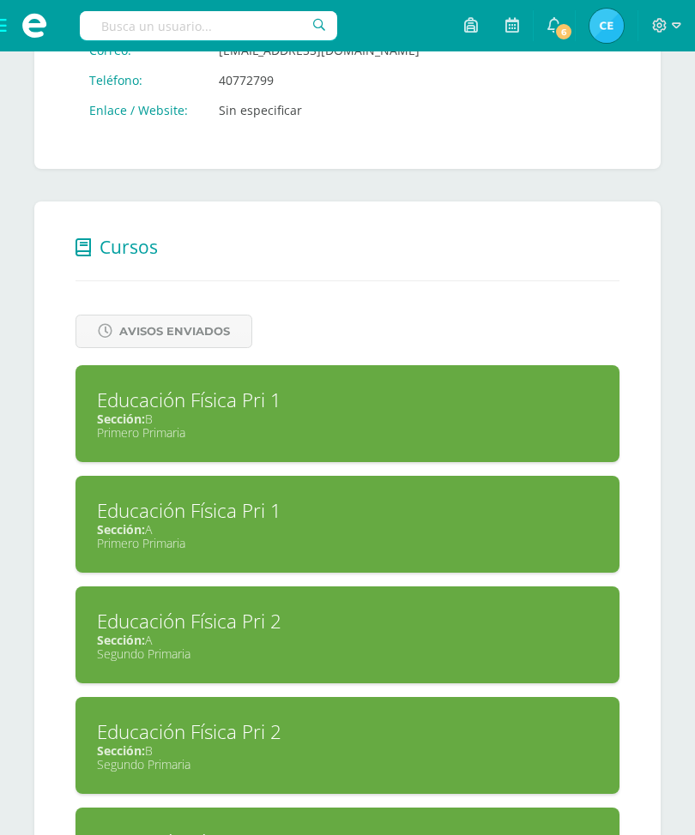
scroll to position [541, 0]
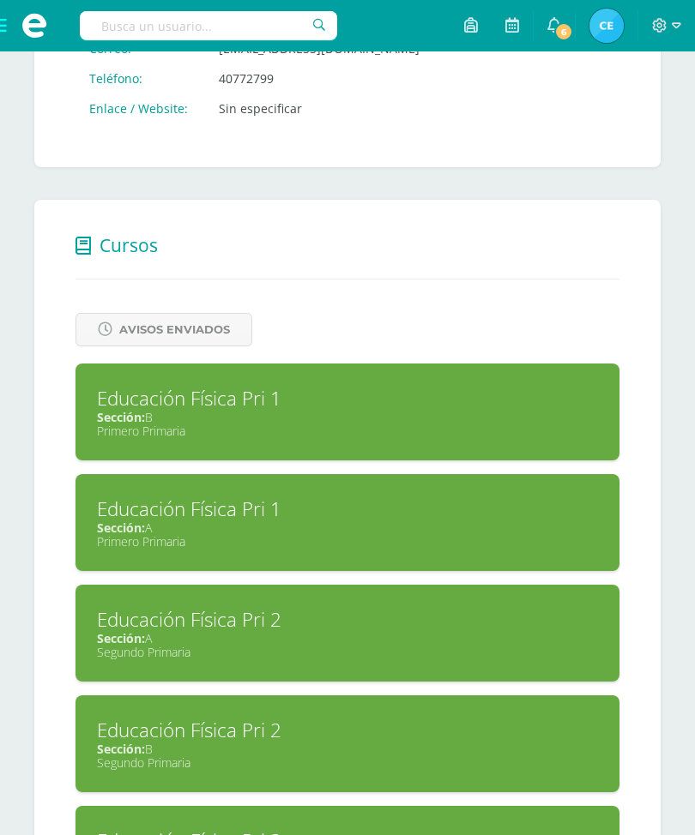
click at [436, 527] on div "Sección: A" at bounding box center [347, 528] width 501 height 16
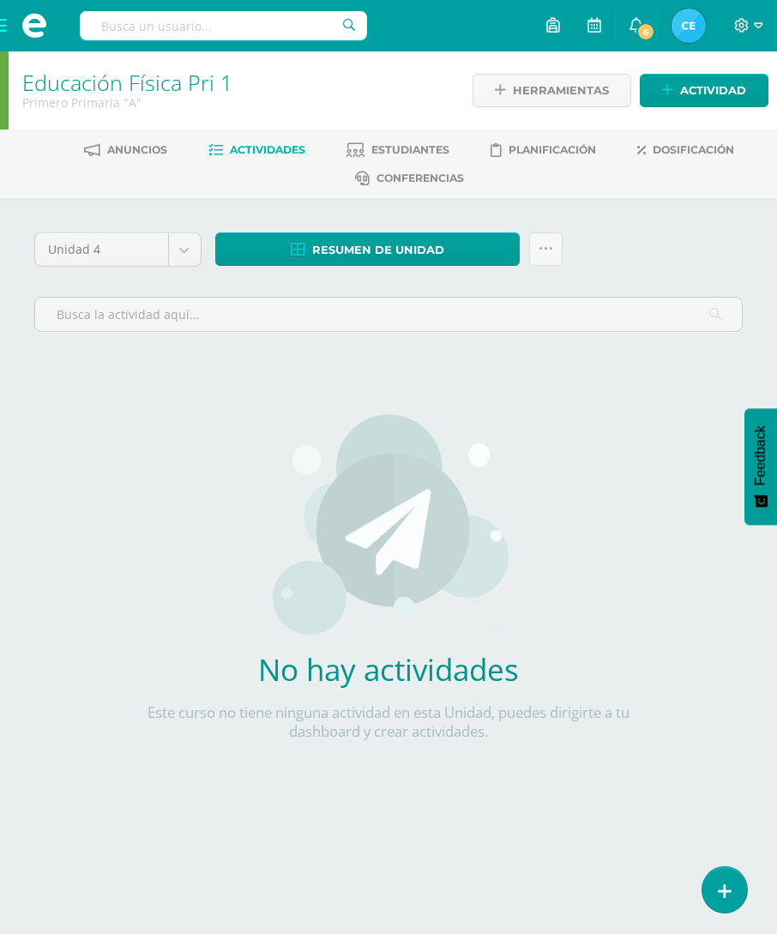
click at [665, 152] on span "Dosificación" at bounding box center [693, 149] width 81 height 13
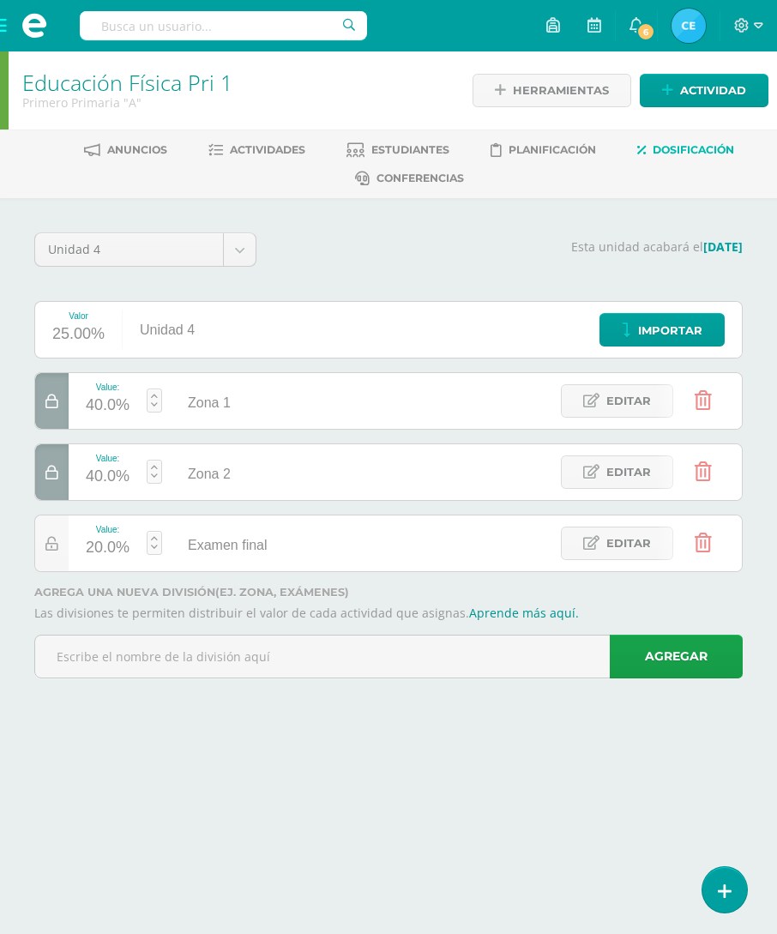
click at [682, 30] on img at bounding box center [688, 26] width 34 height 34
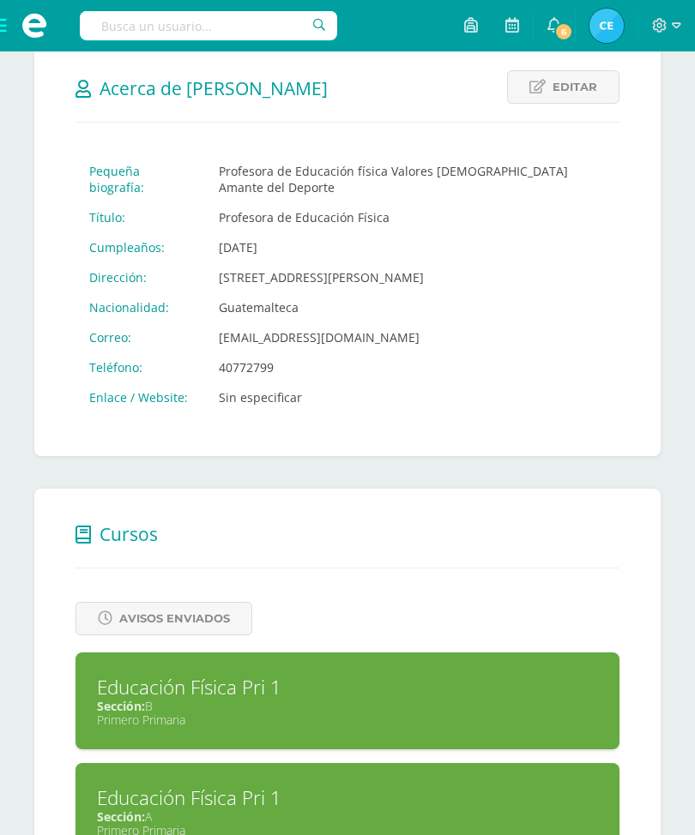
scroll to position [464, 0]
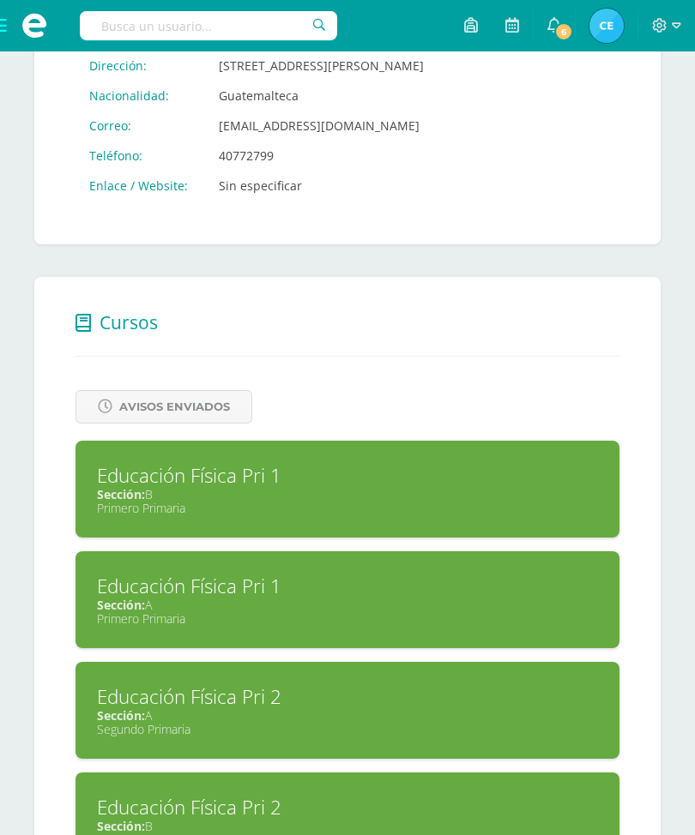
click at [518, 492] on div "Sección: B" at bounding box center [347, 494] width 501 height 16
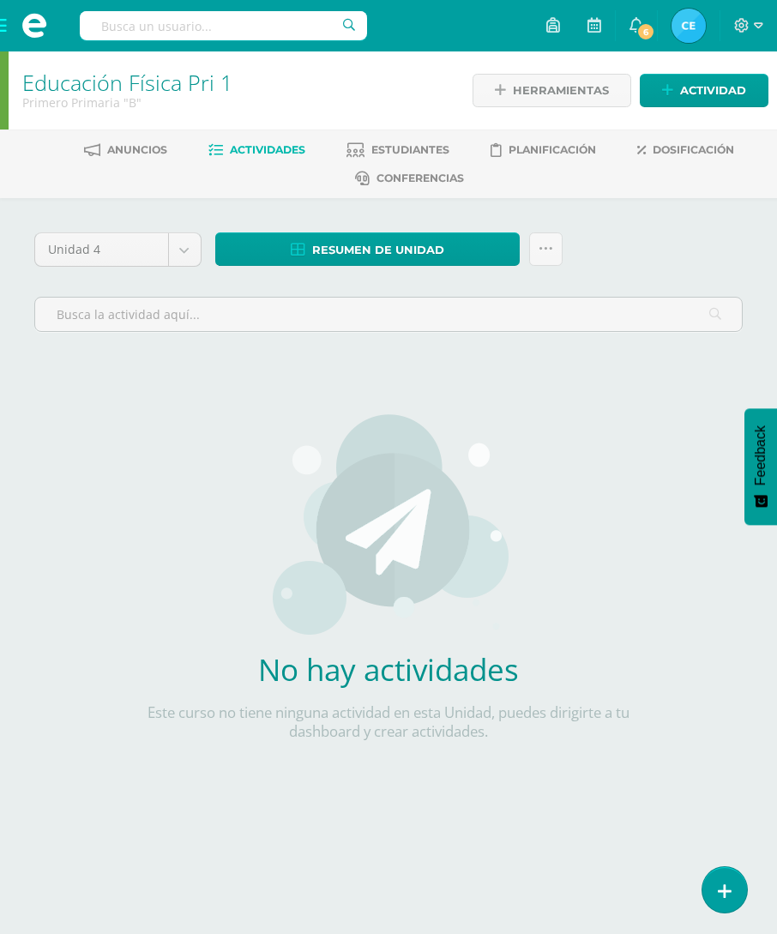
click at [678, 148] on span "Dosificación" at bounding box center [693, 149] width 81 height 13
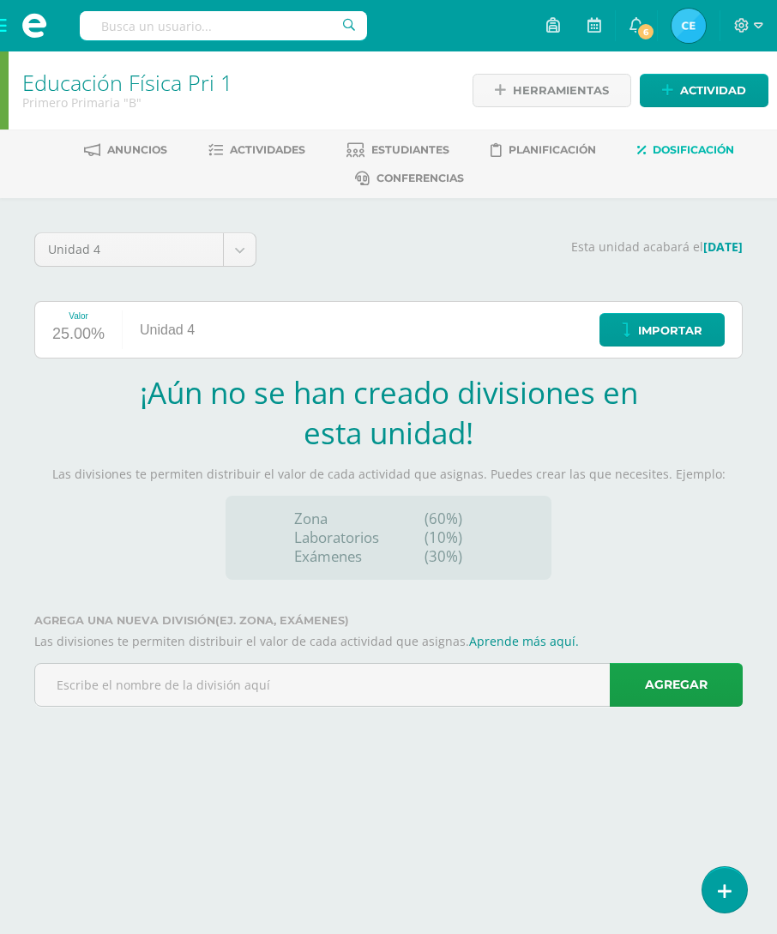
click at [460, 677] on input "text" at bounding box center [388, 685] width 707 height 42
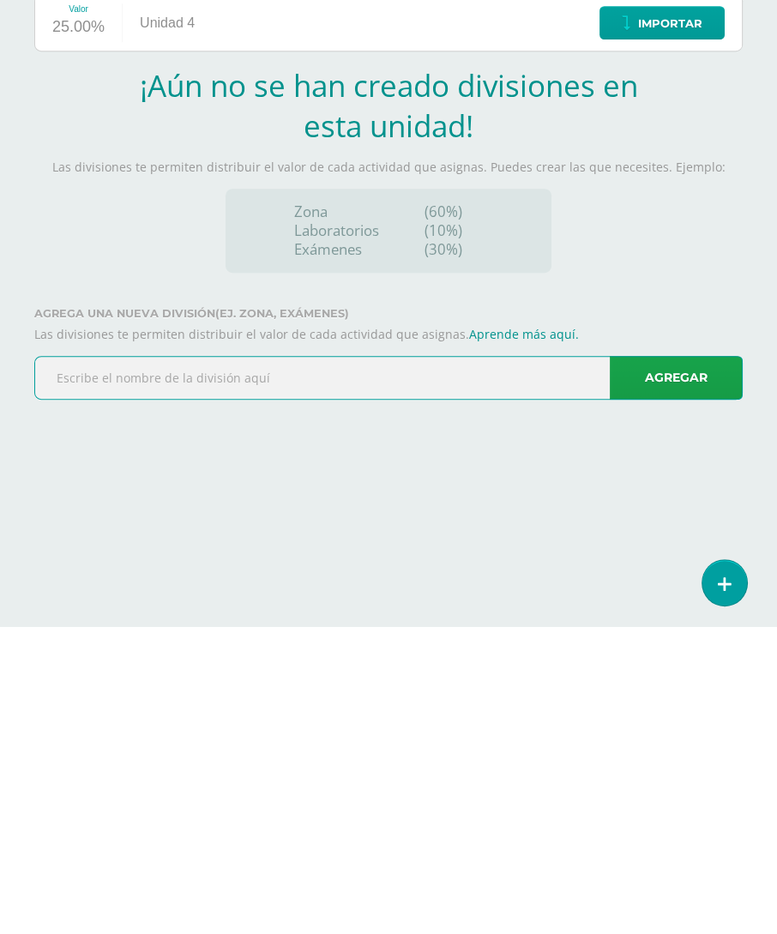
type input "A"
type input "Zona 1"
click at [673, 663] on link "Agregar" at bounding box center [676, 685] width 133 height 44
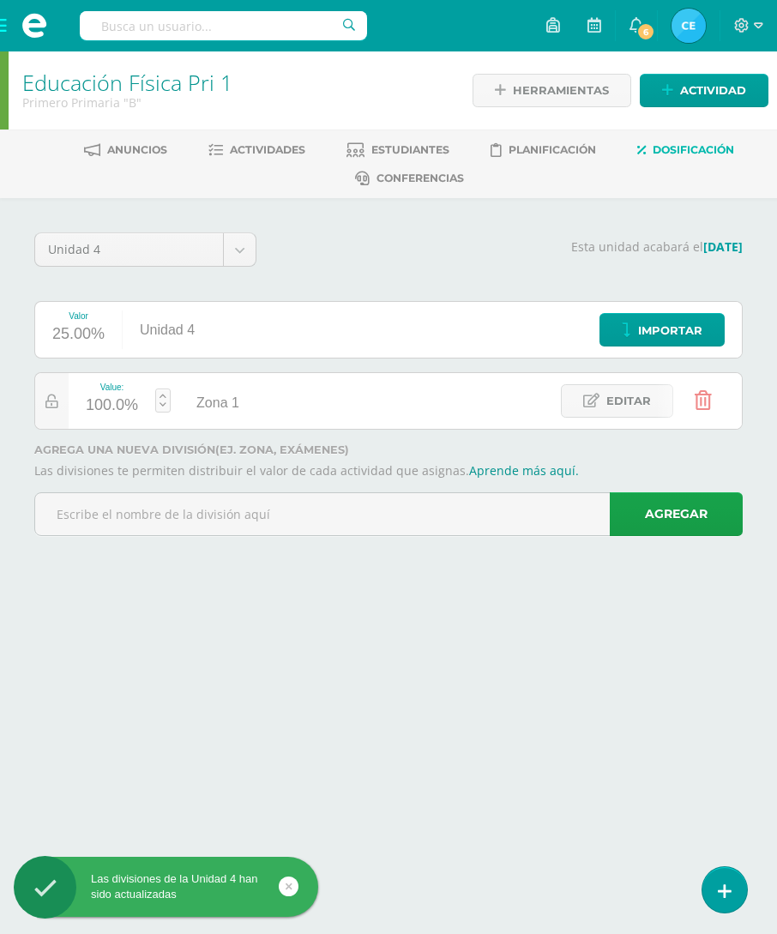
click at [476, 502] on input "text" at bounding box center [388, 514] width 707 height 42
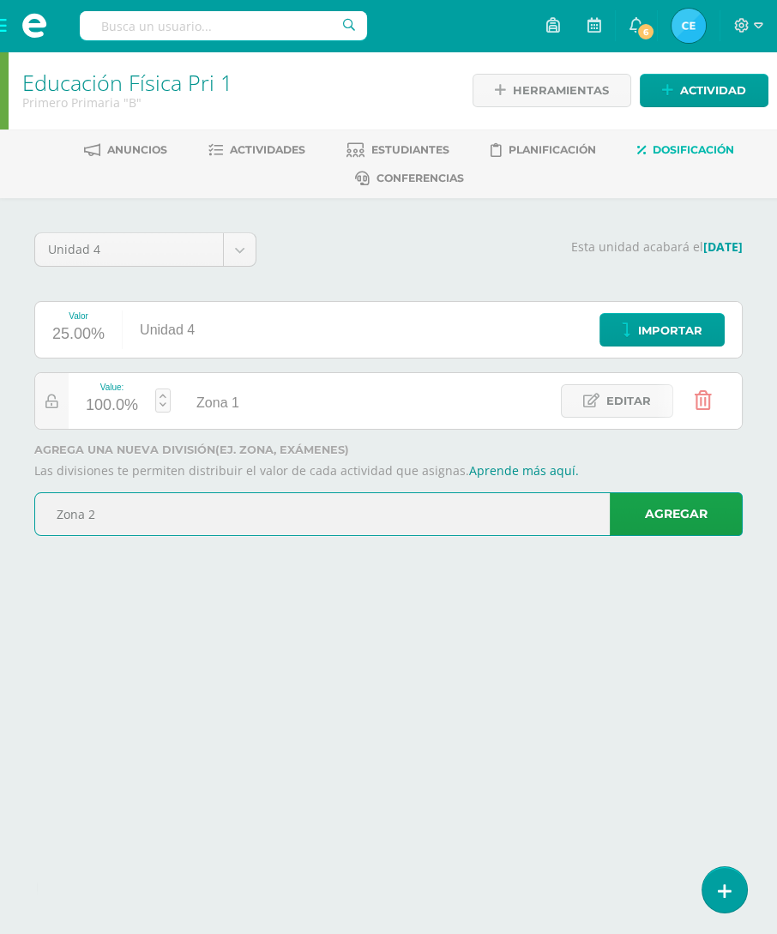
type input "Zona 2"
click at [661, 520] on link "Agregar" at bounding box center [676, 514] width 133 height 44
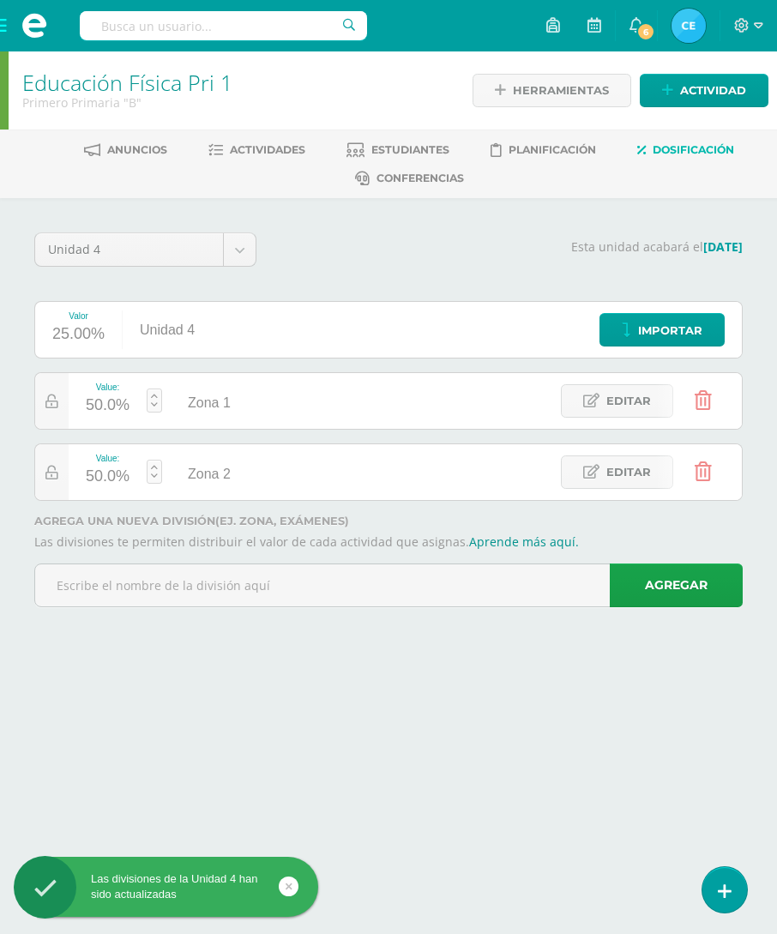
click at [503, 596] on input "text" at bounding box center [388, 585] width 707 height 42
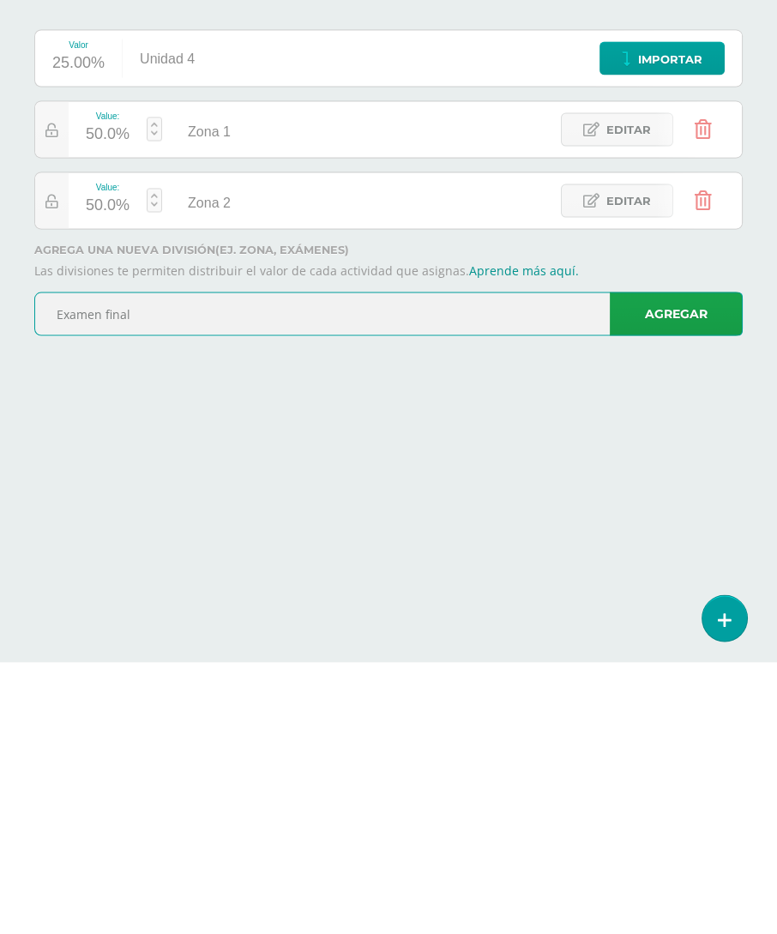
type input "Examen final"
click at [667, 563] on link "Agregar" at bounding box center [676, 585] width 133 height 44
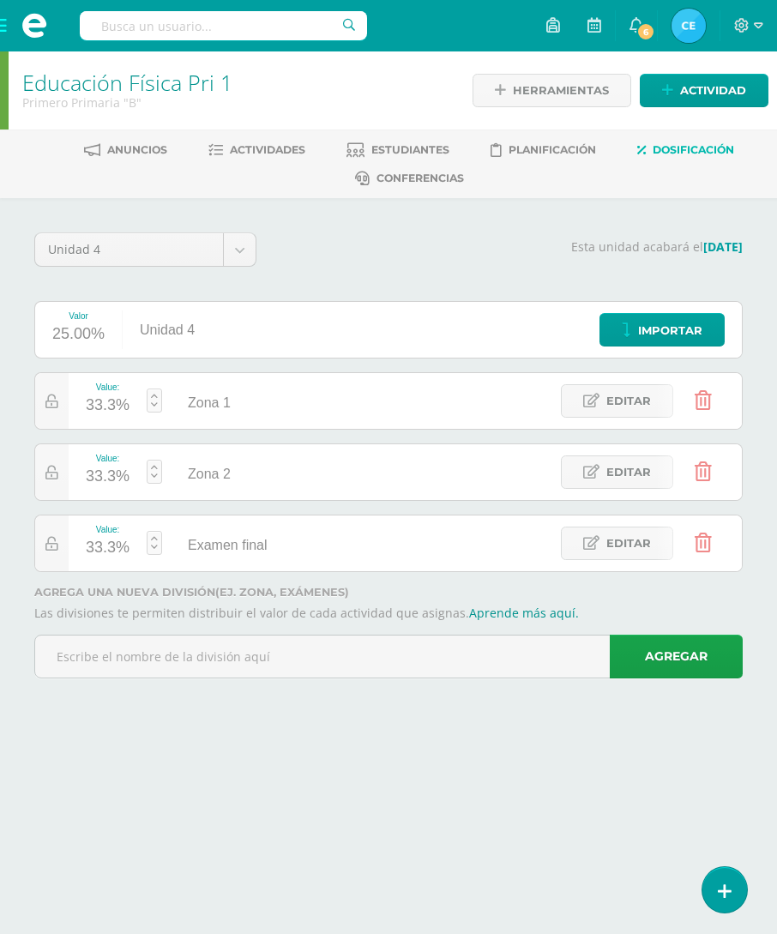
click at [111, 406] on div "33.3%" at bounding box center [108, 405] width 44 height 27
click at [123, 396] on input "33.3" at bounding box center [113, 395] width 45 height 36
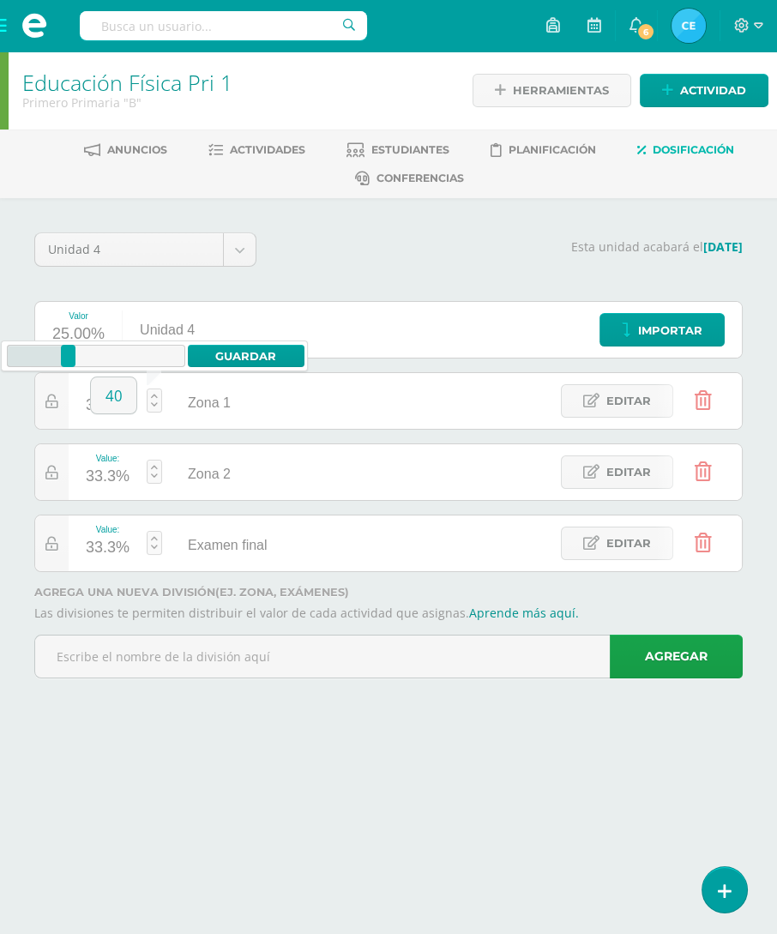
type input "40"
click at [234, 358] on link "Guardar" at bounding box center [246, 356] width 117 height 22
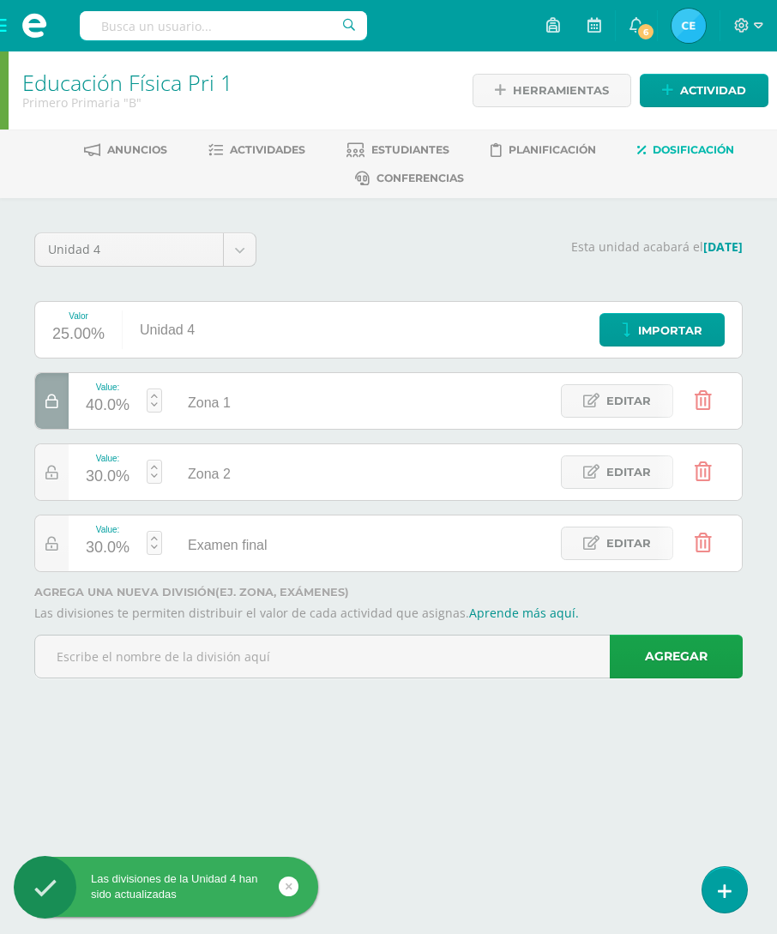
click at [99, 478] on div "30.0%" at bounding box center [108, 476] width 44 height 27
click at [118, 466] on input "30" at bounding box center [113, 466] width 45 height 36
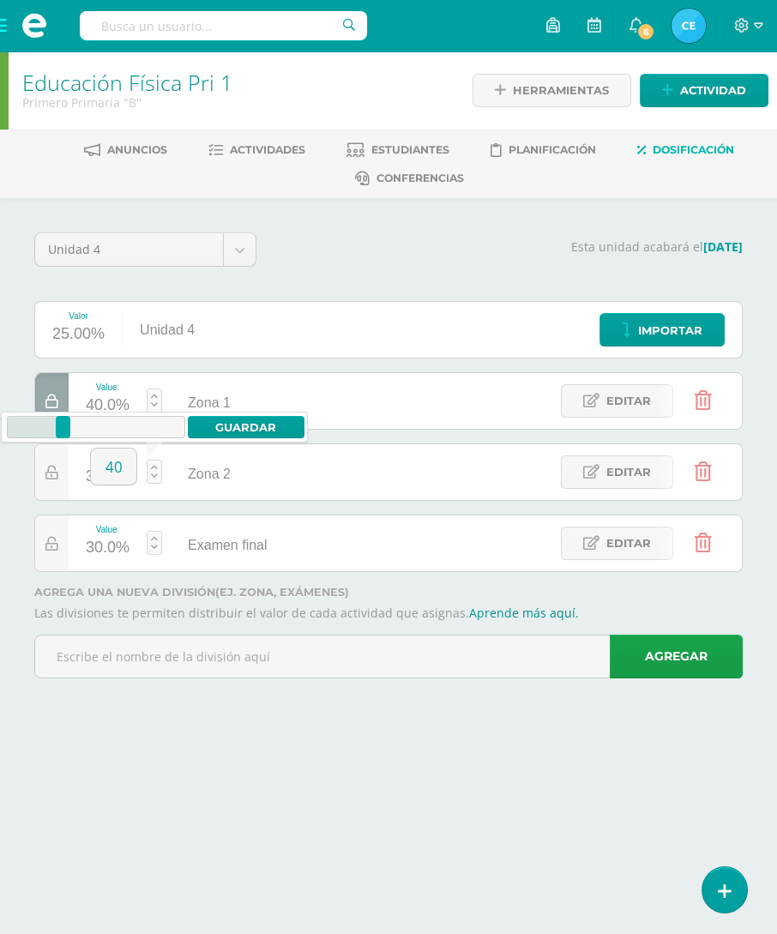
type input "40"
click at [240, 426] on link "Guardar" at bounding box center [246, 427] width 117 height 22
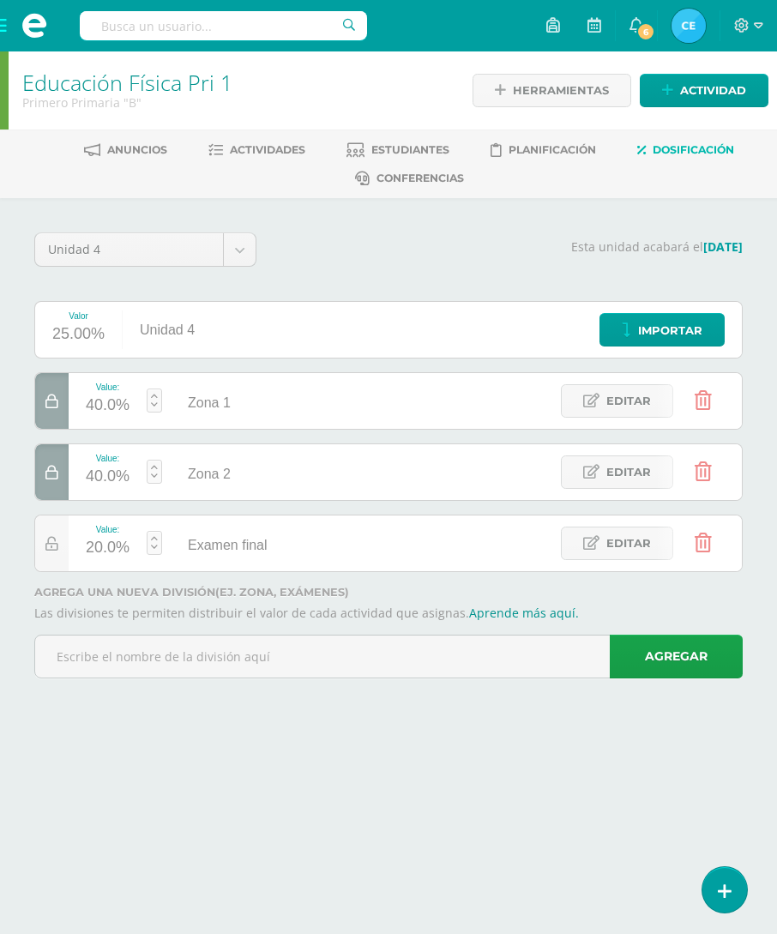
click at [700, 26] on img at bounding box center [688, 26] width 34 height 34
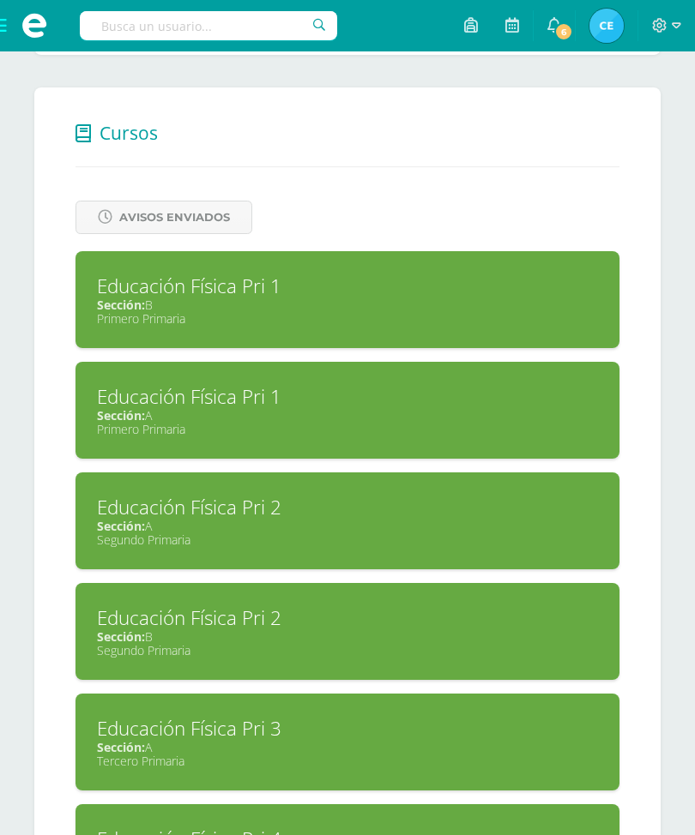
click at [508, 542] on div "Segundo Primaria" at bounding box center [347, 540] width 501 height 16
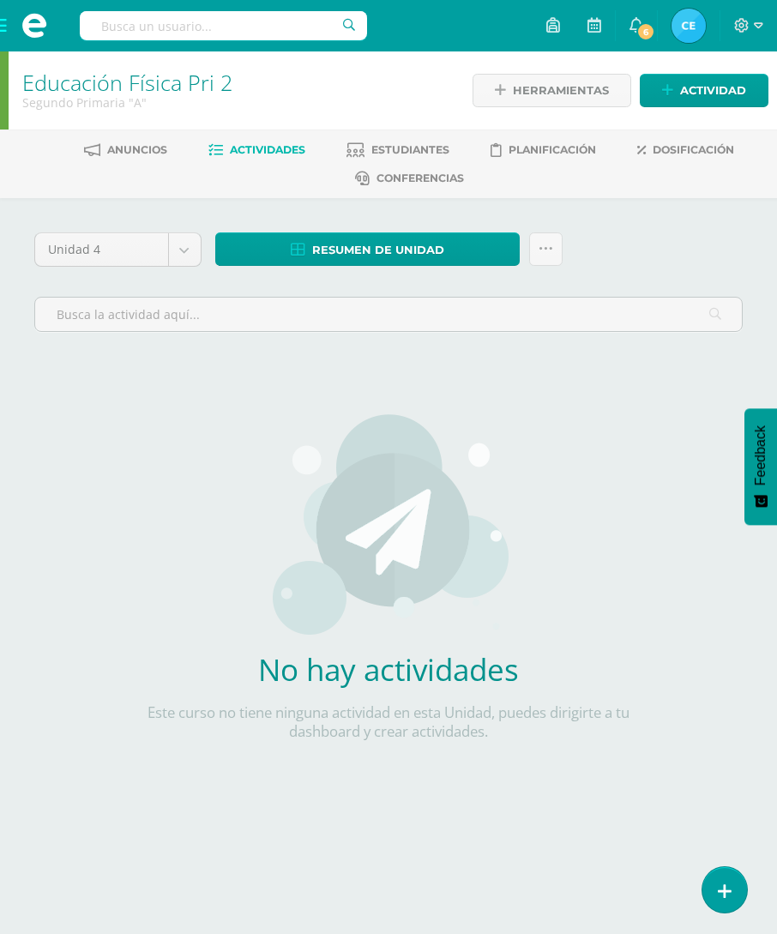
click at [672, 147] on span "Dosificación" at bounding box center [693, 149] width 81 height 13
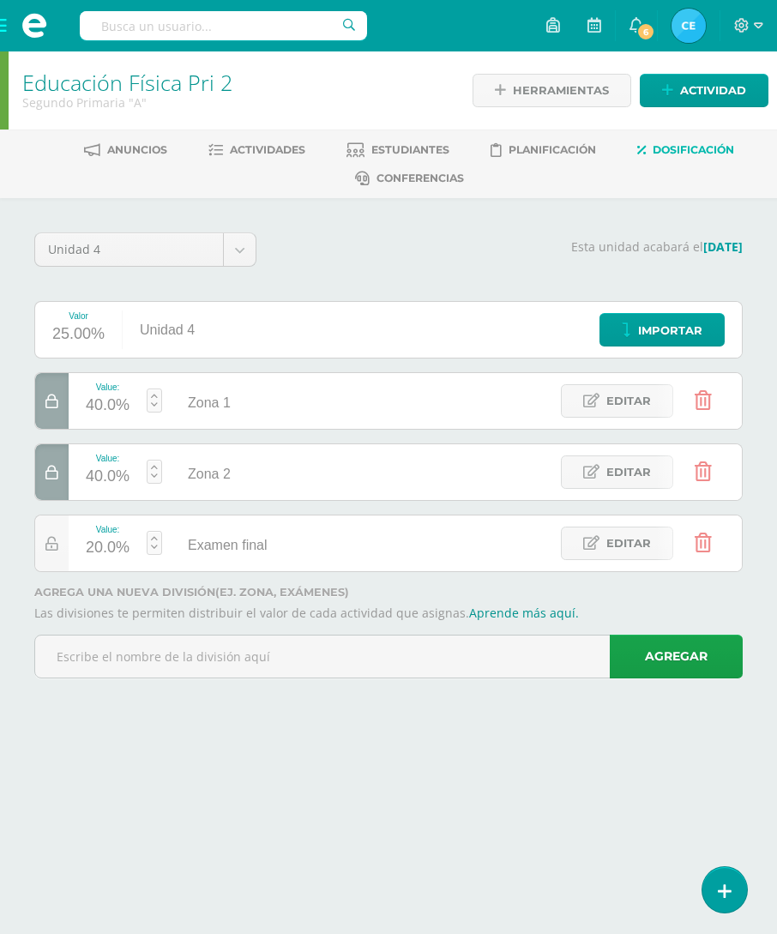
click at [686, 30] on img at bounding box center [688, 26] width 34 height 34
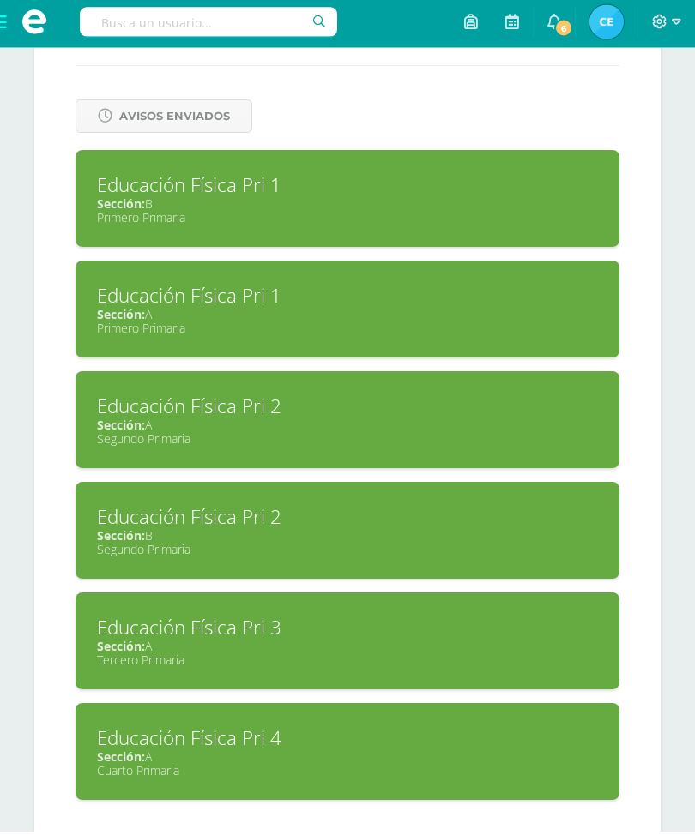
scroll to position [750, 0]
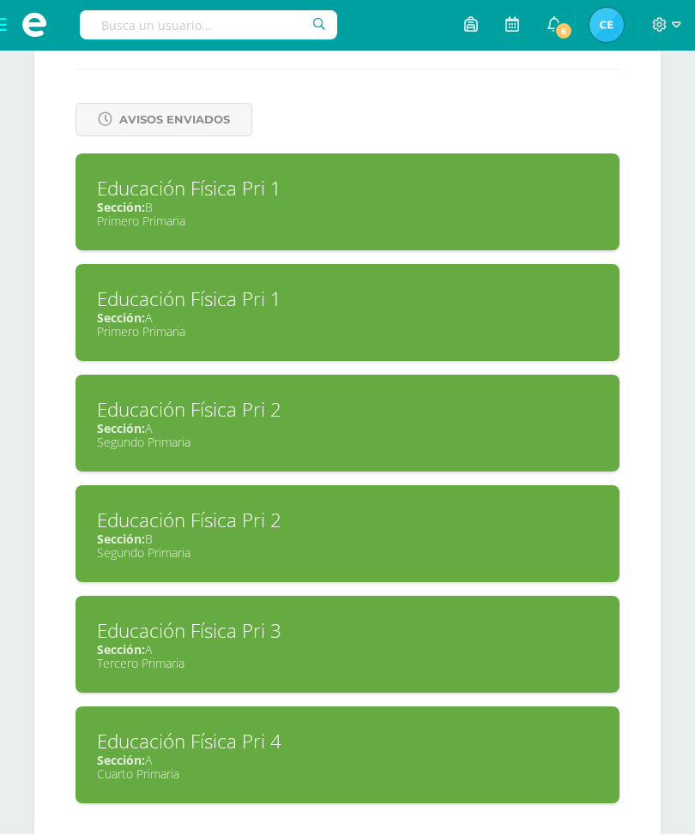
click at [379, 527] on div "Educación Física Pri 2" at bounding box center [347, 521] width 501 height 27
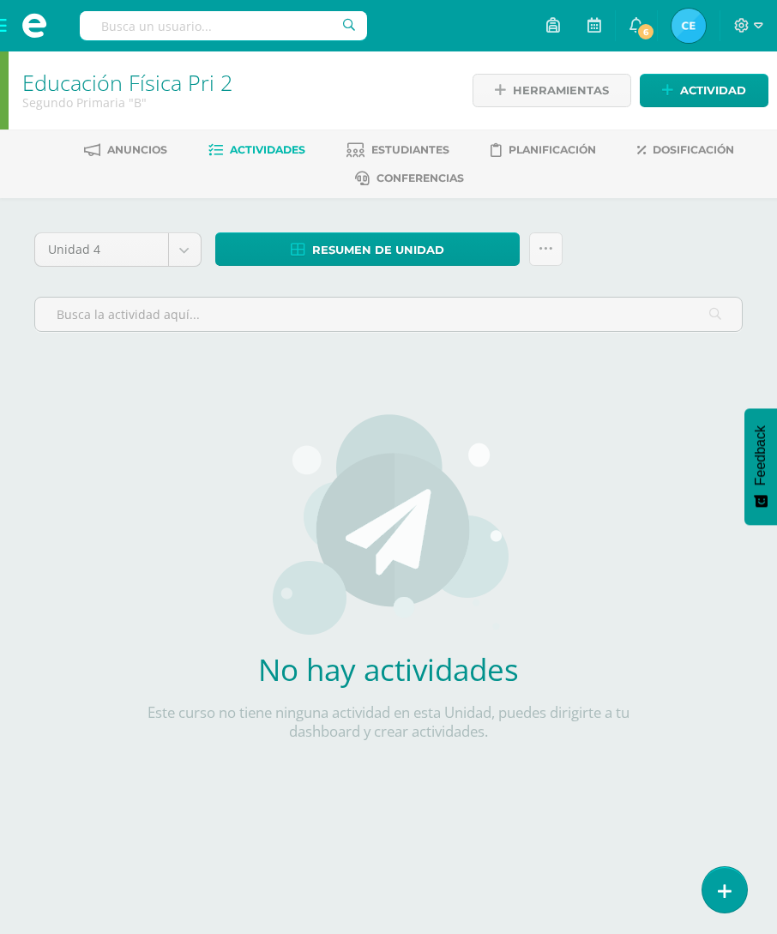
click at [670, 149] on span "Dosificación" at bounding box center [693, 149] width 81 height 13
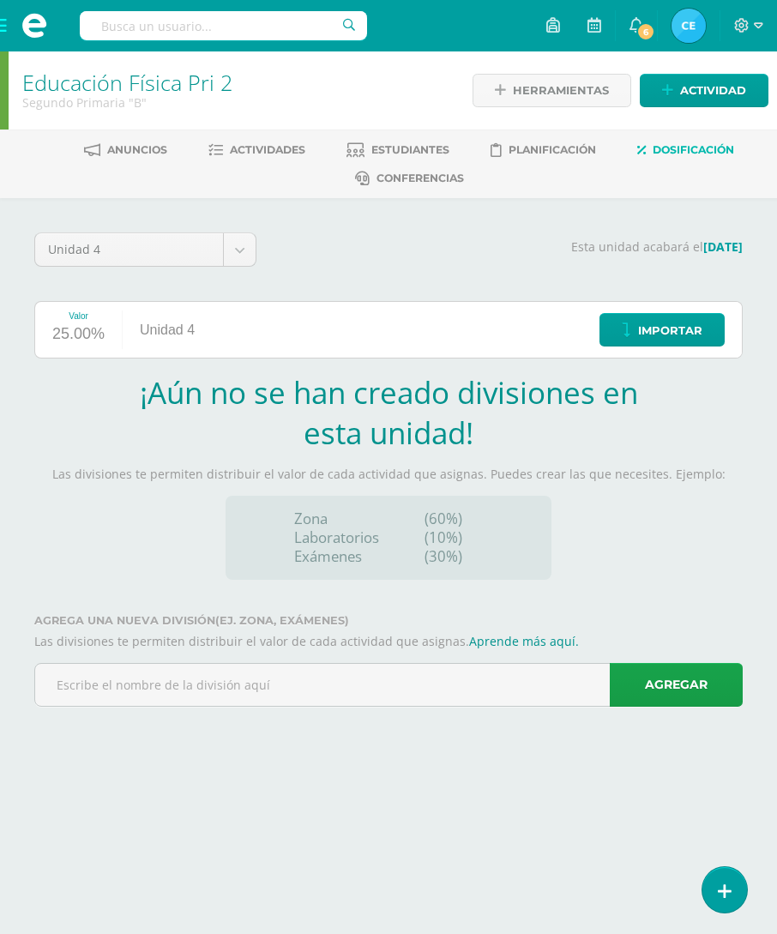
click at [533, 676] on input "text" at bounding box center [388, 685] width 707 height 42
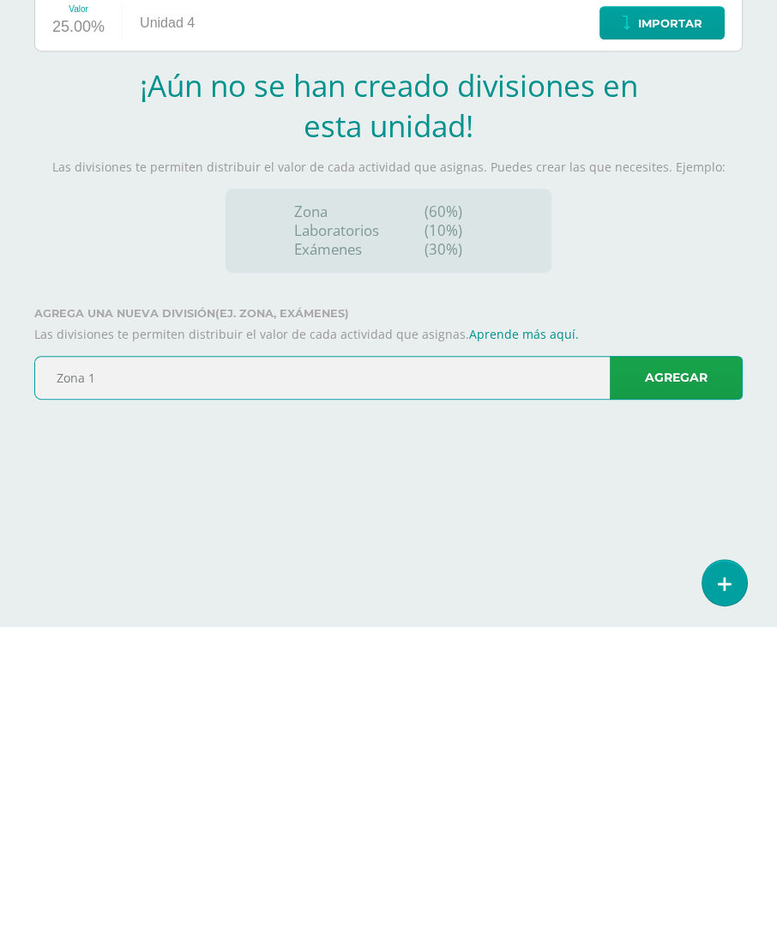
type input "Zona 1"
click at [666, 663] on link "Agregar" at bounding box center [676, 685] width 133 height 44
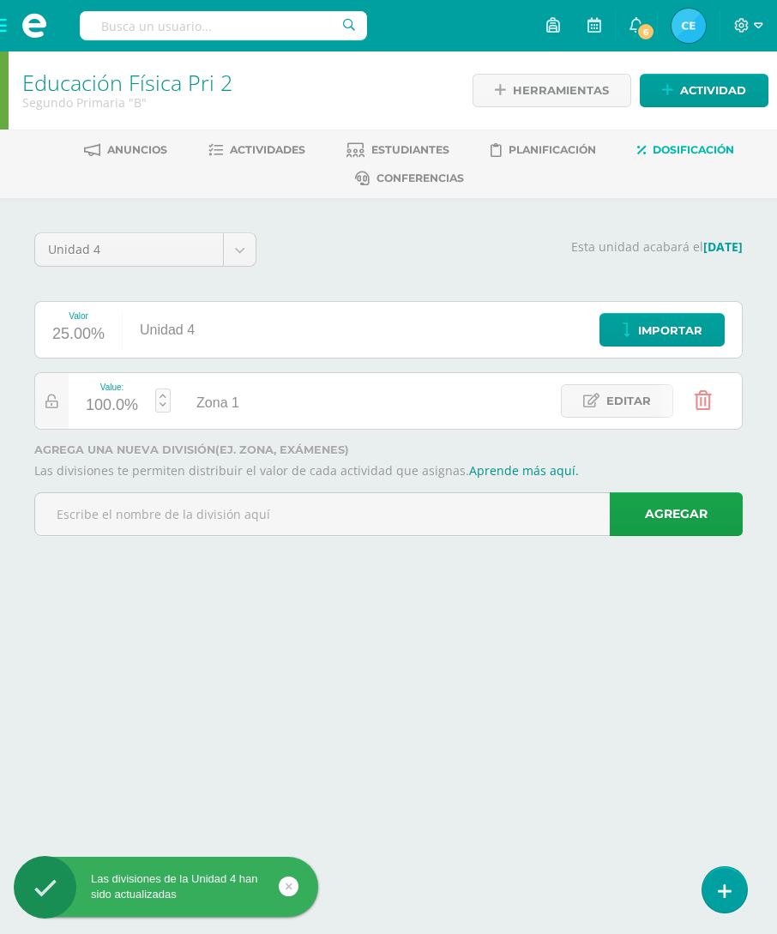
click at [424, 511] on input "text" at bounding box center [388, 514] width 707 height 42
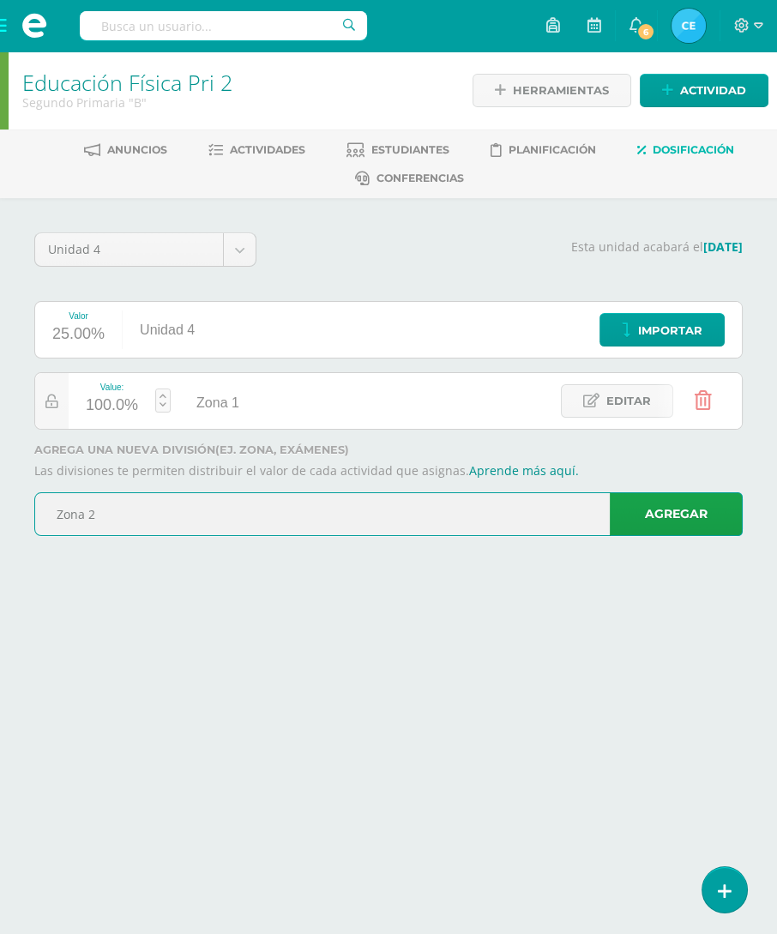
type input "Zona 2"
click at [671, 514] on link "Agregar" at bounding box center [676, 514] width 133 height 44
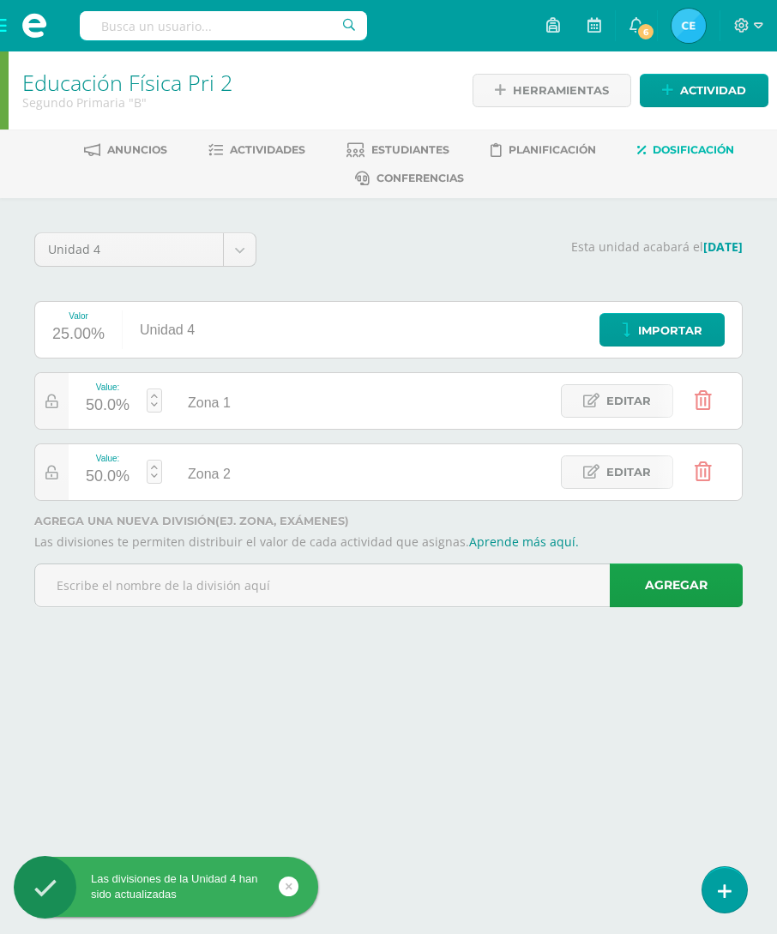
click at [464, 575] on input "text" at bounding box center [388, 585] width 707 height 42
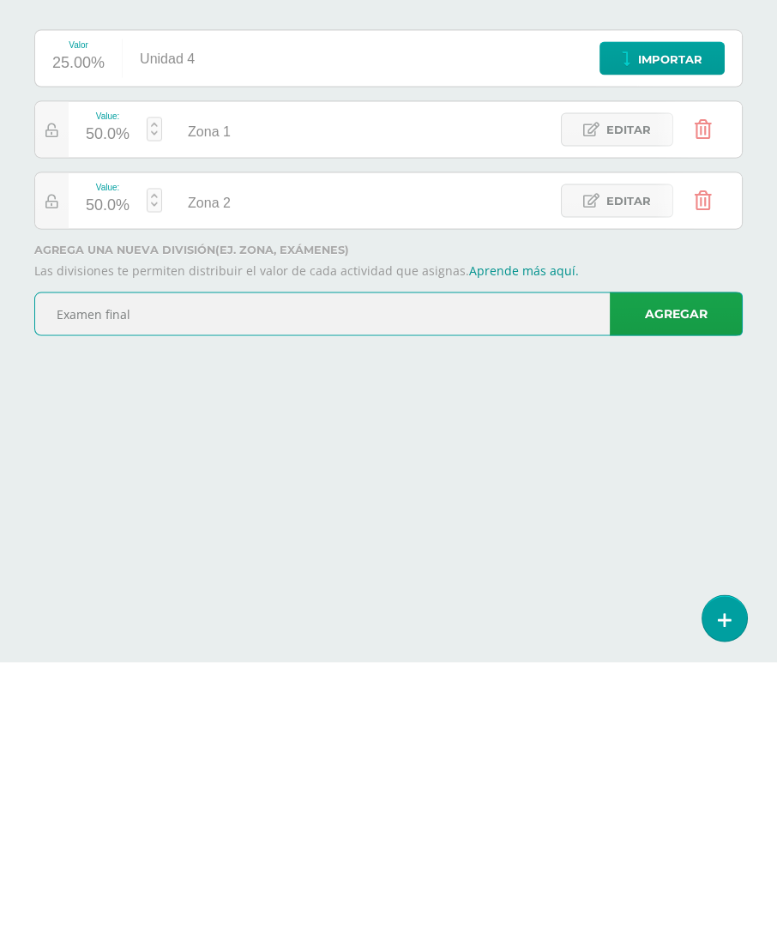
type input "Examen final"
click at [666, 563] on link "Agregar" at bounding box center [676, 585] width 133 height 44
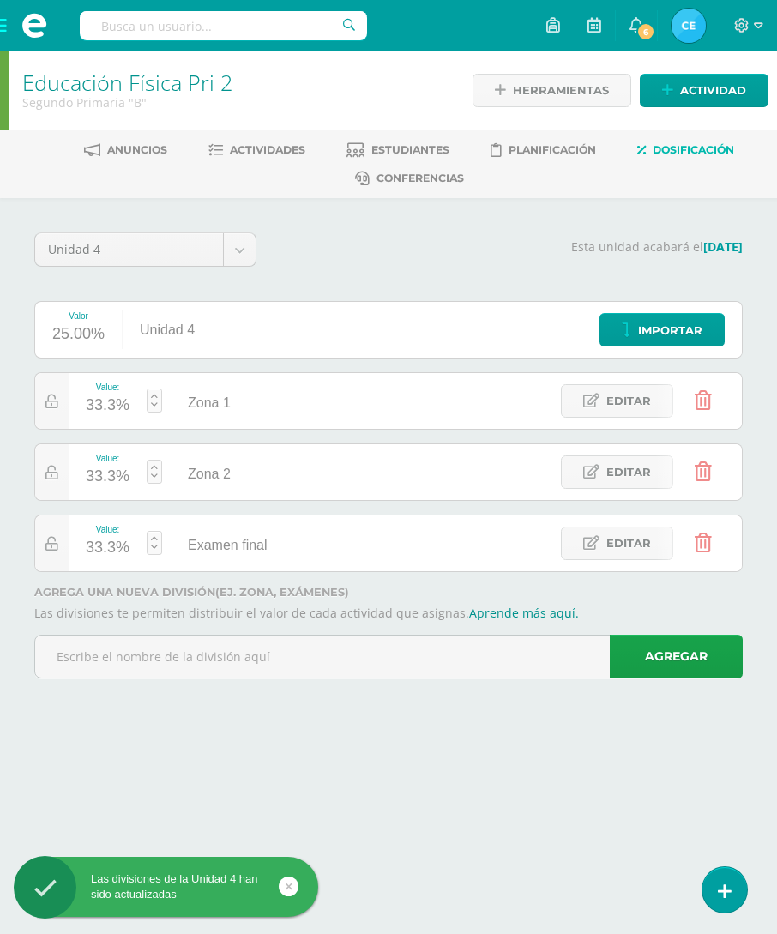
click at [106, 406] on div "33.3%" at bounding box center [108, 405] width 44 height 27
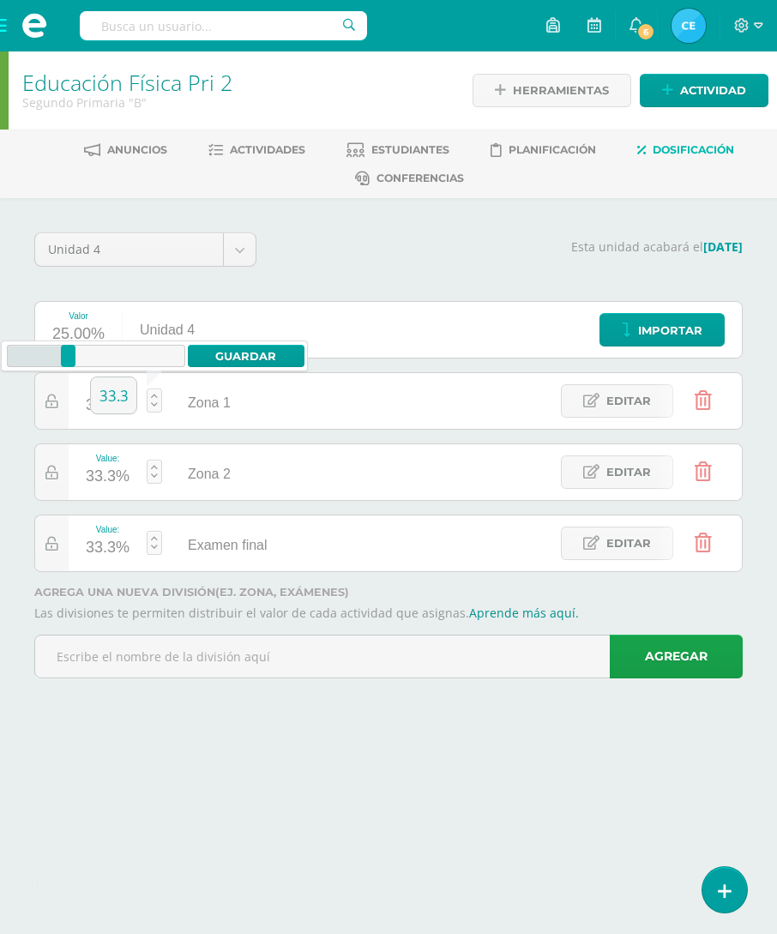
click at [120, 398] on input "33.3" at bounding box center [113, 395] width 45 height 36
type input "0"
type input "40"
click at [255, 360] on link "Guardar" at bounding box center [246, 356] width 117 height 22
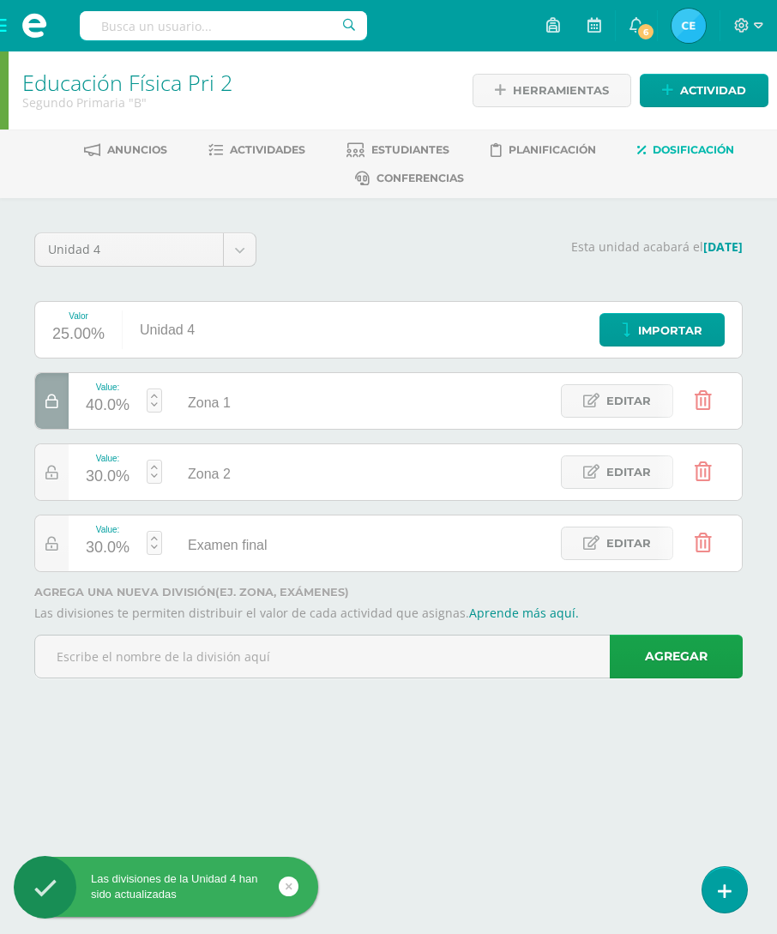
click at [99, 475] on div "30.0%" at bounding box center [108, 476] width 44 height 27
click at [113, 453] on input "30" at bounding box center [113, 466] width 45 height 36
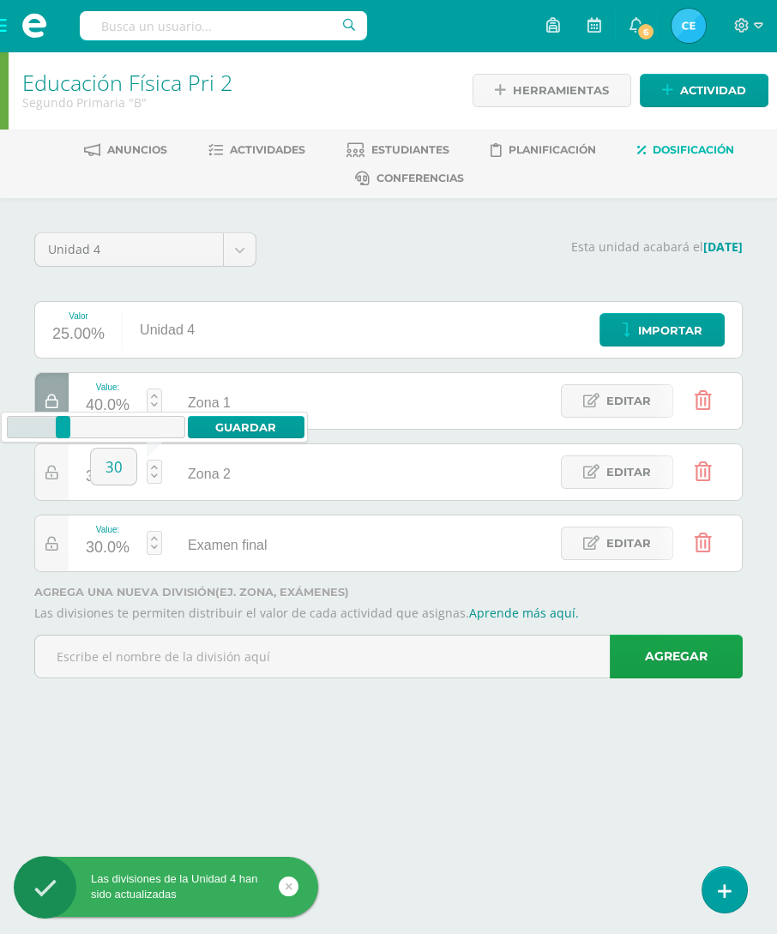
click at [112, 452] on input "30" at bounding box center [113, 466] width 45 height 36
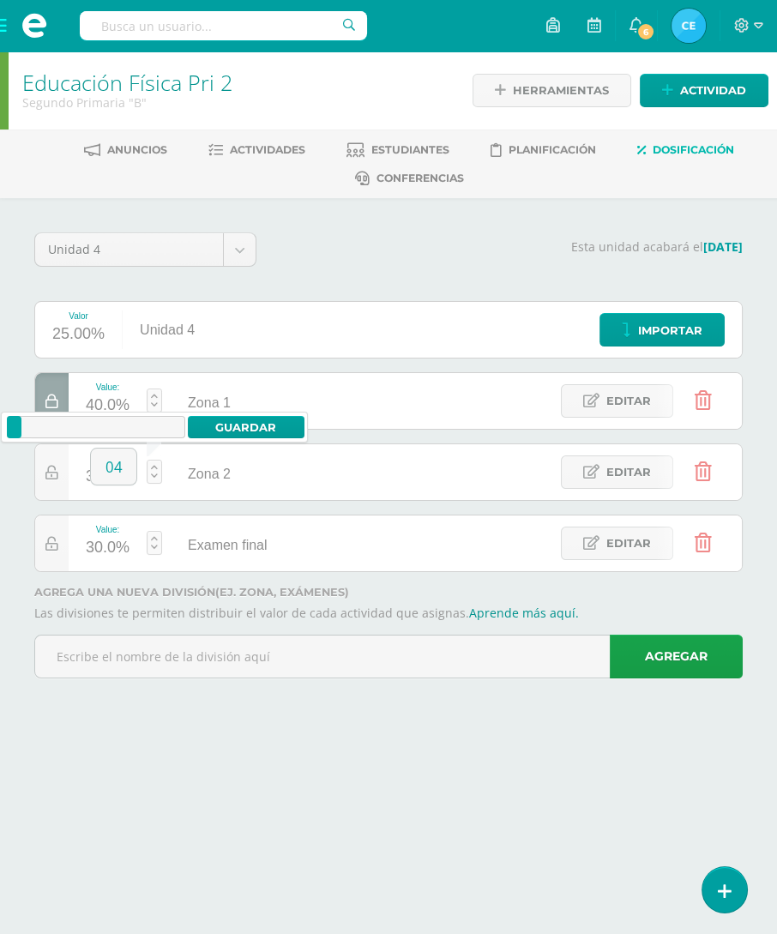
type input "0"
type input "40"
click at [241, 430] on link "Guardar" at bounding box center [246, 427] width 117 height 22
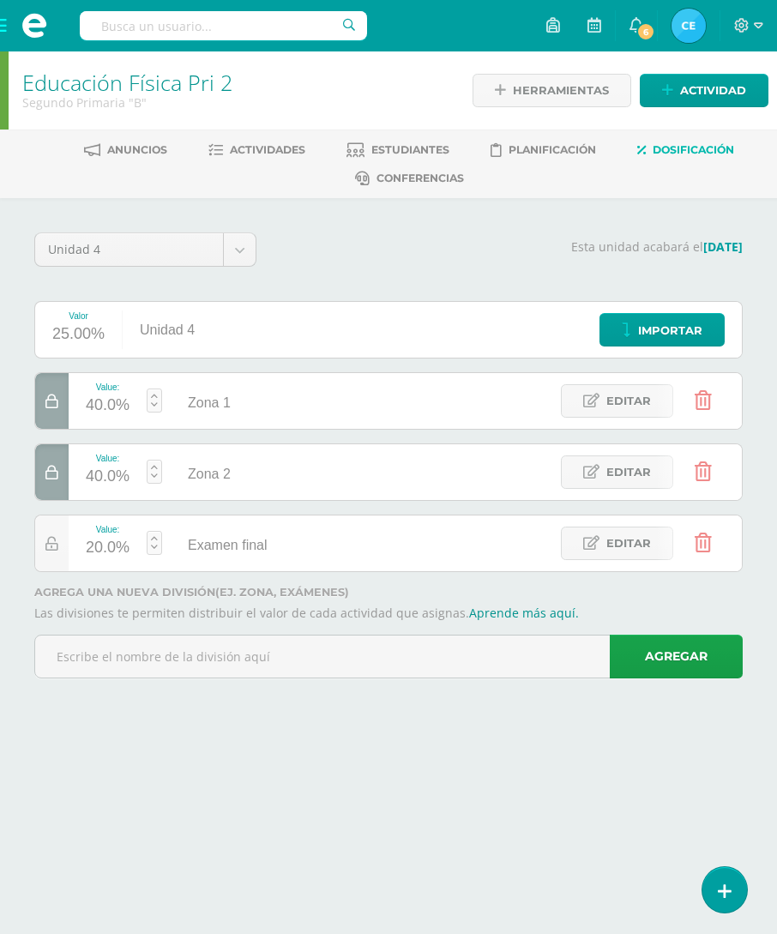
click at [602, 542] on link "Editar" at bounding box center [617, 542] width 112 height 33
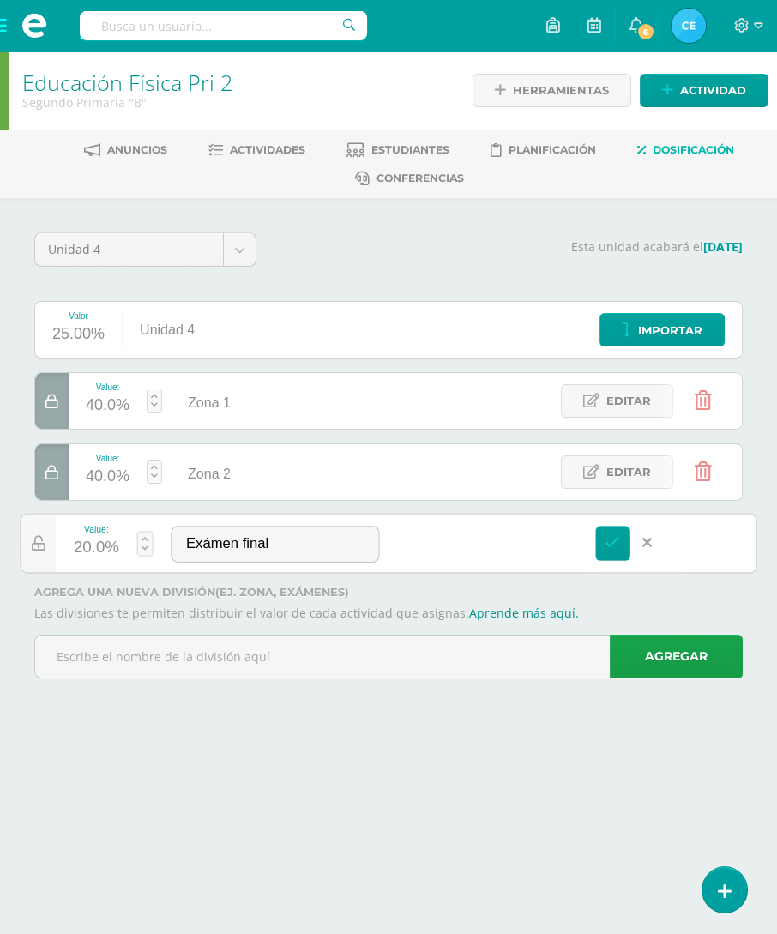
click at [214, 542] on input "Exámen final" at bounding box center [274, 543] width 207 height 35
type input "Examen final"
click at [605, 544] on icon at bounding box center [612, 542] width 15 height 15
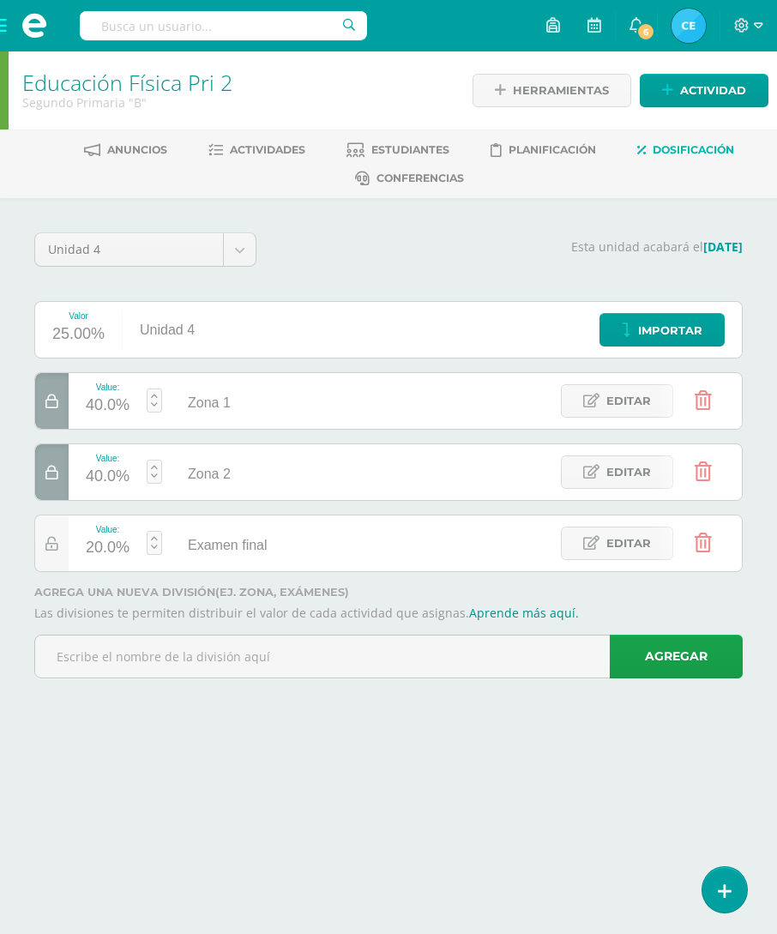
click at [685, 23] on img at bounding box center [688, 26] width 34 height 34
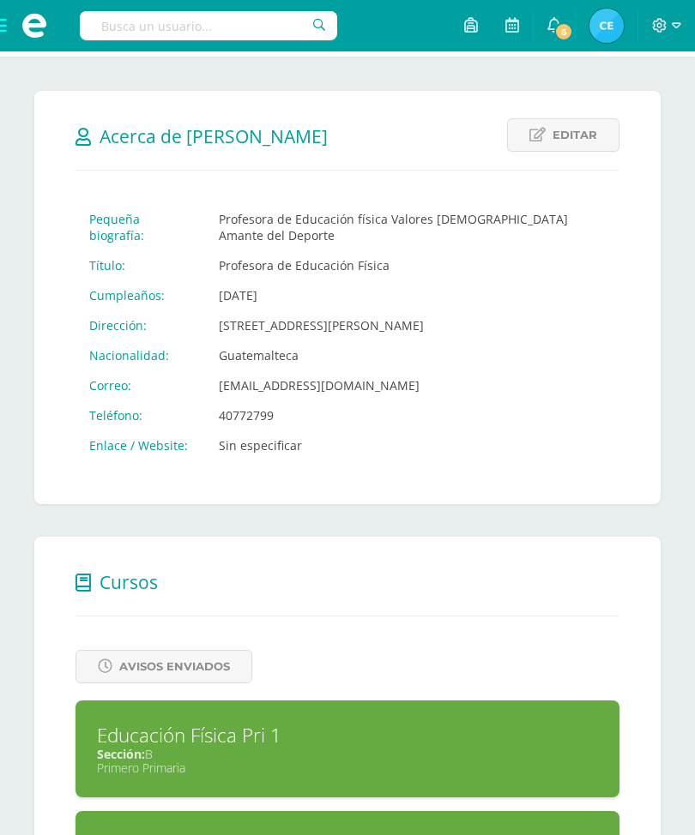
scroll to position [750, 0]
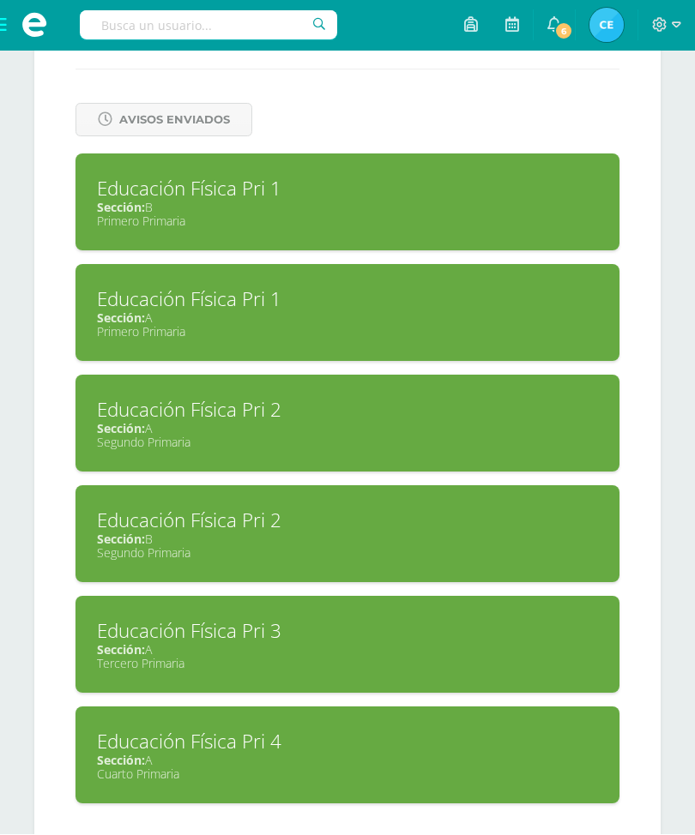
click at [530, 659] on div "Sección: A" at bounding box center [347, 650] width 501 height 16
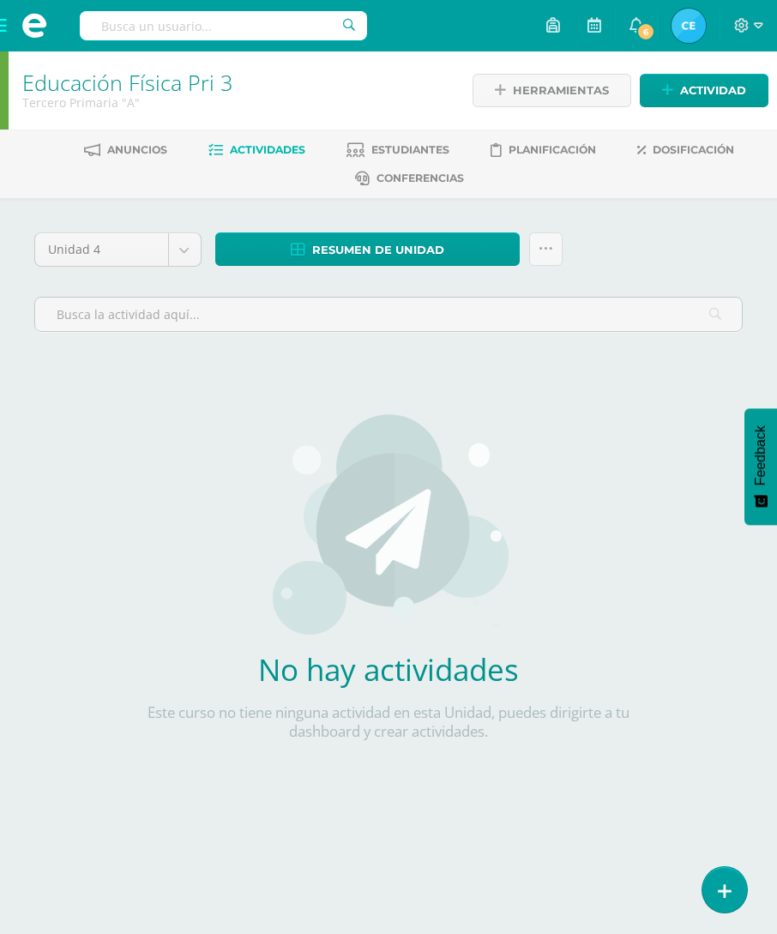
click at [706, 152] on span "Dosificación" at bounding box center [693, 149] width 81 height 13
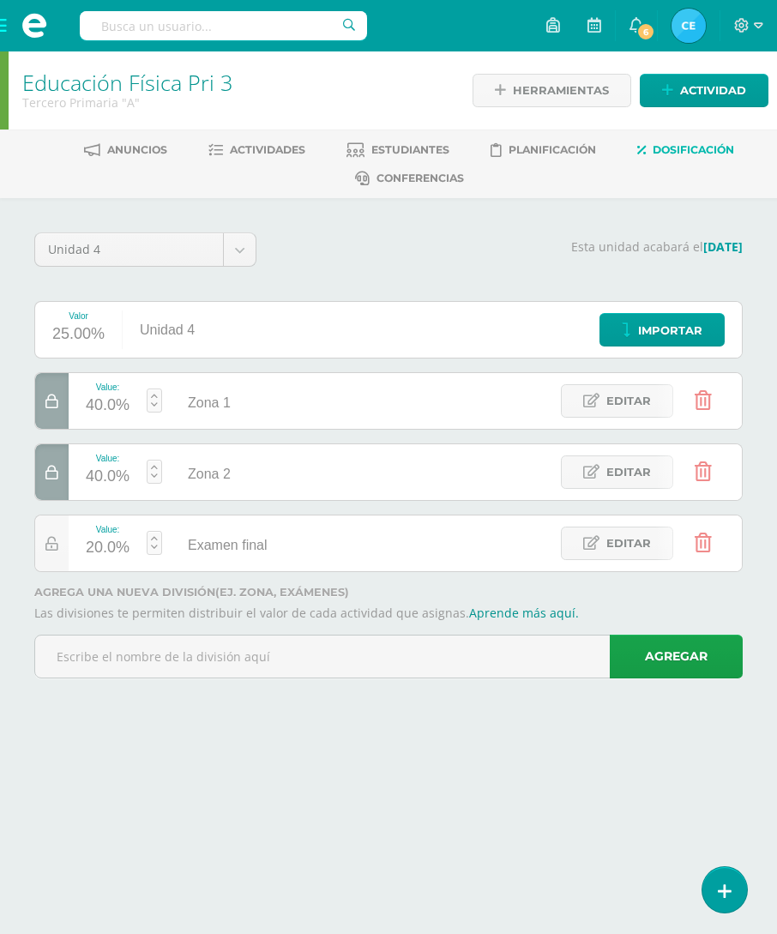
click at [687, 28] on img at bounding box center [688, 26] width 34 height 34
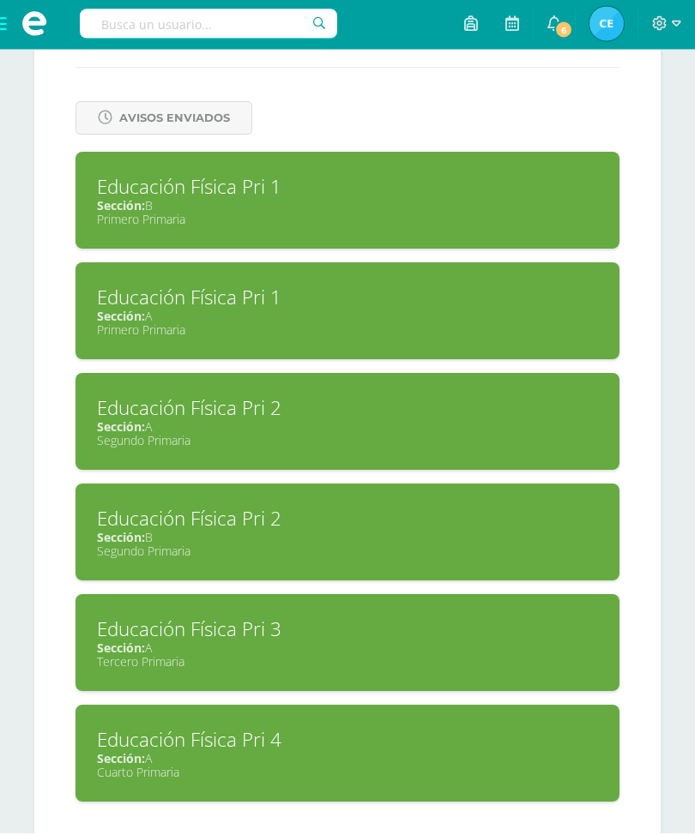
scroll to position [750, 0]
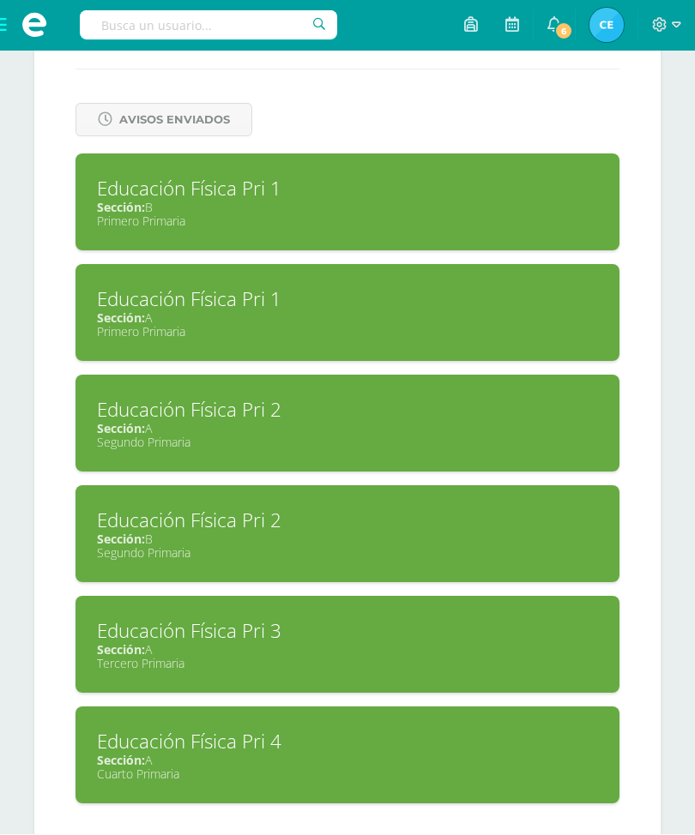
click at [312, 769] on div "Sección: A" at bounding box center [347, 761] width 501 height 16
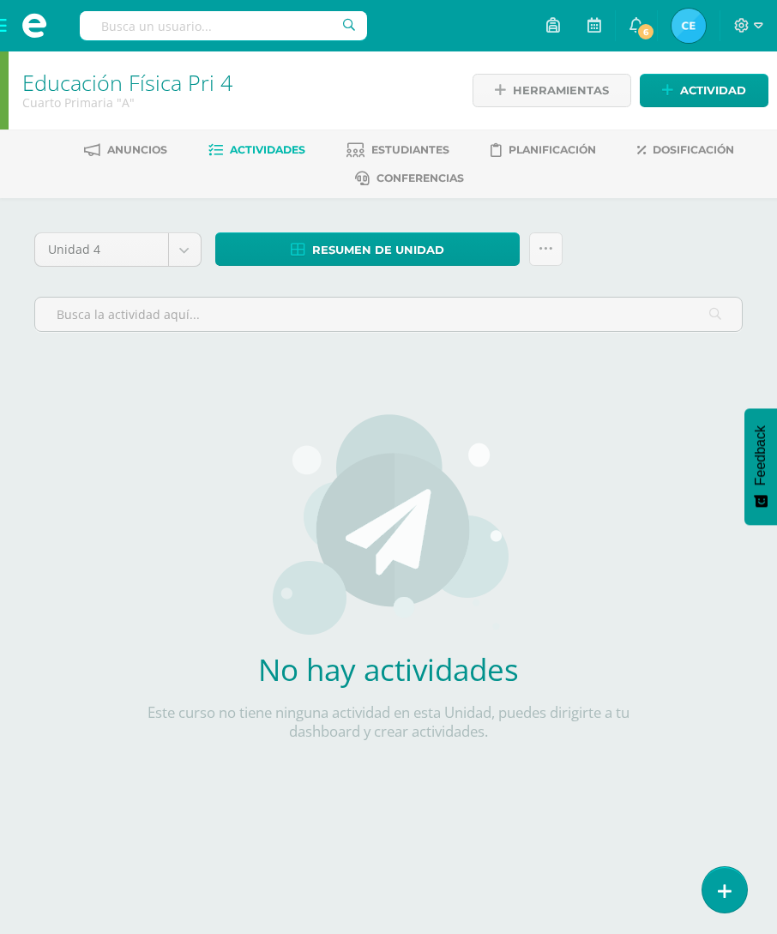
click at [685, 147] on span "Dosificación" at bounding box center [693, 149] width 81 height 13
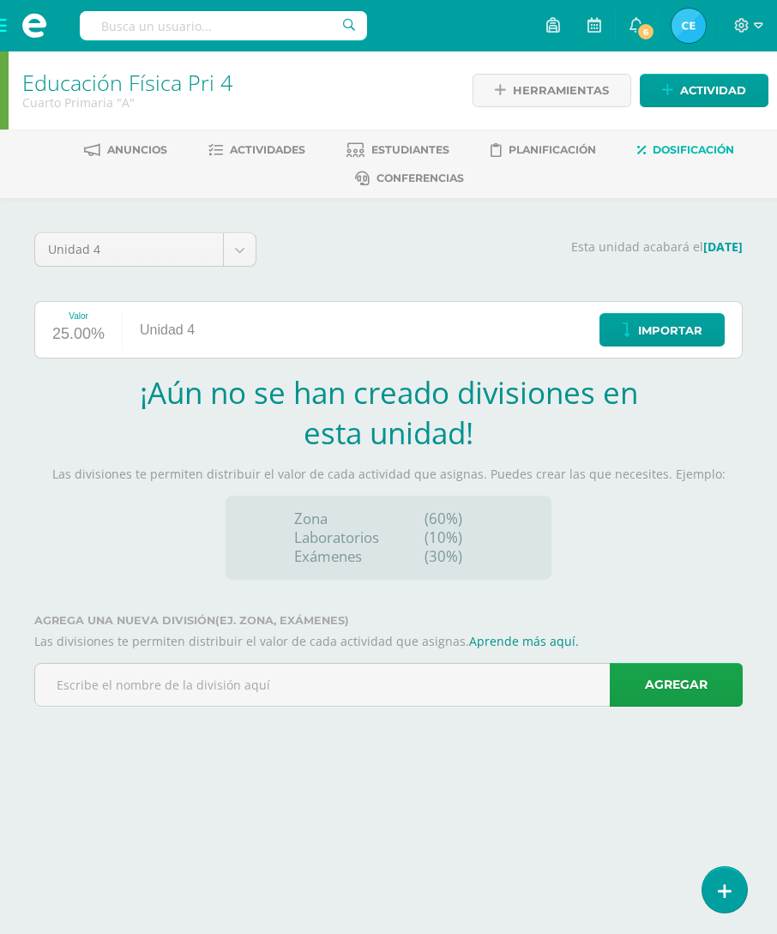
click at [356, 682] on input "text" at bounding box center [388, 685] width 707 height 42
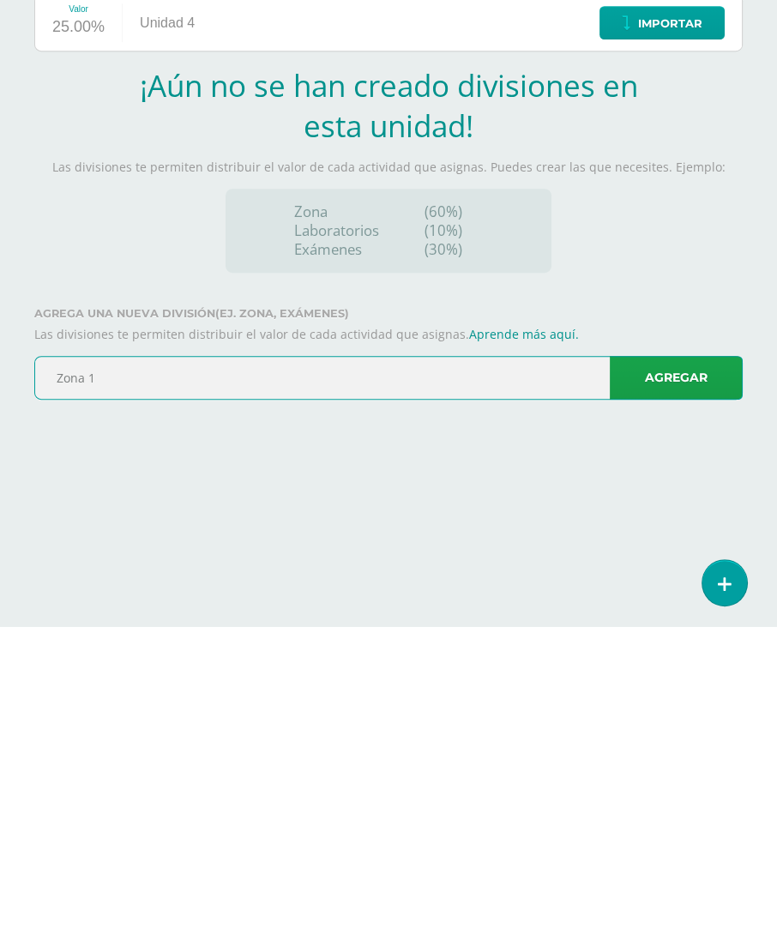
type input "Zona 1"
click at [662, 663] on link "Agregar" at bounding box center [676, 685] width 133 height 44
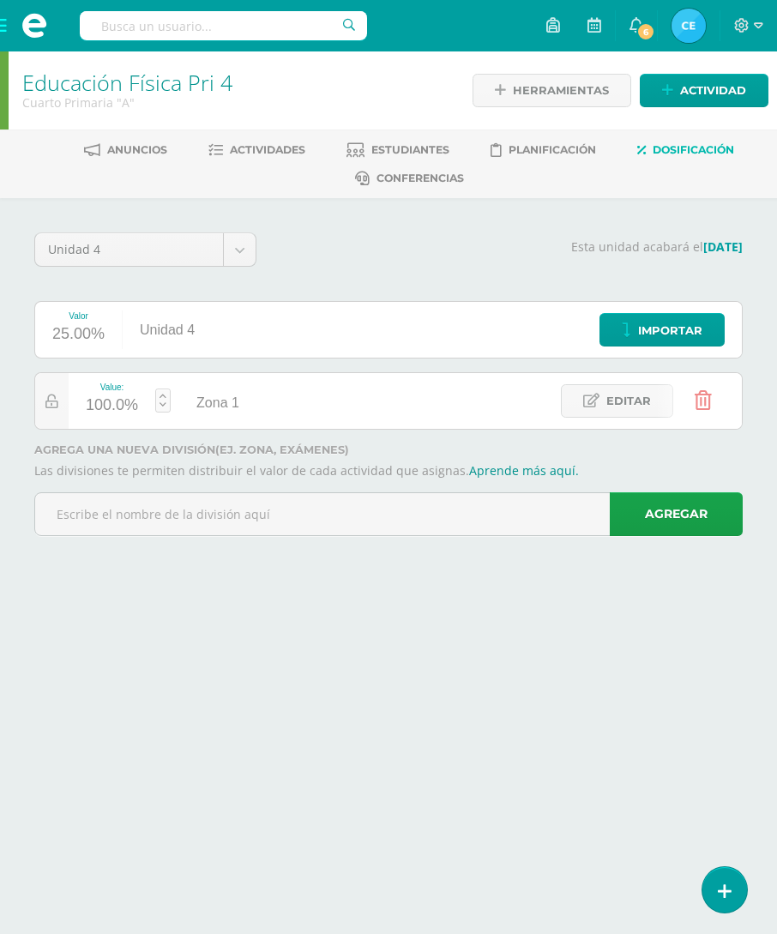
click at [358, 511] on input "text" at bounding box center [388, 514] width 707 height 42
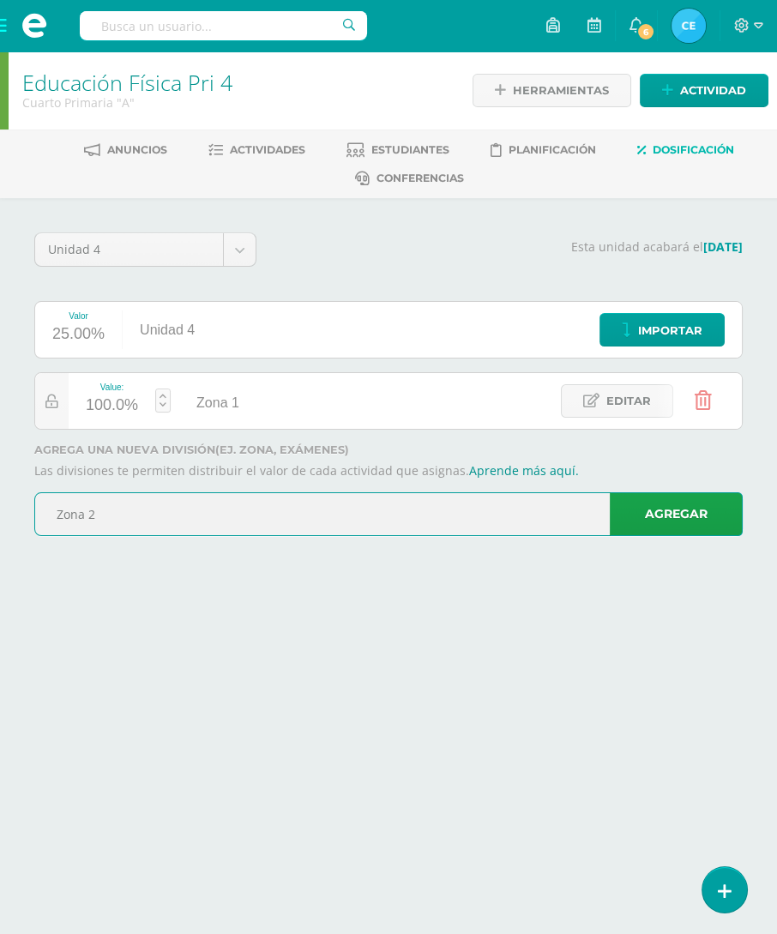
type input "Zona 2"
click at [646, 532] on link "Agregar" at bounding box center [676, 514] width 133 height 44
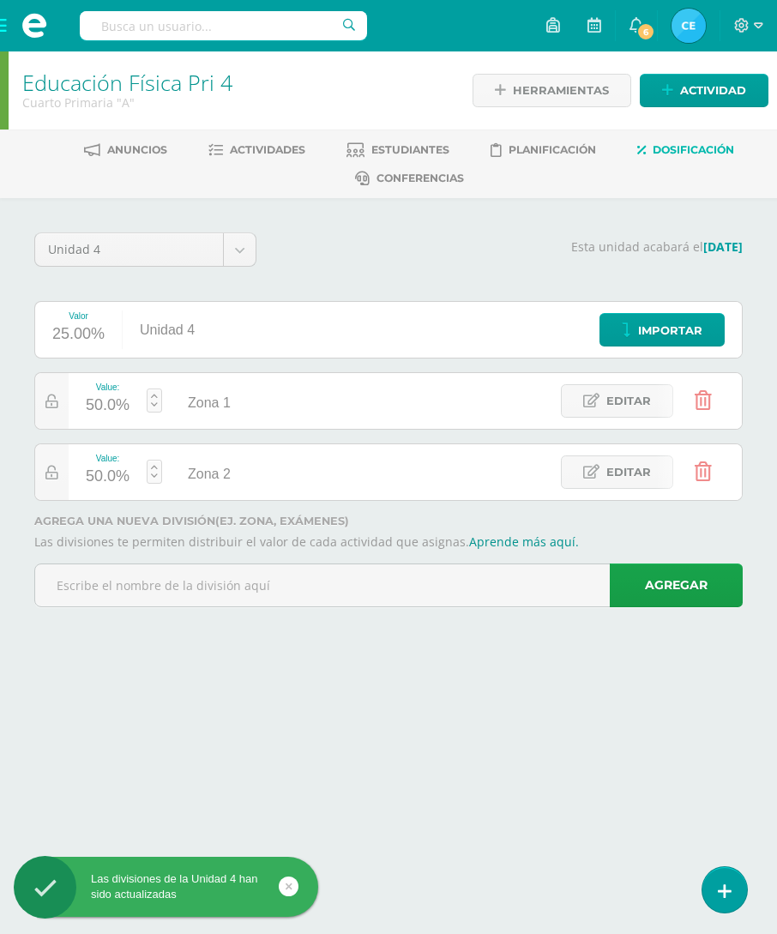
click at [490, 575] on input "text" at bounding box center [388, 585] width 707 height 42
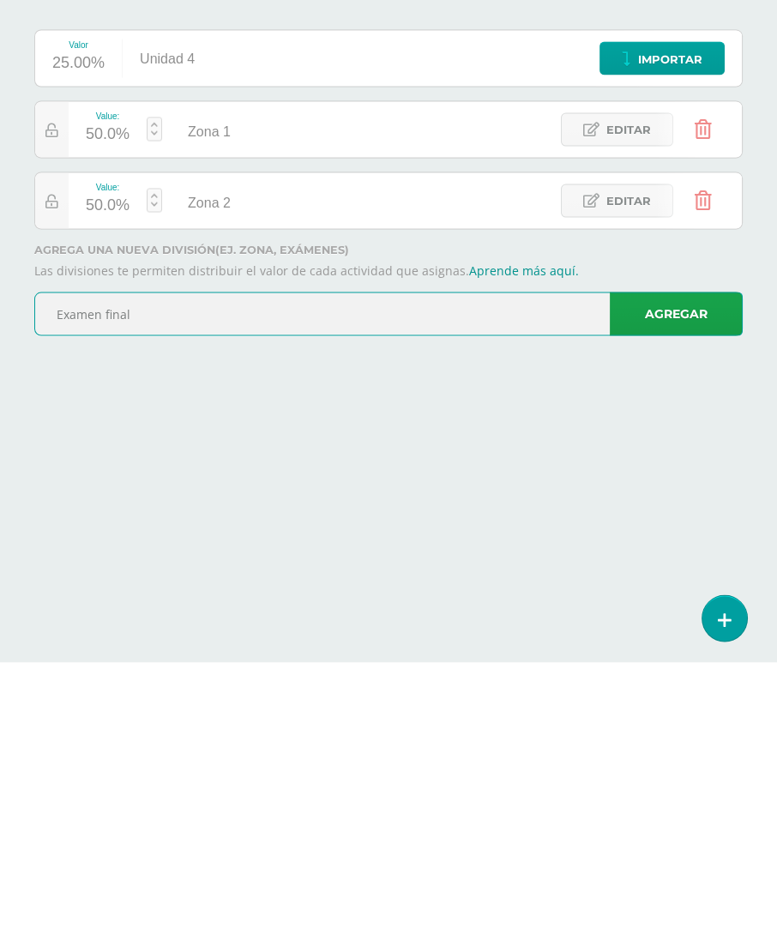
click at [90, 564] on input "Examen final" at bounding box center [388, 585] width 707 height 42
click at [221, 564] on input "Examen final" at bounding box center [388, 585] width 707 height 42
type input "Examen final"
click at [659, 563] on link "Agregar" at bounding box center [676, 585] width 133 height 44
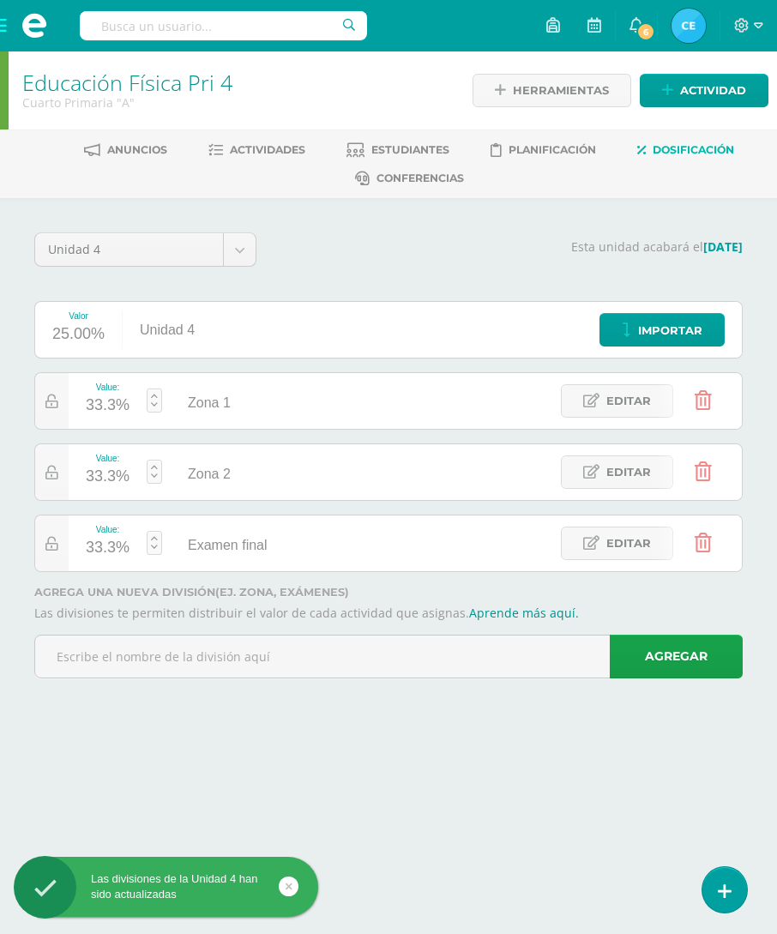
click at [95, 404] on div "33.3%" at bounding box center [108, 405] width 44 height 27
click at [117, 398] on input "33.3" at bounding box center [113, 395] width 45 height 36
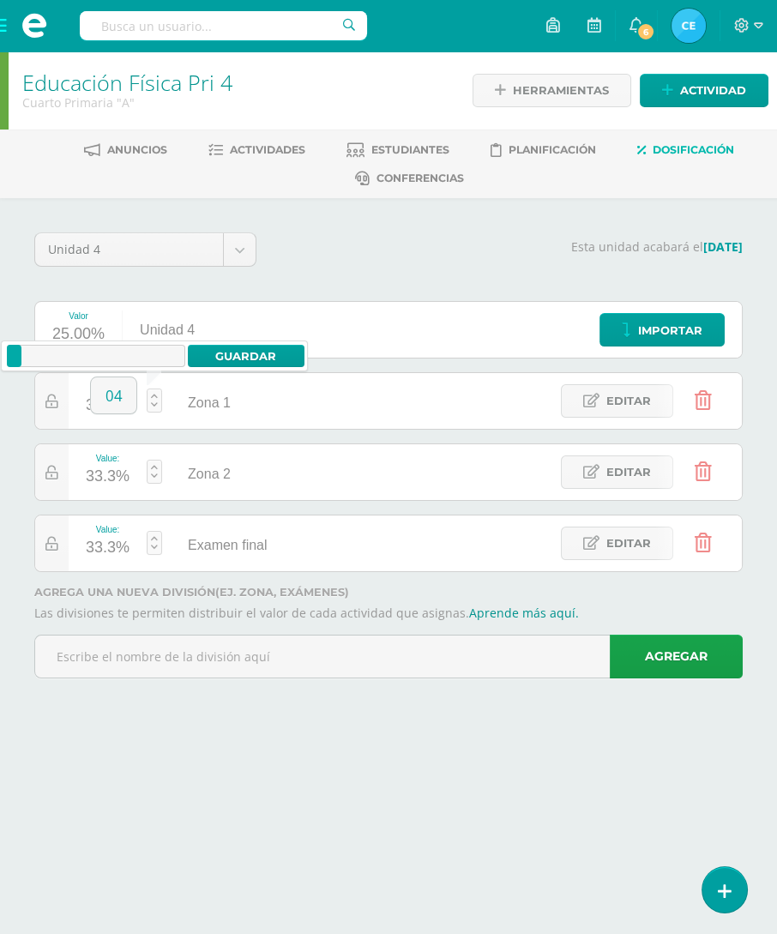
type input "0"
type input "40"
click at [250, 351] on link "Guardar" at bounding box center [246, 356] width 117 height 22
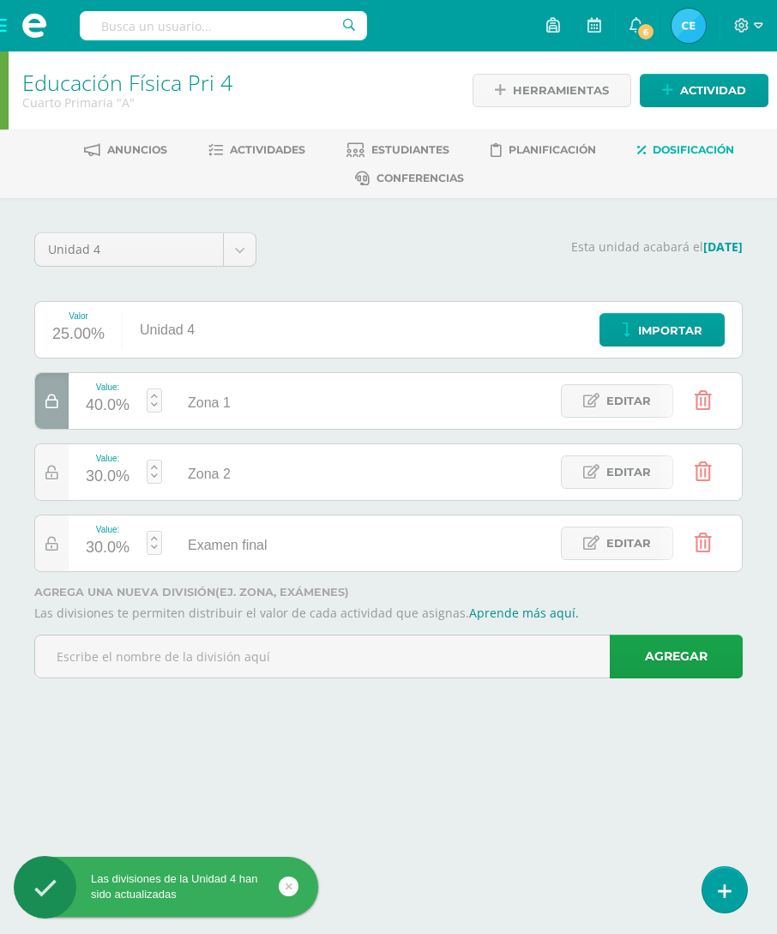
click at [104, 477] on div "30.0%" at bounding box center [108, 476] width 44 height 27
click at [123, 466] on input "30" at bounding box center [113, 466] width 45 height 36
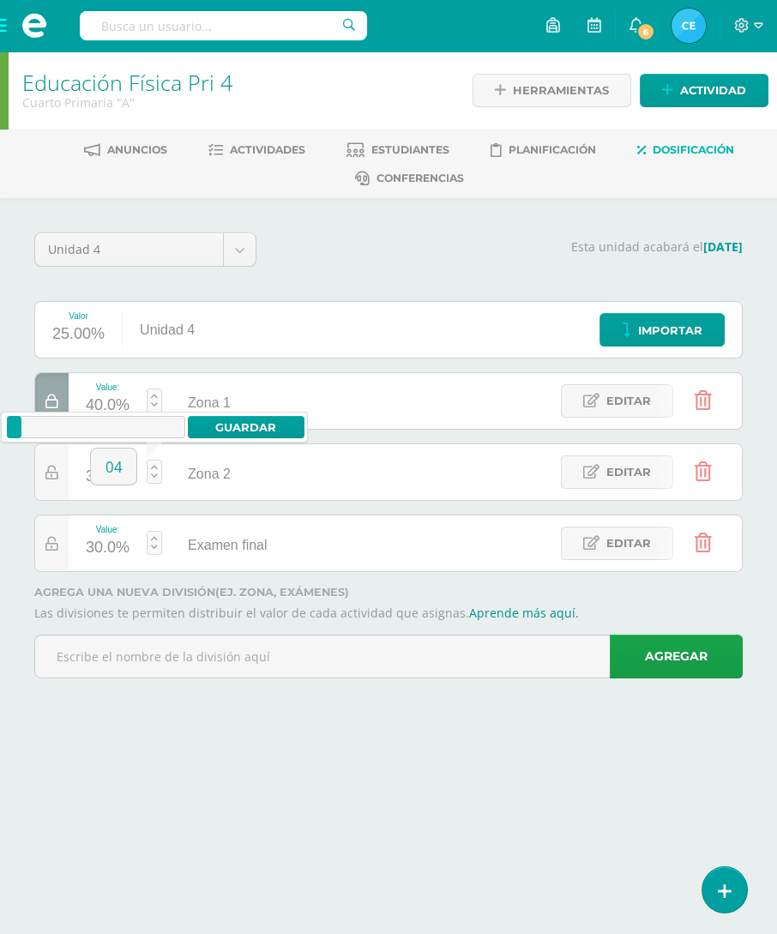
type input "0"
type input "40"
click at [242, 430] on link "Guardar" at bounding box center [246, 427] width 117 height 22
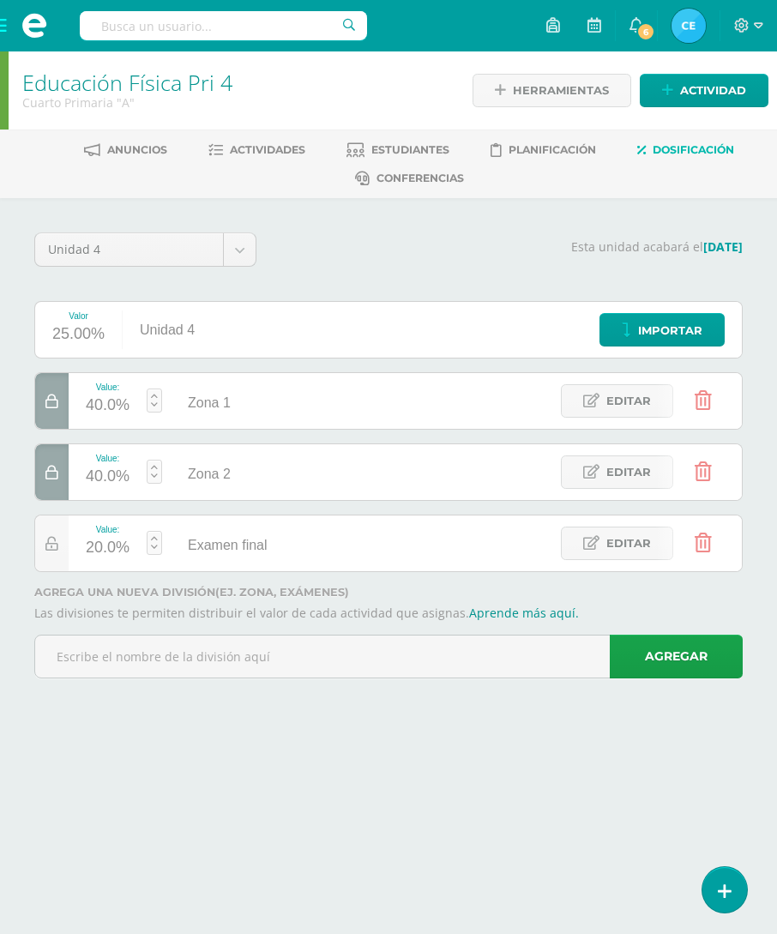
click at [643, 26] on span "6" at bounding box center [645, 31] width 19 height 19
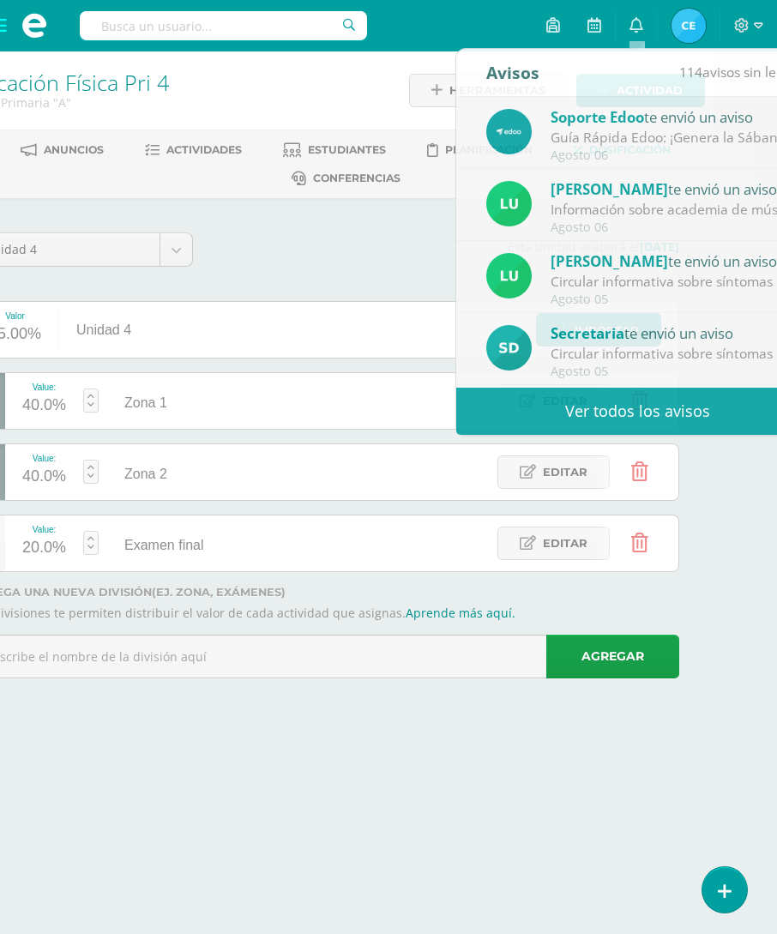
scroll to position [0, 41]
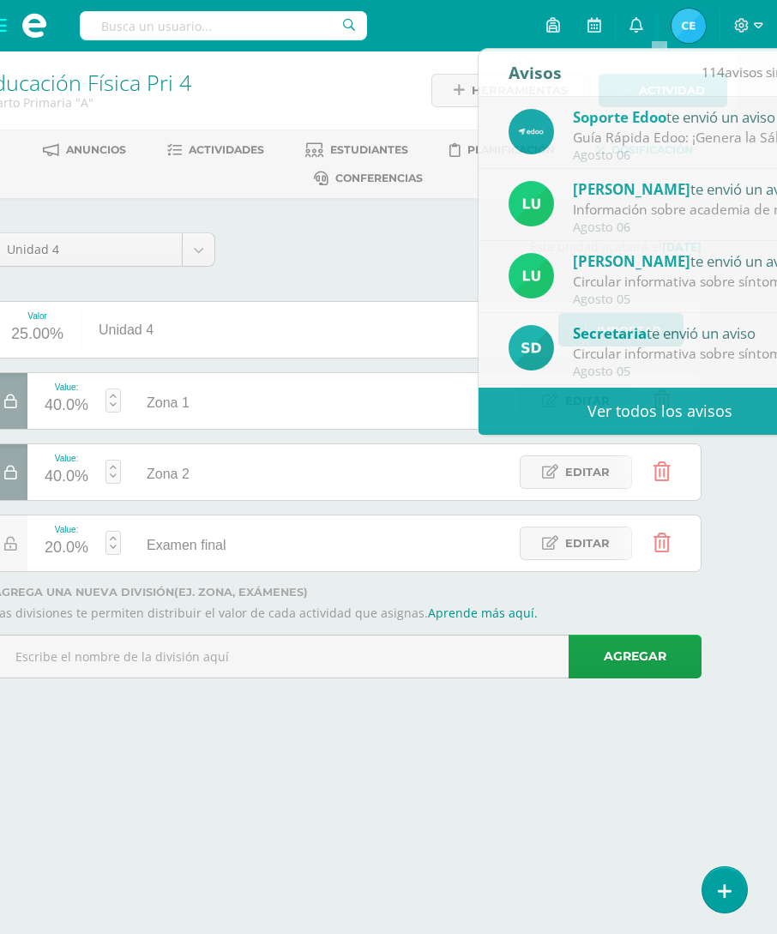
click at [714, 22] on link "Celia Paxtor Mi Perfil" at bounding box center [689, 25] width 62 height 51
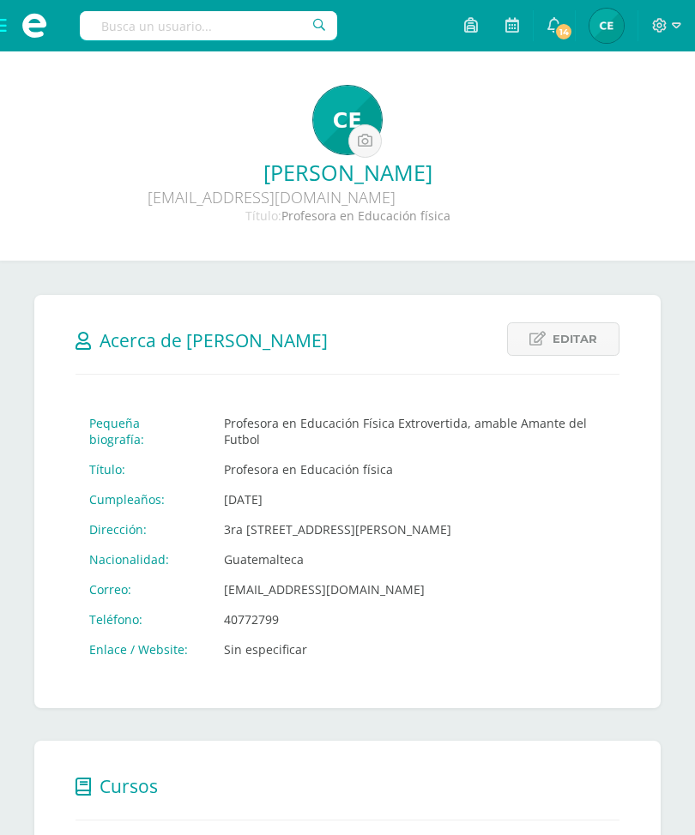
click at [555, 27] on icon at bounding box center [554, 24] width 14 height 15
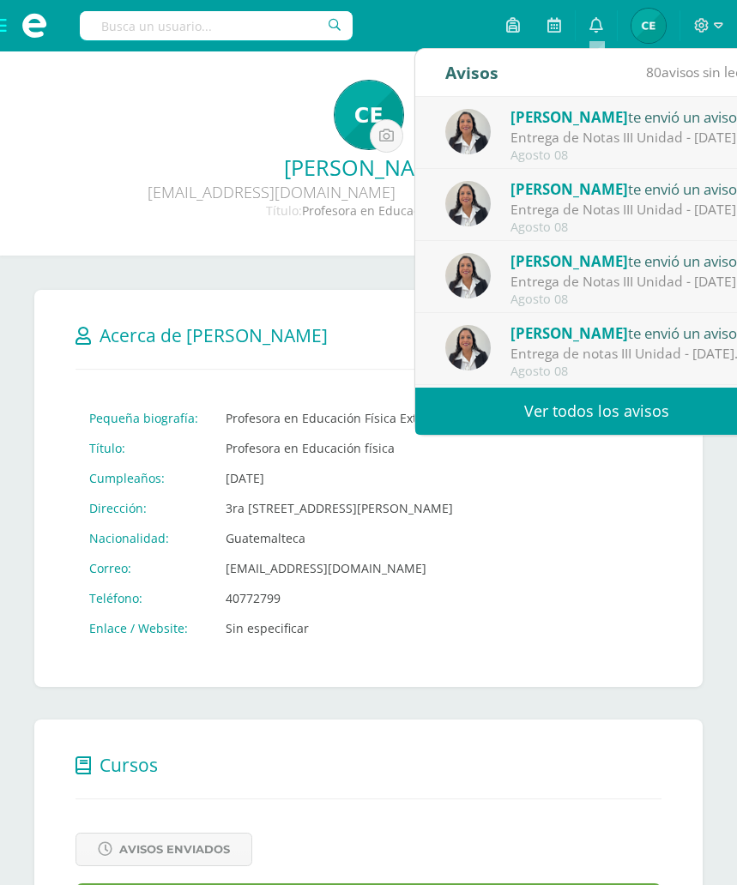
click at [689, 478] on div "Editar Cancelar Guardar Acerca de Celia Maritza Pequeña biografía: Profesora en…" at bounding box center [368, 488] width 668 height 397
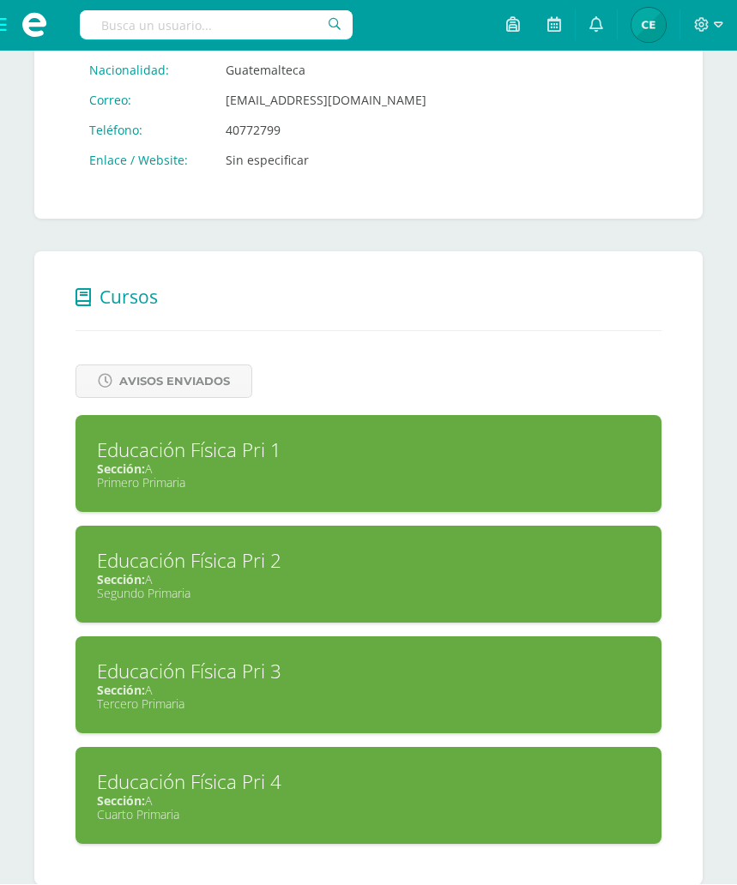
scroll to position [472, 0]
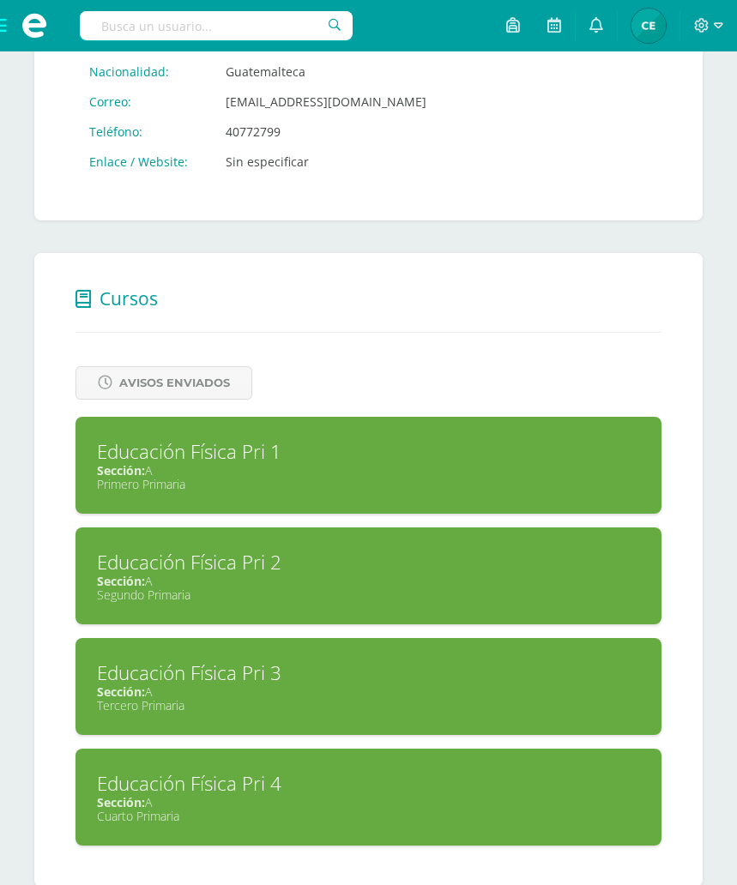
click at [418, 478] on div "Sección: A" at bounding box center [368, 470] width 543 height 16
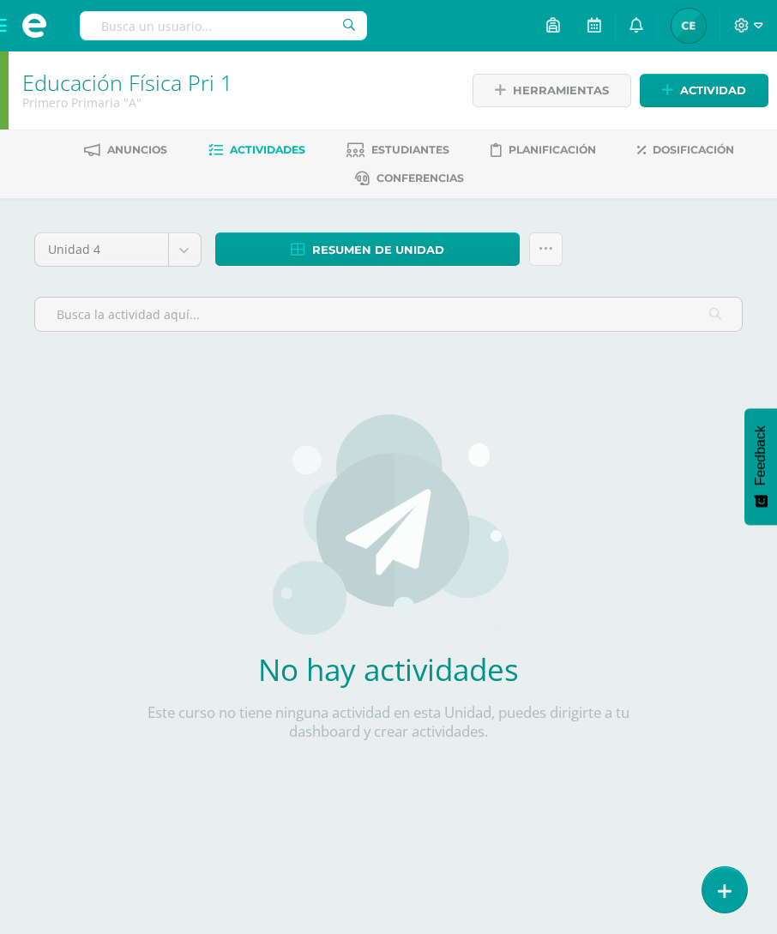
click at [677, 149] on span "Dosificación" at bounding box center [693, 149] width 81 height 13
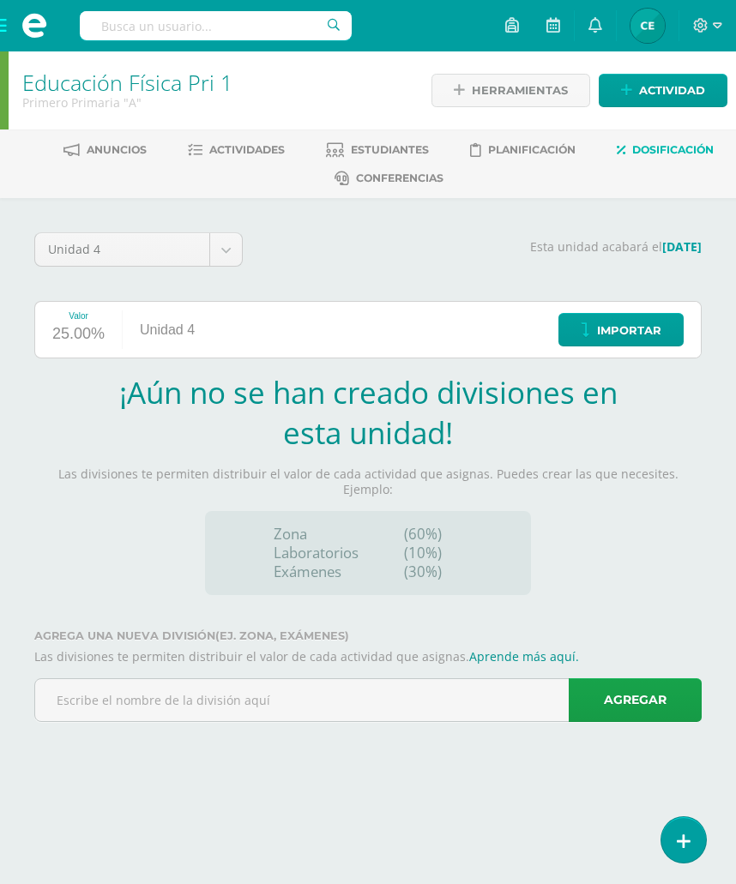
click at [446, 679] on input "text" at bounding box center [367, 700] width 665 height 42
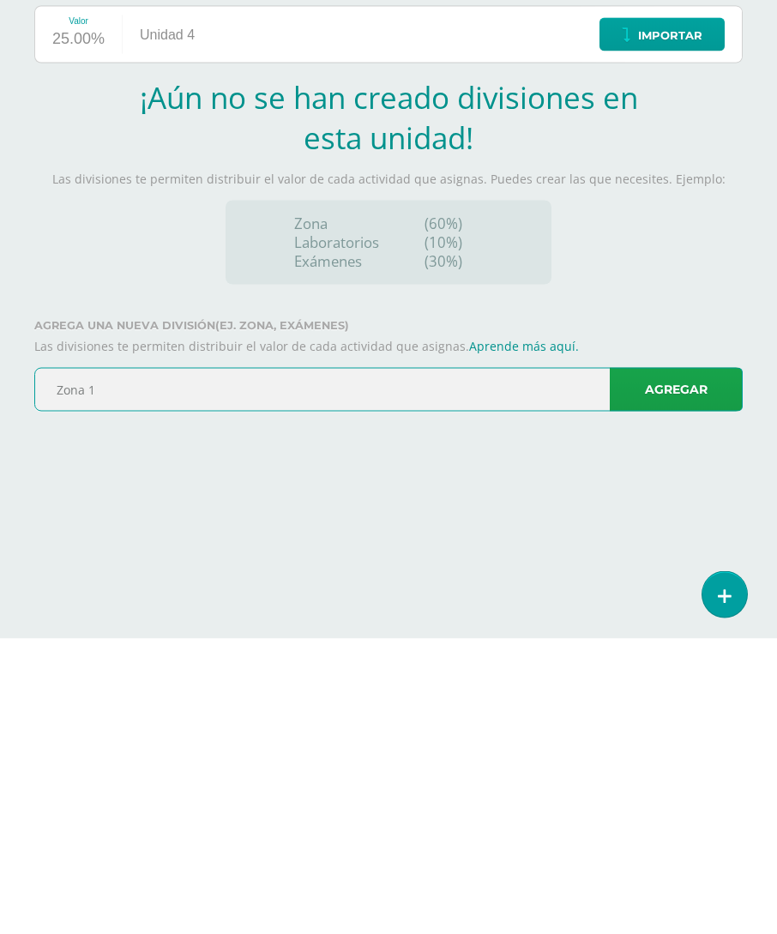
type input "Zona 1"
click at [663, 663] on link "Agregar" at bounding box center [676, 685] width 133 height 44
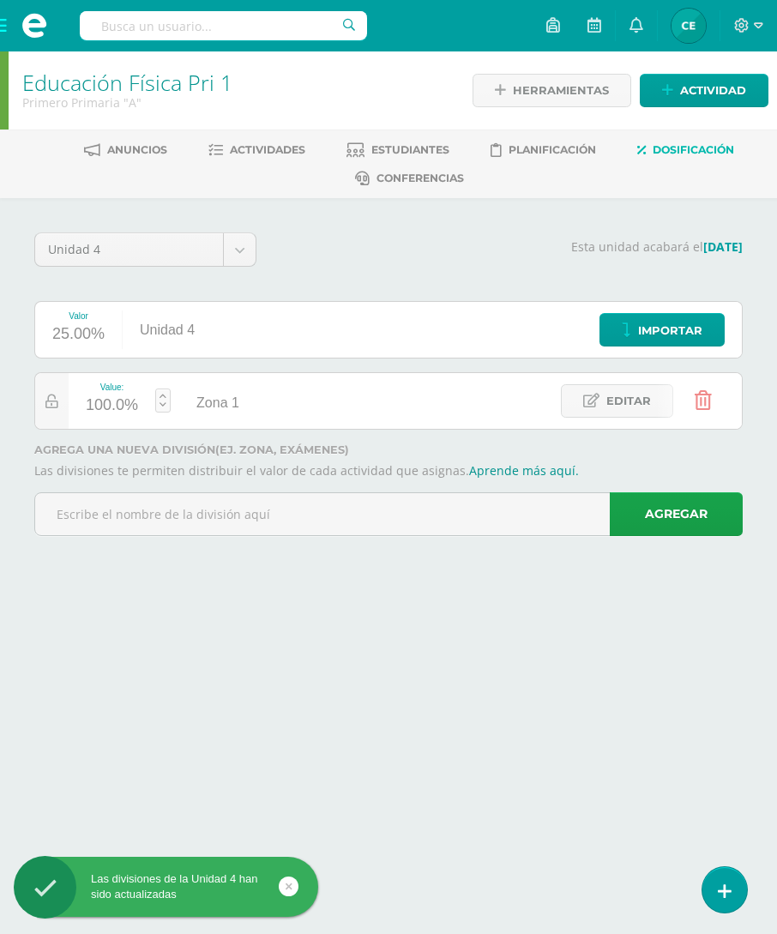
click at [493, 520] on input "text" at bounding box center [388, 514] width 707 height 42
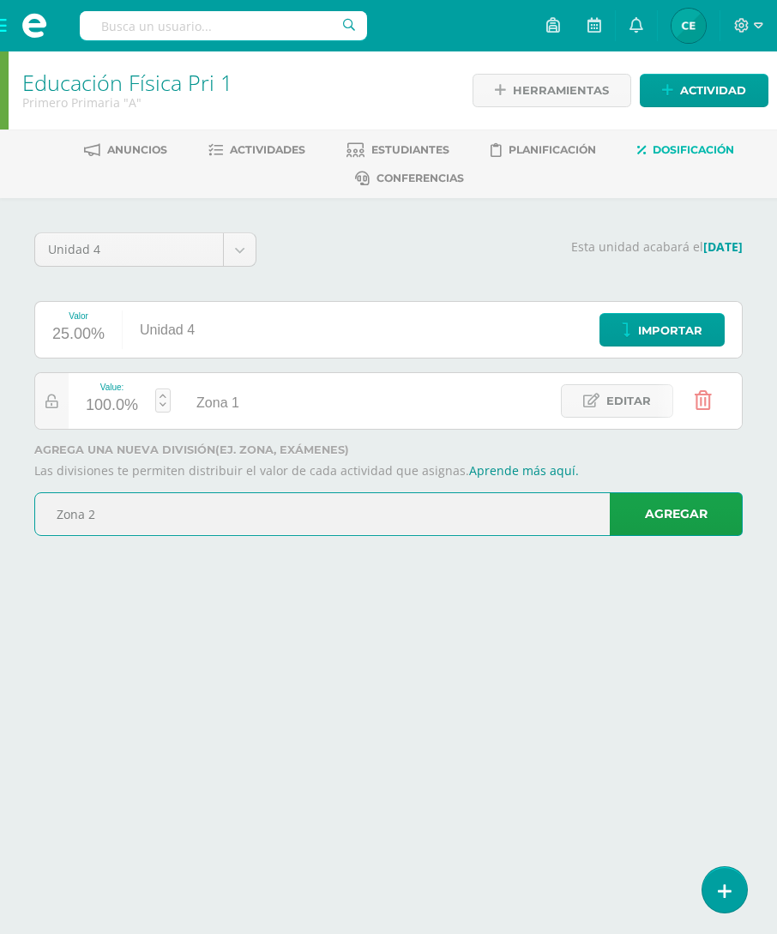
type input "Zona 2"
click at [647, 517] on link "Agregar" at bounding box center [676, 514] width 133 height 44
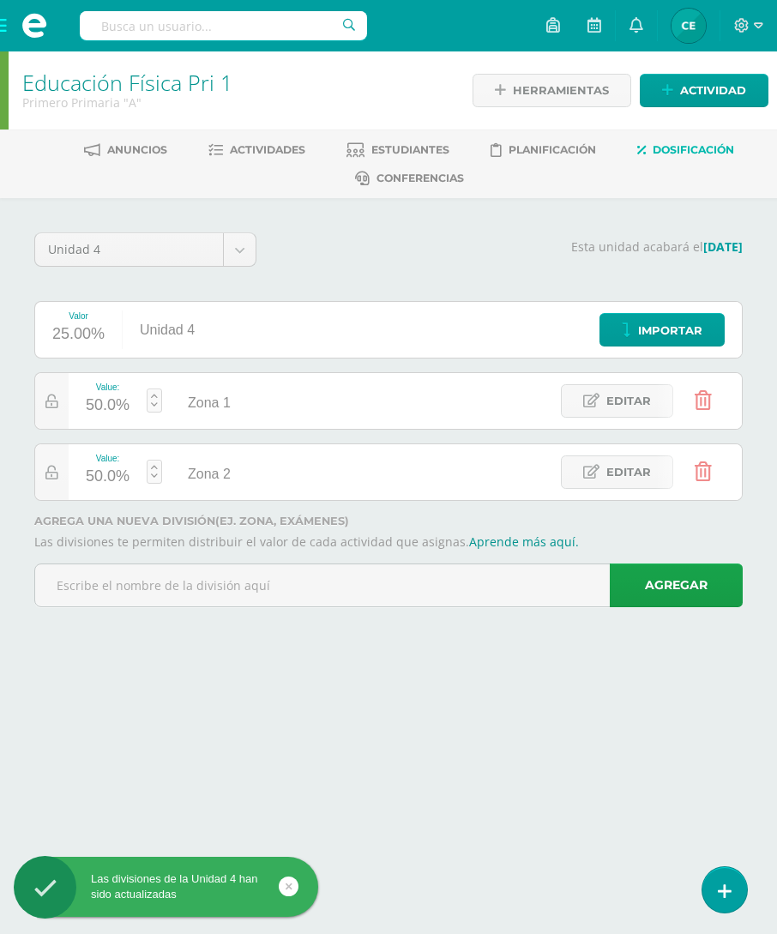
click at [391, 584] on input "text" at bounding box center [388, 585] width 707 height 42
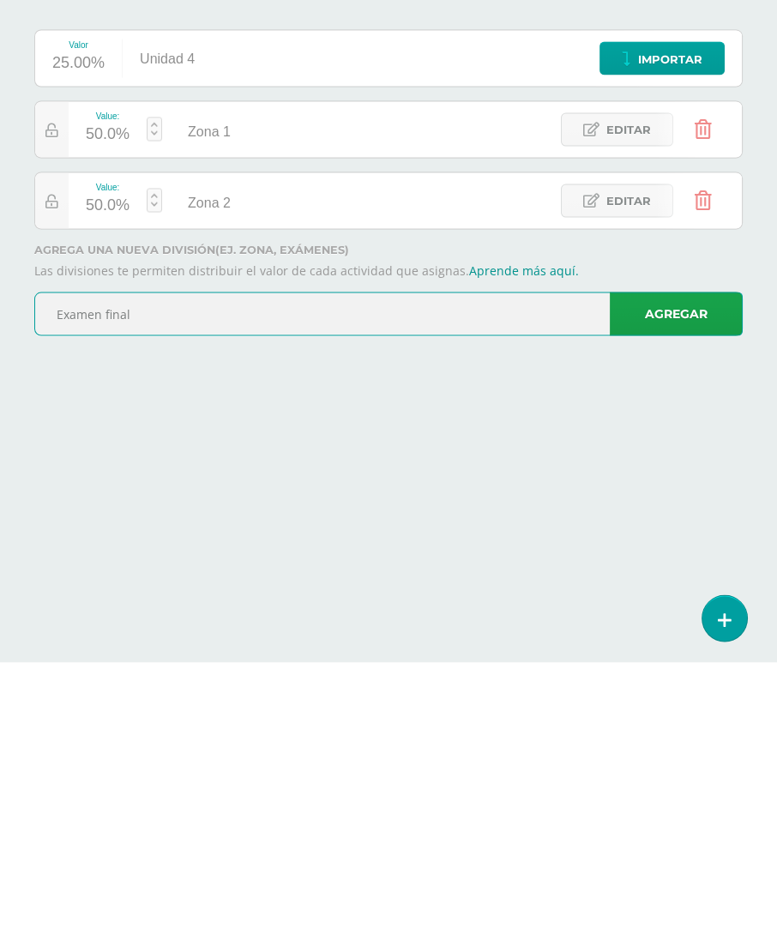
type input "Examen final"
click at [655, 563] on link "Agregar" at bounding box center [676, 585] width 133 height 44
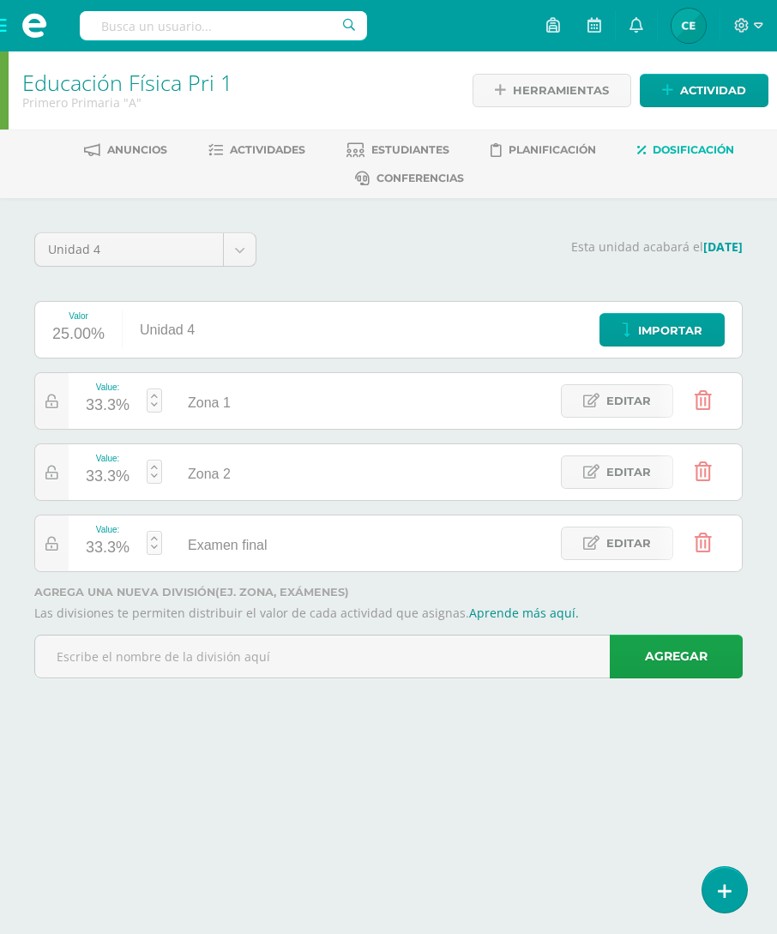
click at [111, 404] on div "33.3%" at bounding box center [108, 405] width 44 height 27
click at [118, 402] on input "33.3" at bounding box center [113, 395] width 45 height 36
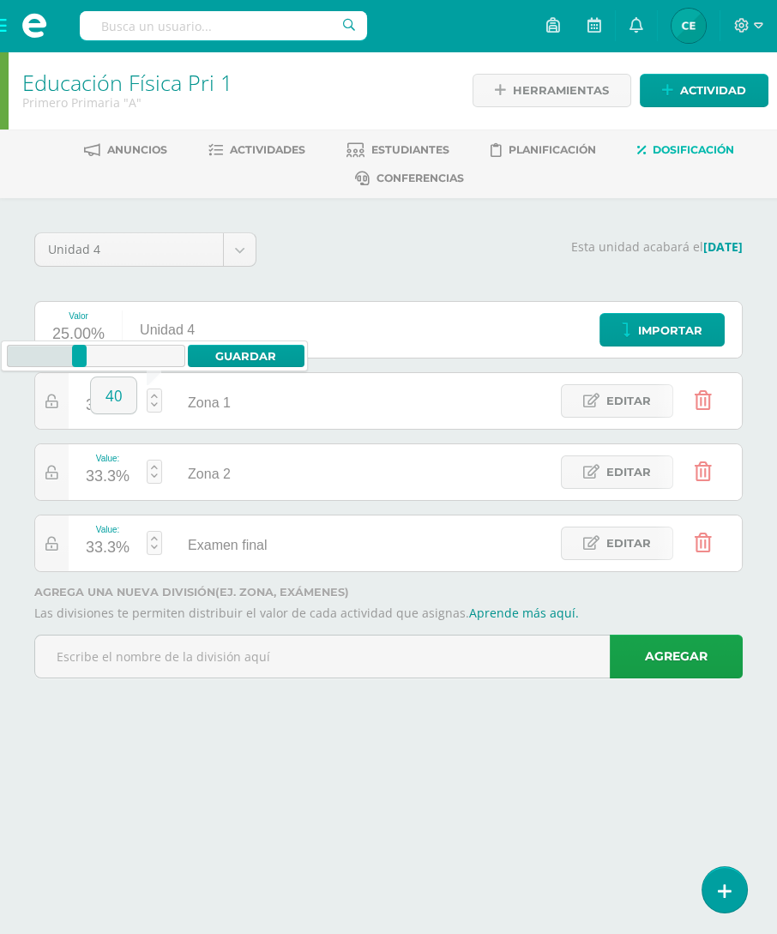
type input "4"
type input "0"
type input "40"
click at [232, 361] on link "Guardar" at bounding box center [246, 356] width 117 height 22
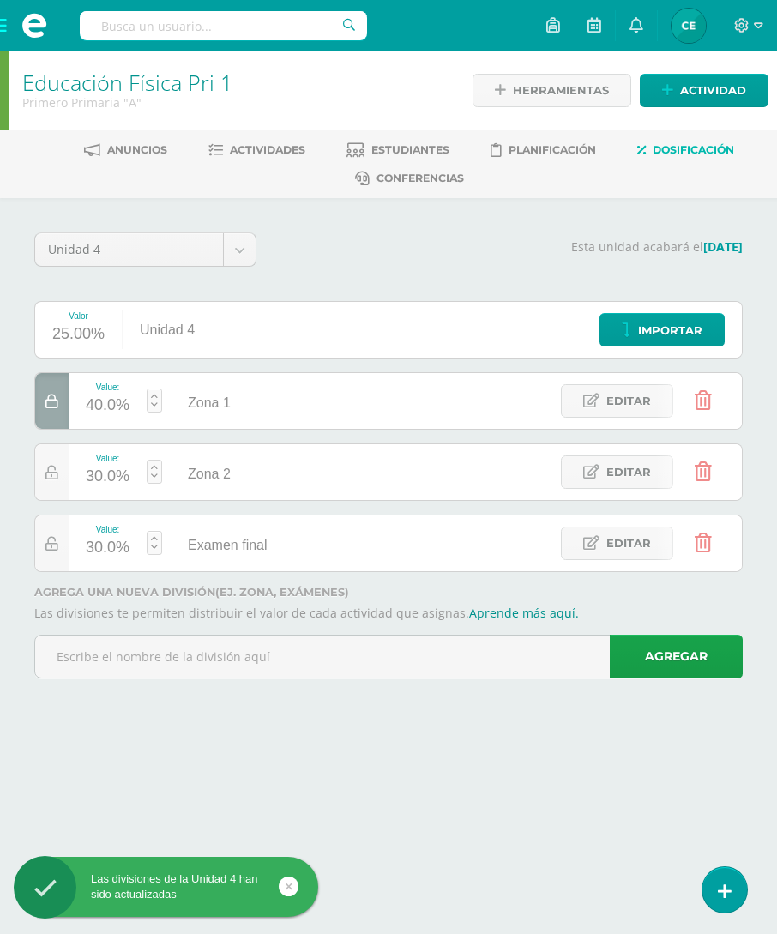
click at [116, 481] on div "30.0%" at bounding box center [108, 476] width 44 height 27
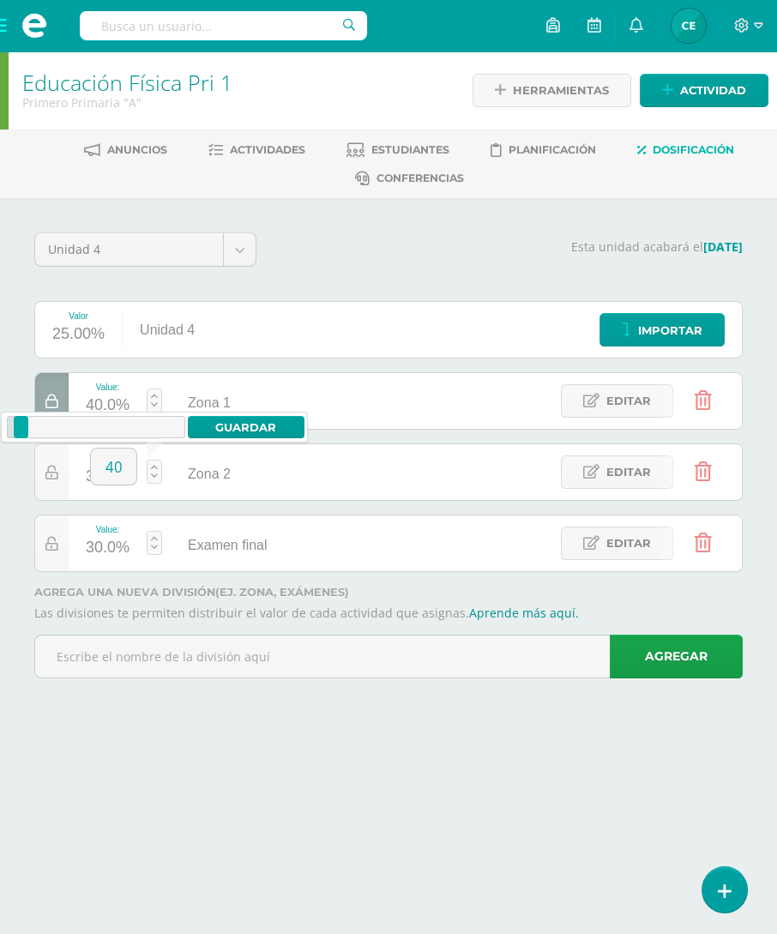
type input "40"
click at [224, 429] on link "Guardar" at bounding box center [246, 427] width 117 height 22
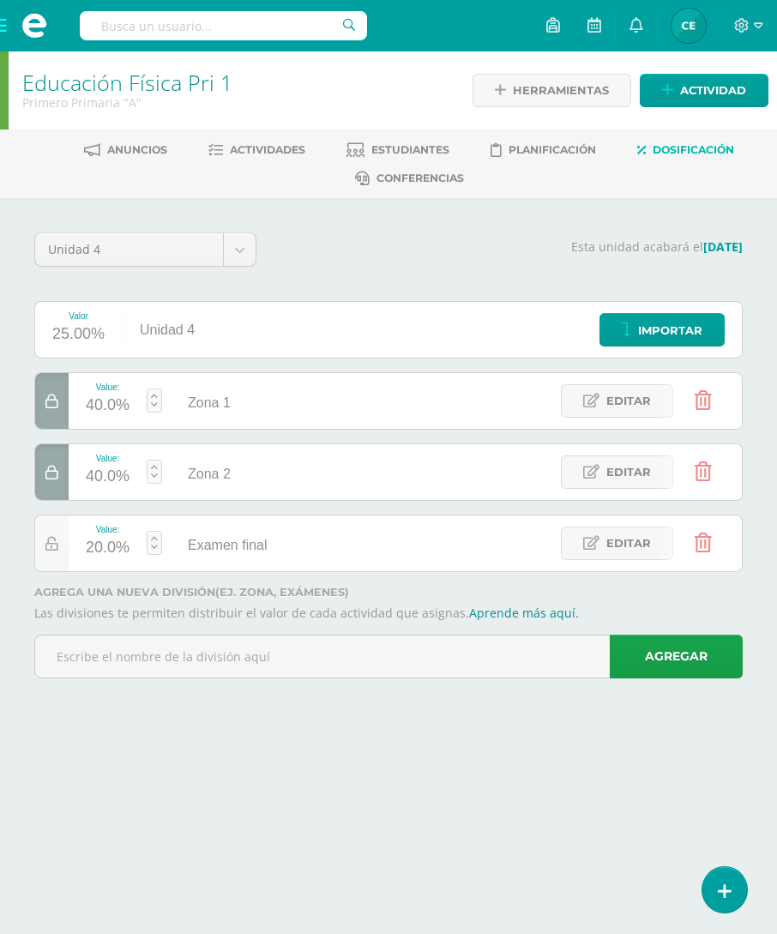
click at [694, 29] on img at bounding box center [688, 26] width 34 height 34
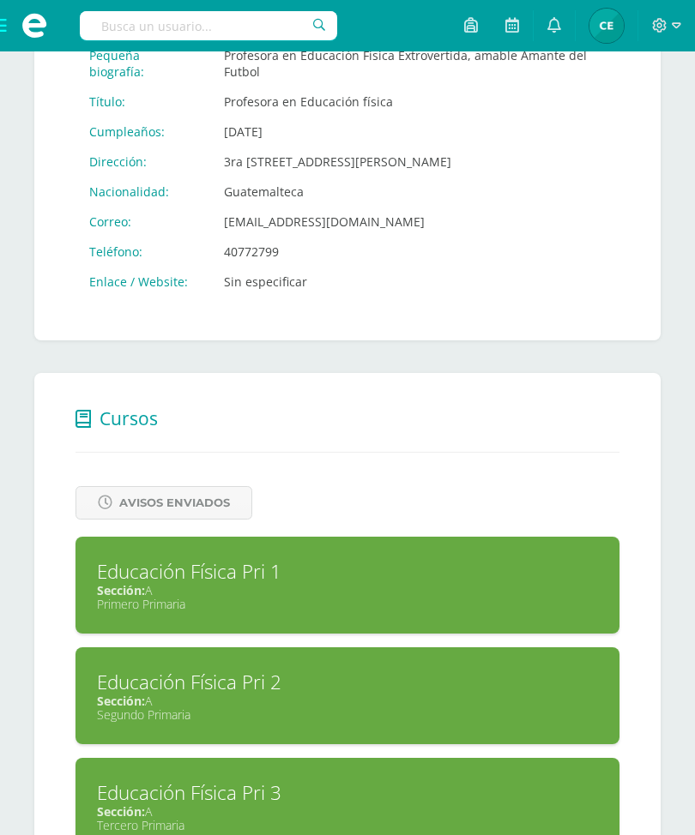
scroll to position [445, 0]
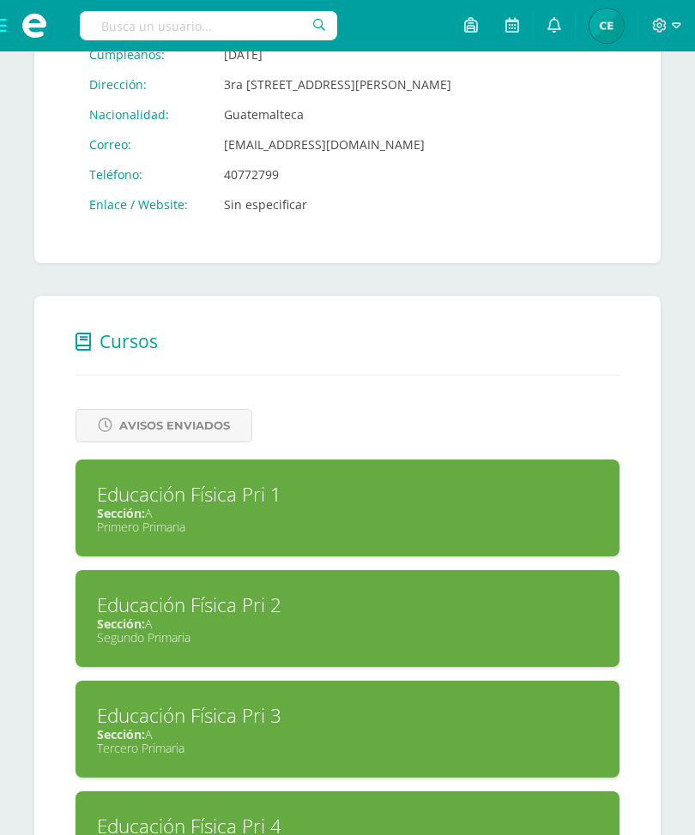
click at [391, 632] on div "Sección: A" at bounding box center [347, 624] width 501 height 16
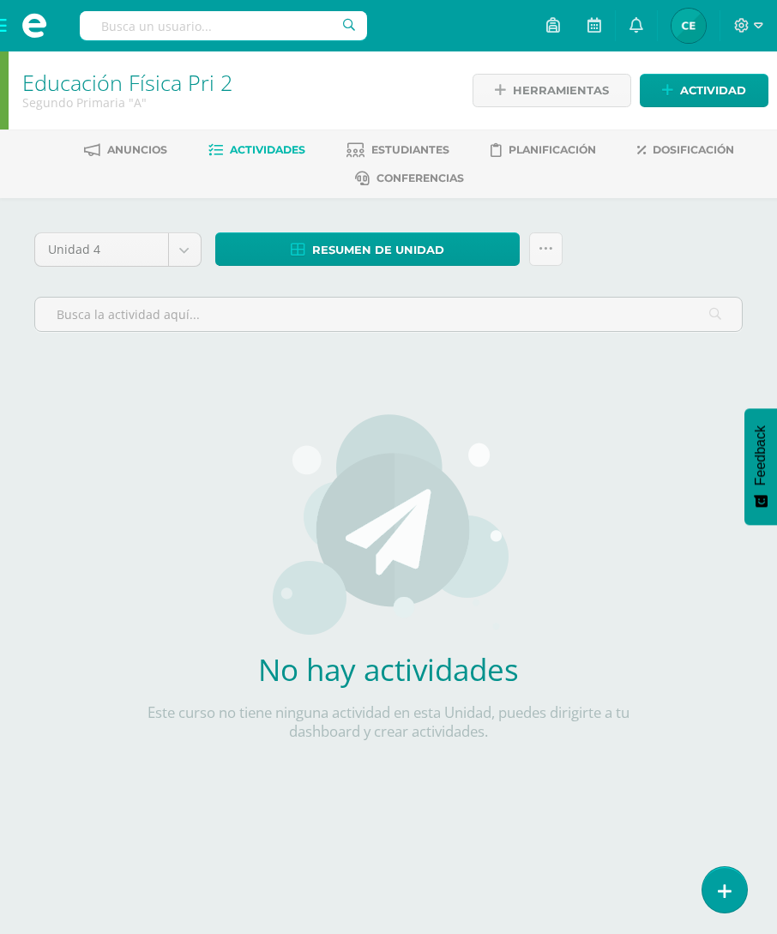
click at [686, 150] on span "Dosificación" at bounding box center [693, 149] width 81 height 13
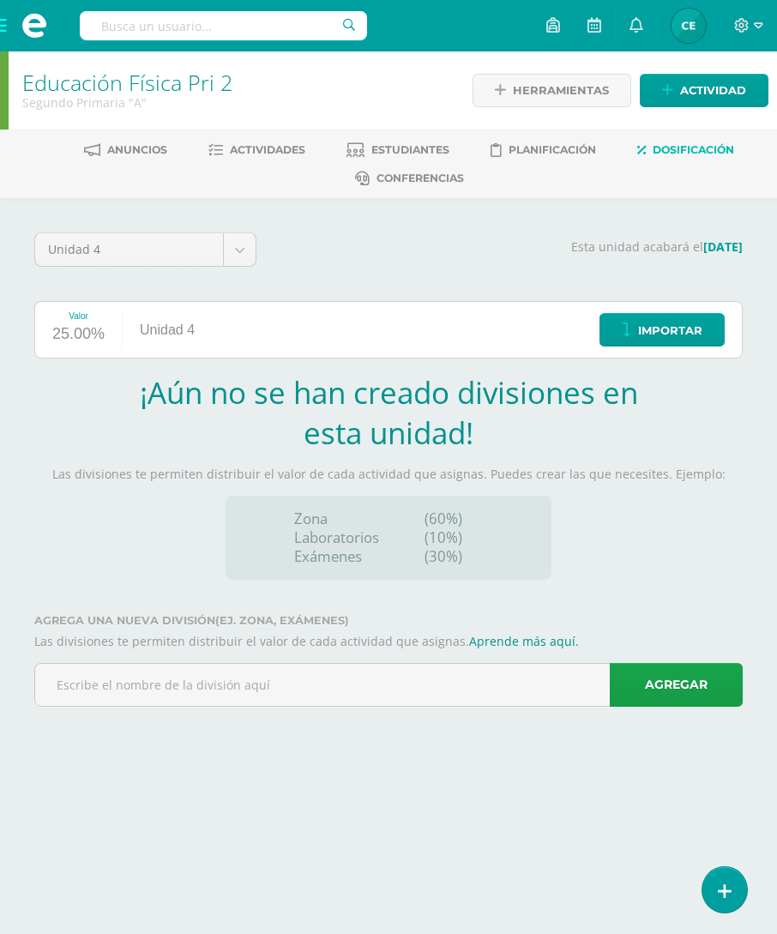
click at [471, 694] on input "text" at bounding box center [388, 685] width 707 height 42
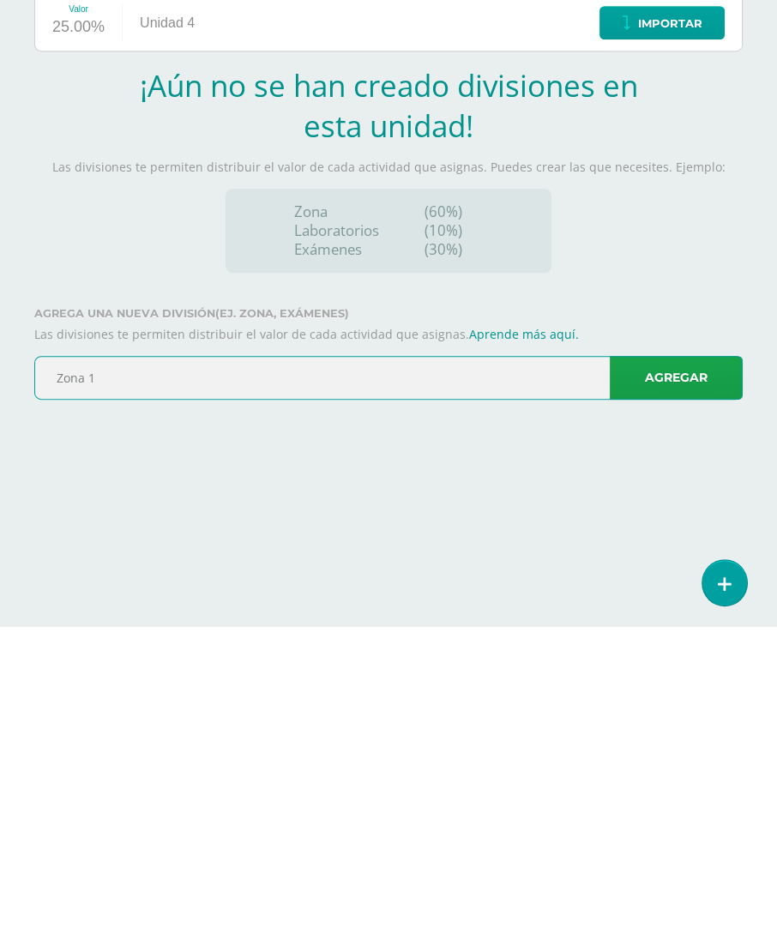
type input "Zona 1"
click at [682, 663] on link "Agregar" at bounding box center [676, 685] width 133 height 44
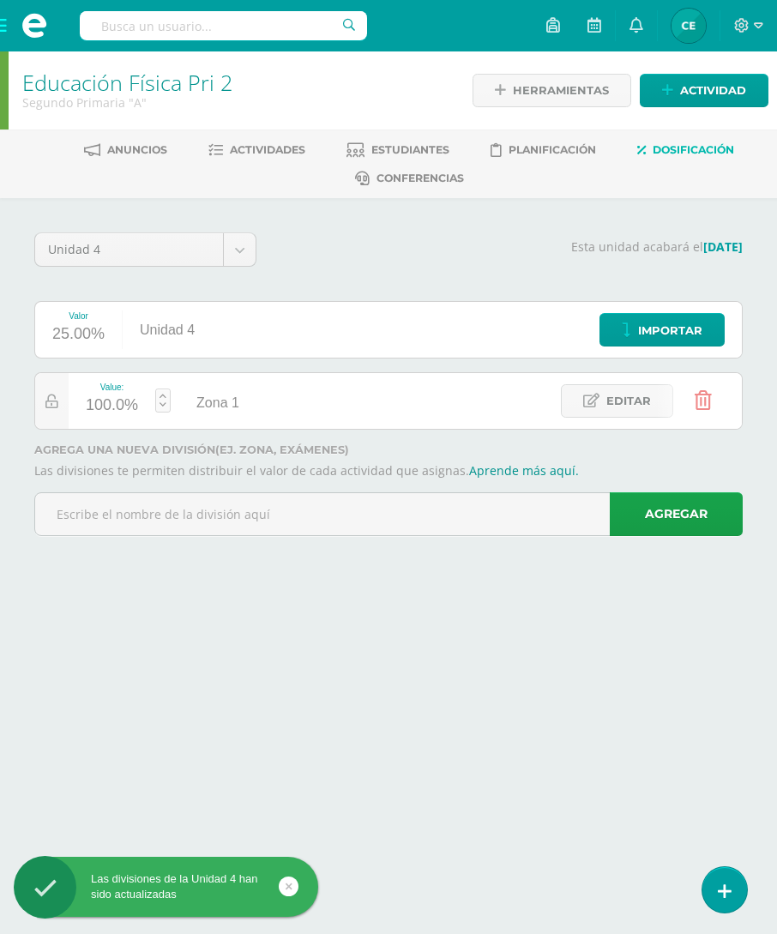
click at [512, 515] on input "text" at bounding box center [388, 514] width 707 height 42
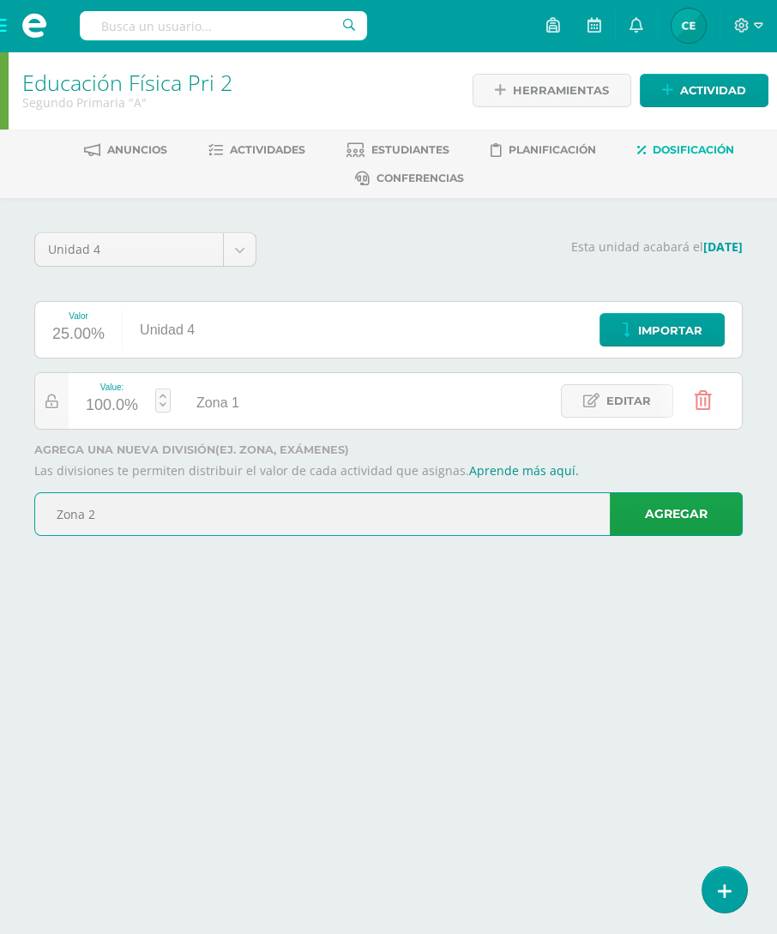
type input "Zona 2"
click at [641, 519] on link "Agregar" at bounding box center [676, 514] width 133 height 44
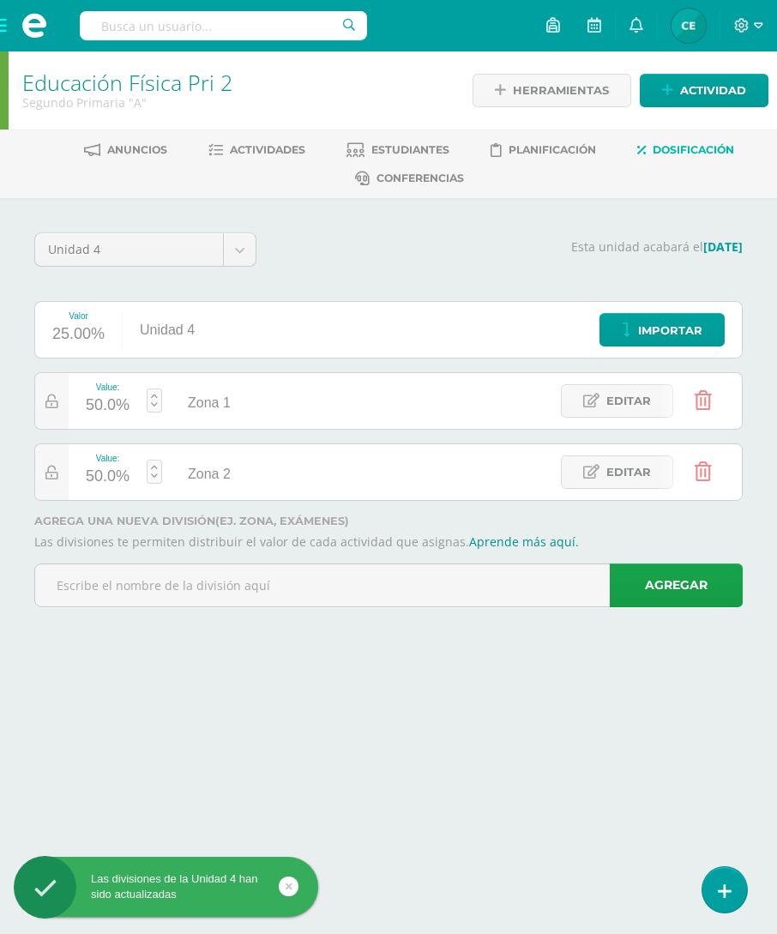
click at [266, 588] on input "text" at bounding box center [388, 585] width 707 height 42
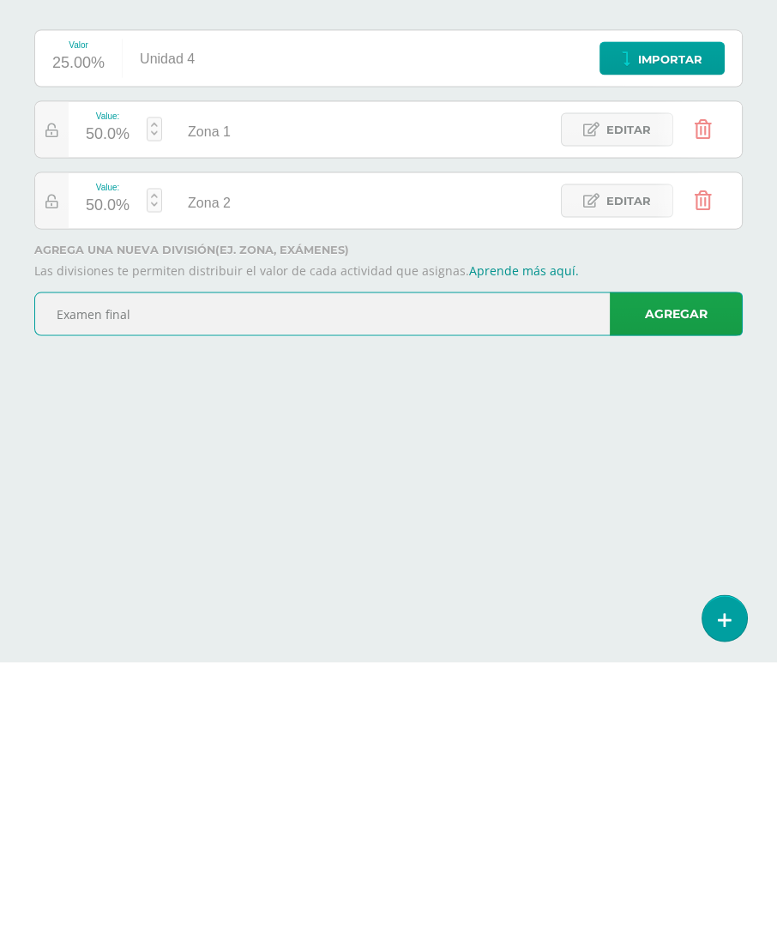
type input "Examen final"
click at [671, 563] on link "Agregar" at bounding box center [676, 585] width 133 height 44
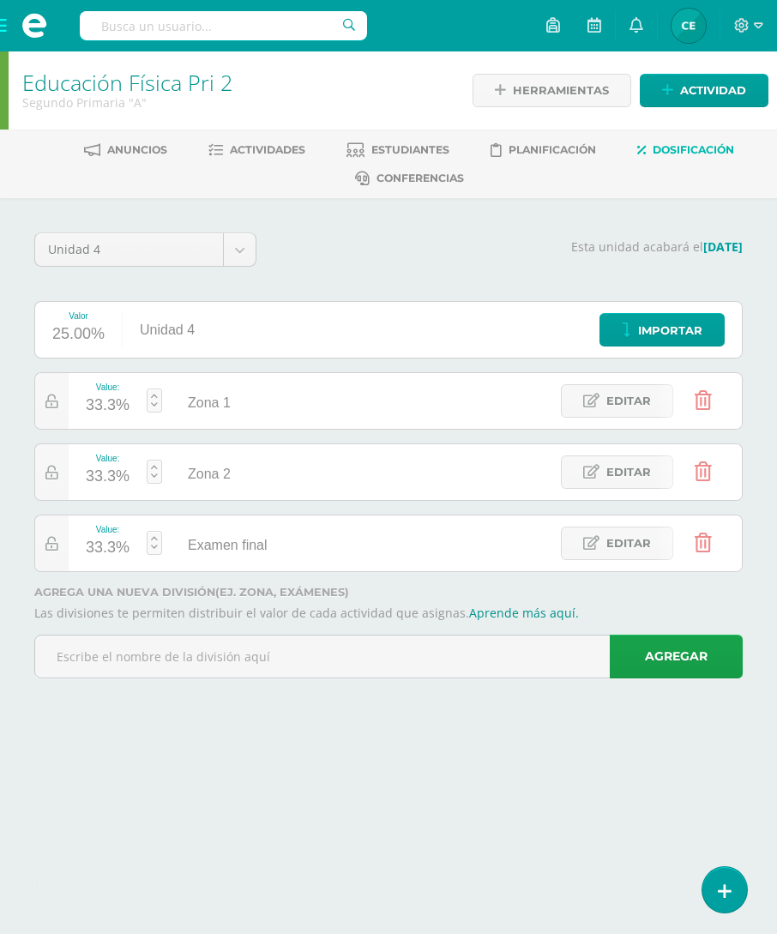
click at [109, 398] on div "33.3%" at bounding box center [108, 405] width 44 height 27
click at [115, 394] on input "33.3" at bounding box center [113, 395] width 45 height 36
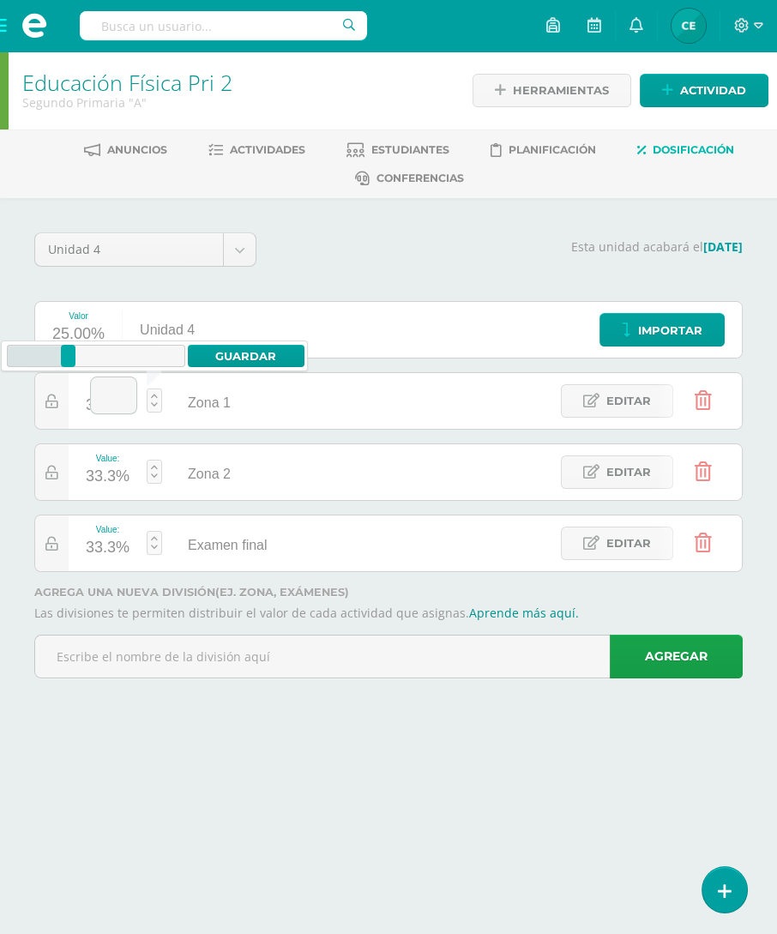
type input "0"
type input "40"
click at [228, 354] on link "Guardar" at bounding box center [246, 356] width 117 height 22
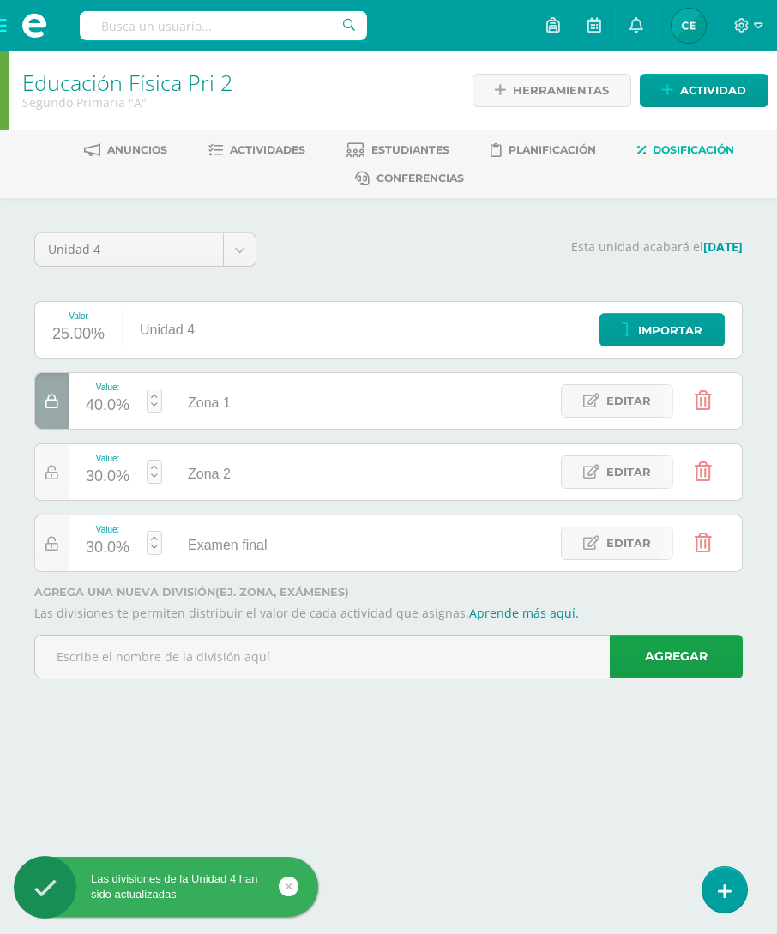
click at [105, 478] on div "30.0%" at bounding box center [108, 476] width 44 height 27
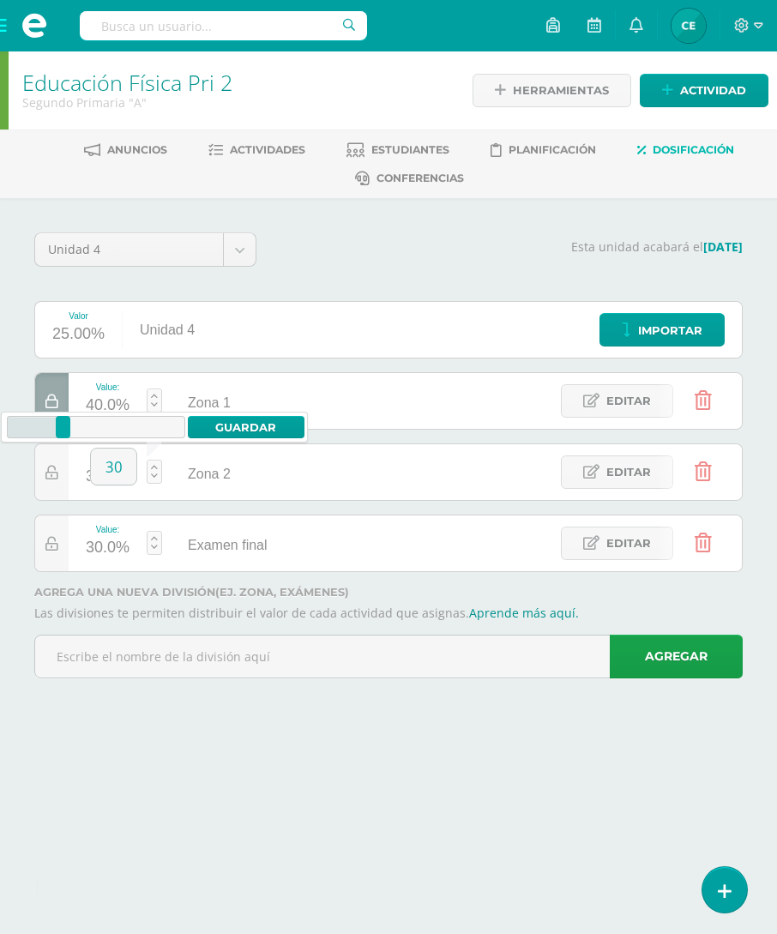
click at [120, 476] on input "30" at bounding box center [113, 466] width 45 height 36
type input "40"
click at [222, 425] on link "Guardar" at bounding box center [246, 427] width 117 height 22
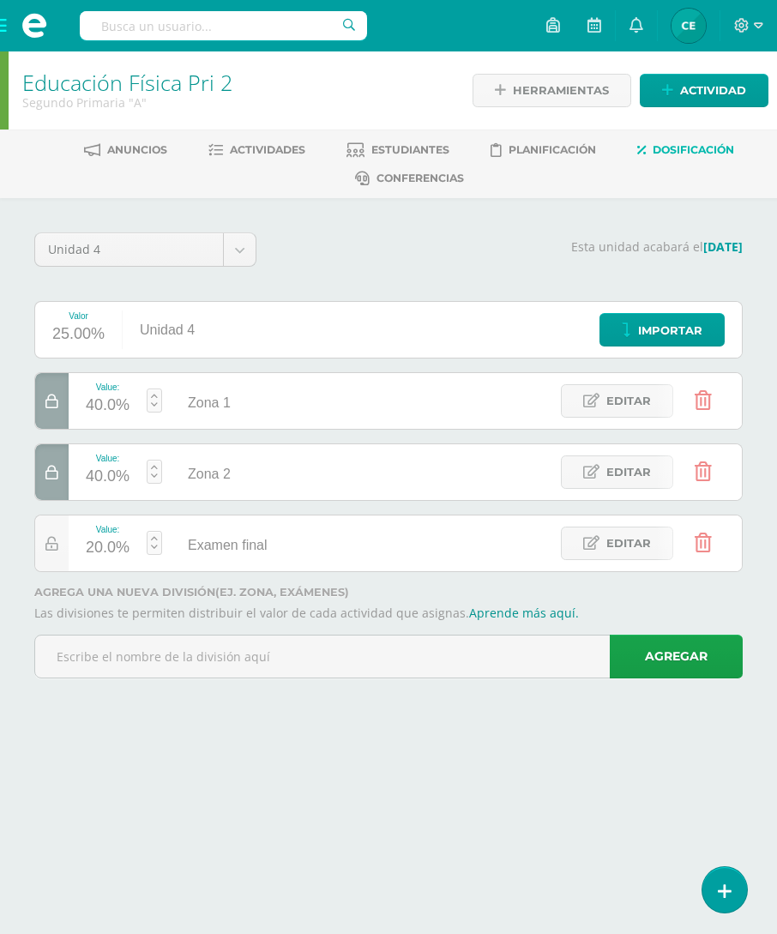
click at [685, 21] on img at bounding box center [688, 26] width 34 height 34
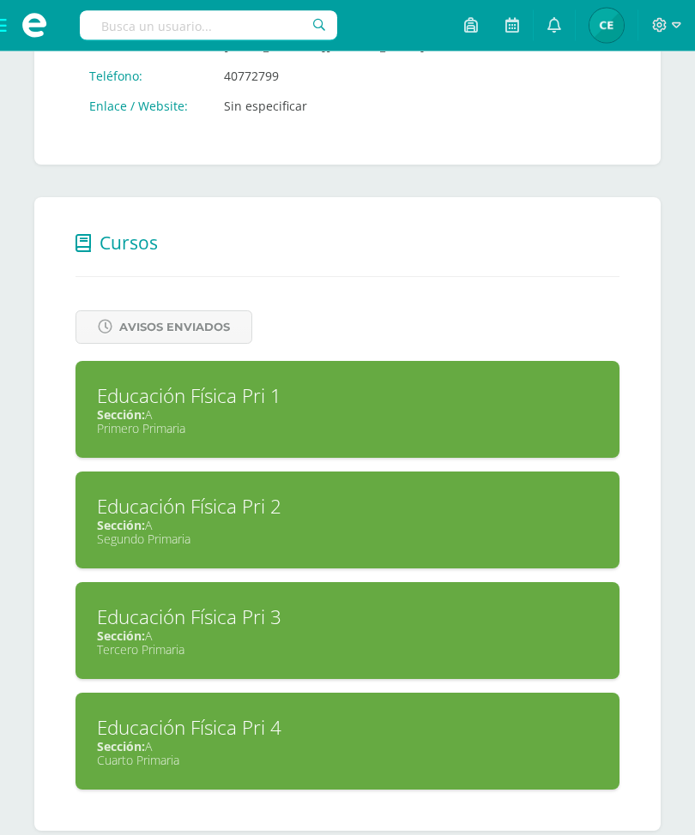
scroll to position [543, 0]
click at [165, 631] on div "Educación Física Pri 3" at bounding box center [347, 618] width 501 height 27
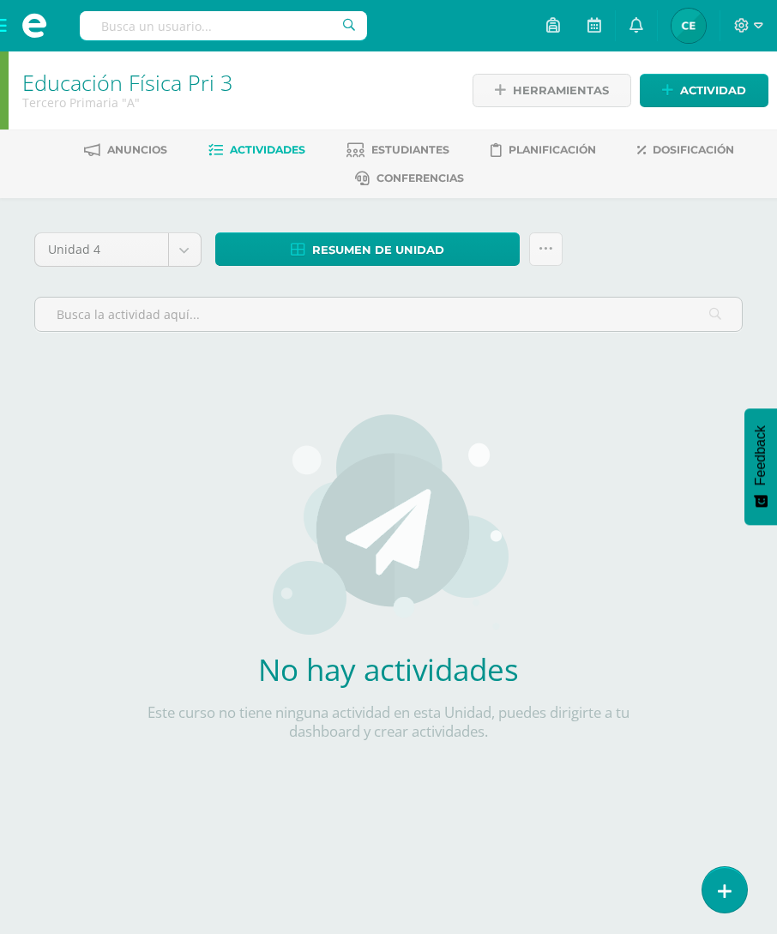
click at [683, 152] on span "Dosificación" at bounding box center [693, 149] width 81 height 13
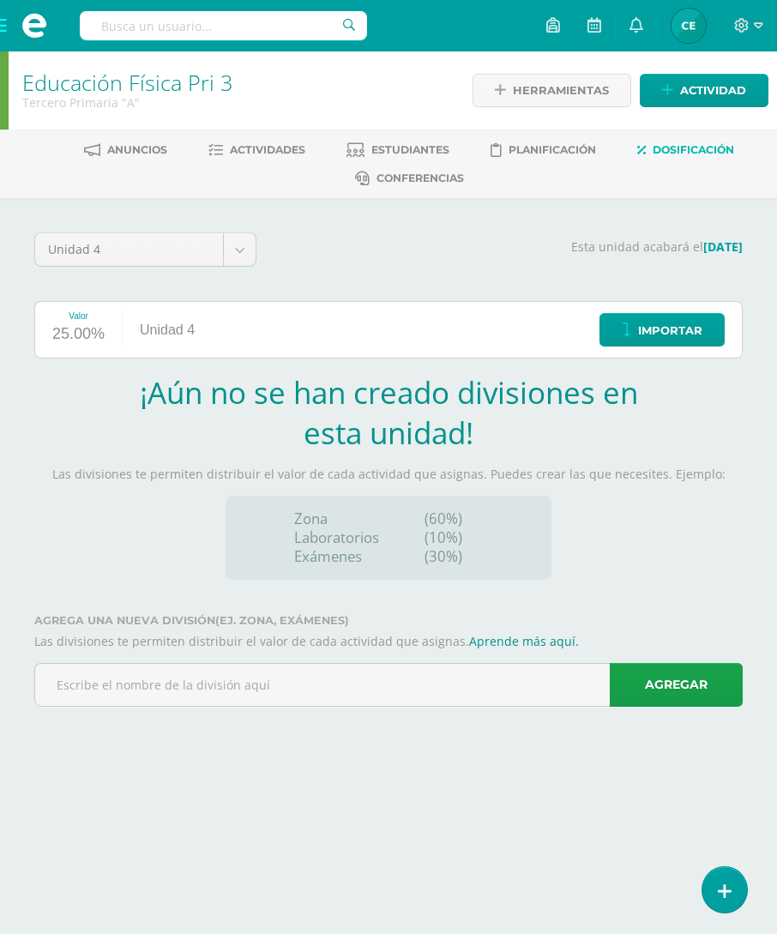
click at [510, 687] on input "text" at bounding box center [388, 685] width 707 height 42
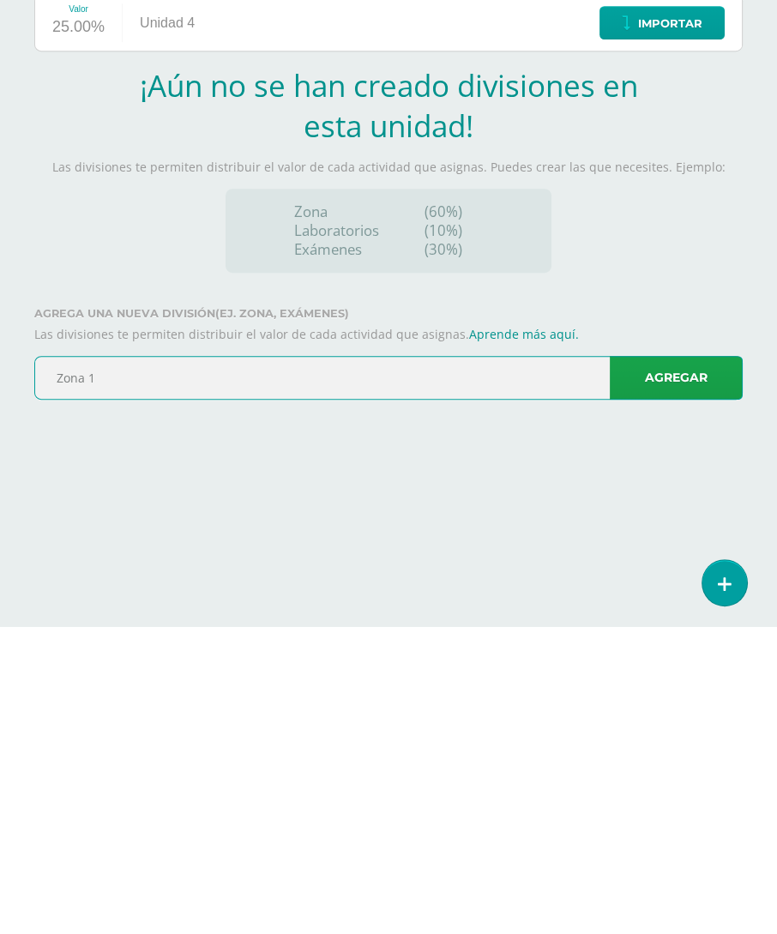
type input "Zona 1"
click at [686, 663] on link "Agregar" at bounding box center [676, 685] width 133 height 44
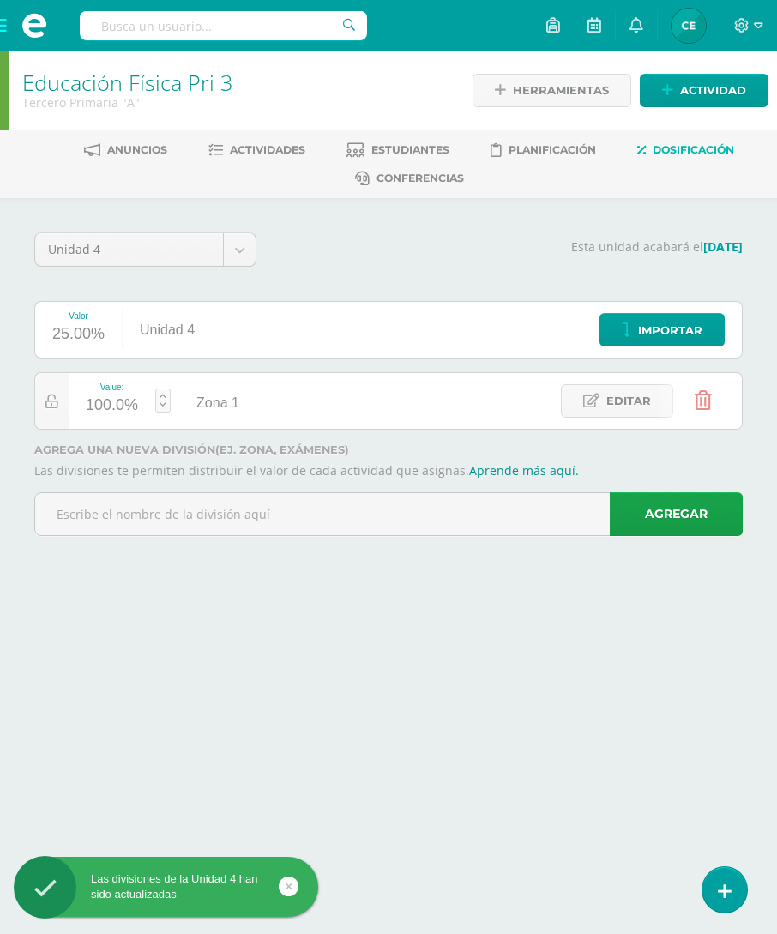
click at [516, 506] on input "text" at bounding box center [388, 514] width 707 height 42
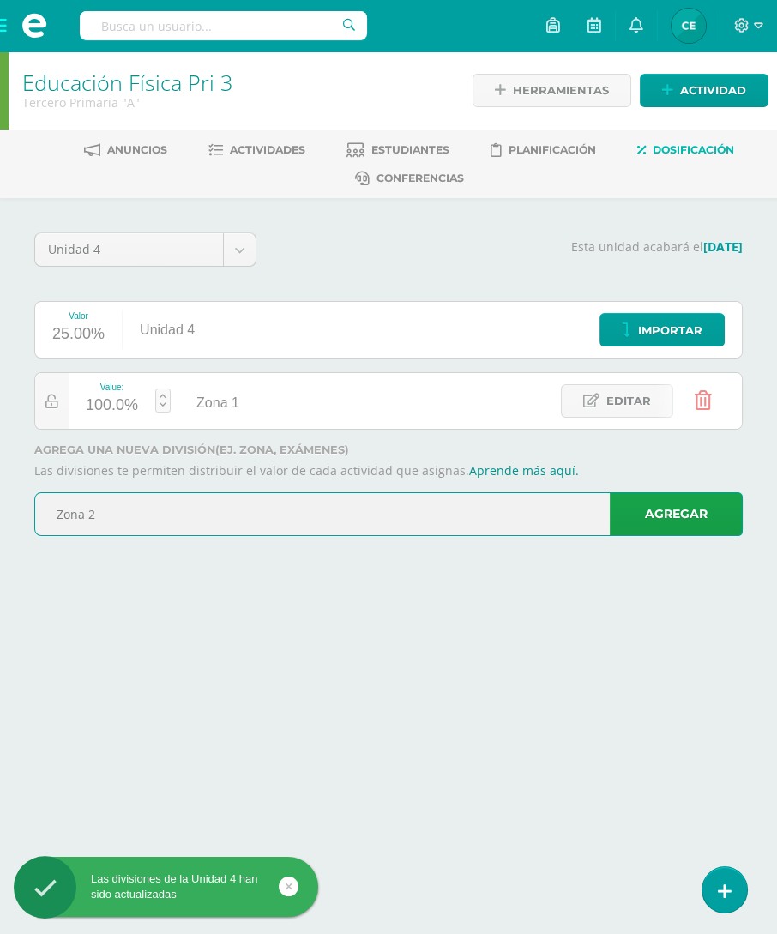
type input "Zona 2"
click at [647, 518] on link "Agregar" at bounding box center [676, 514] width 133 height 44
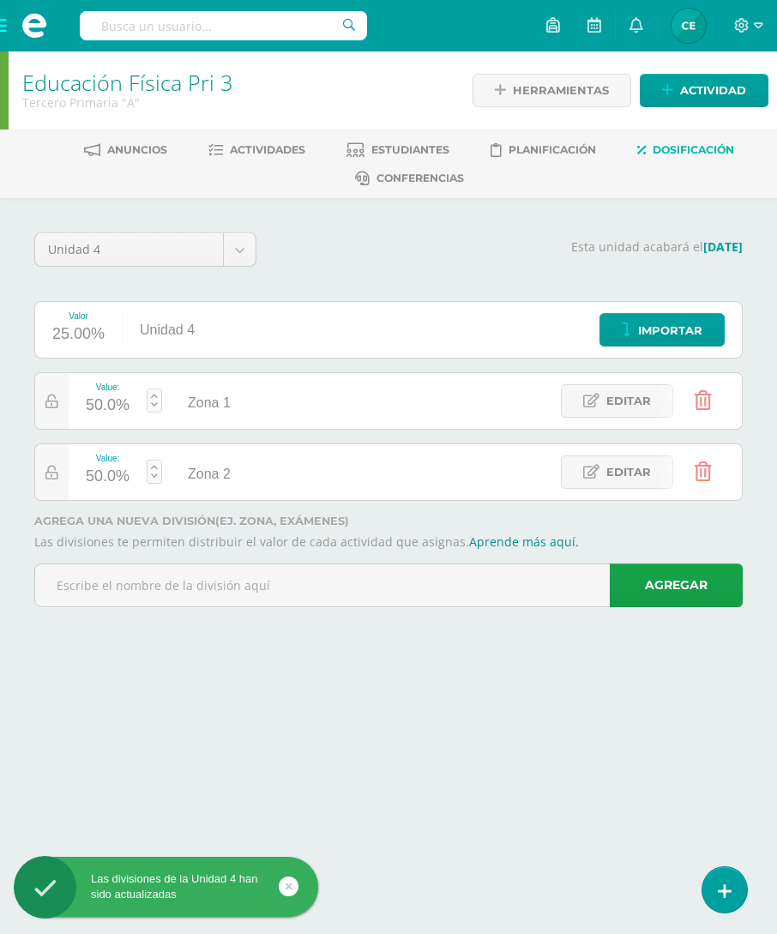
click at [443, 578] on input "text" at bounding box center [388, 585] width 707 height 42
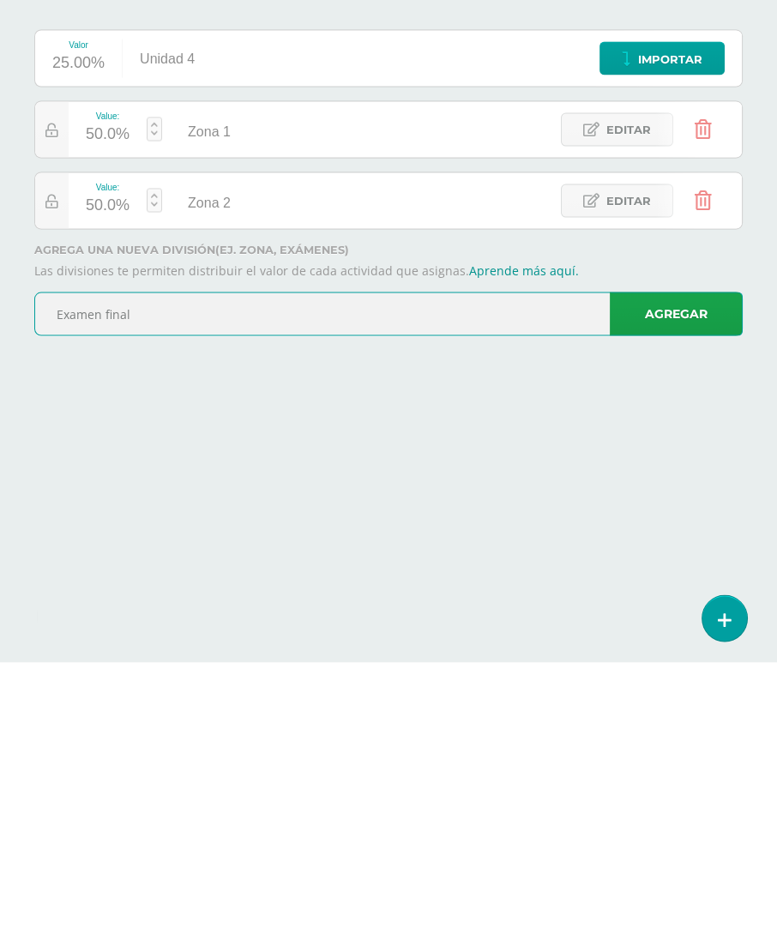
type input "Examen final"
click at [666, 563] on link "Agregar" at bounding box center [676, 585] width 133 height 44
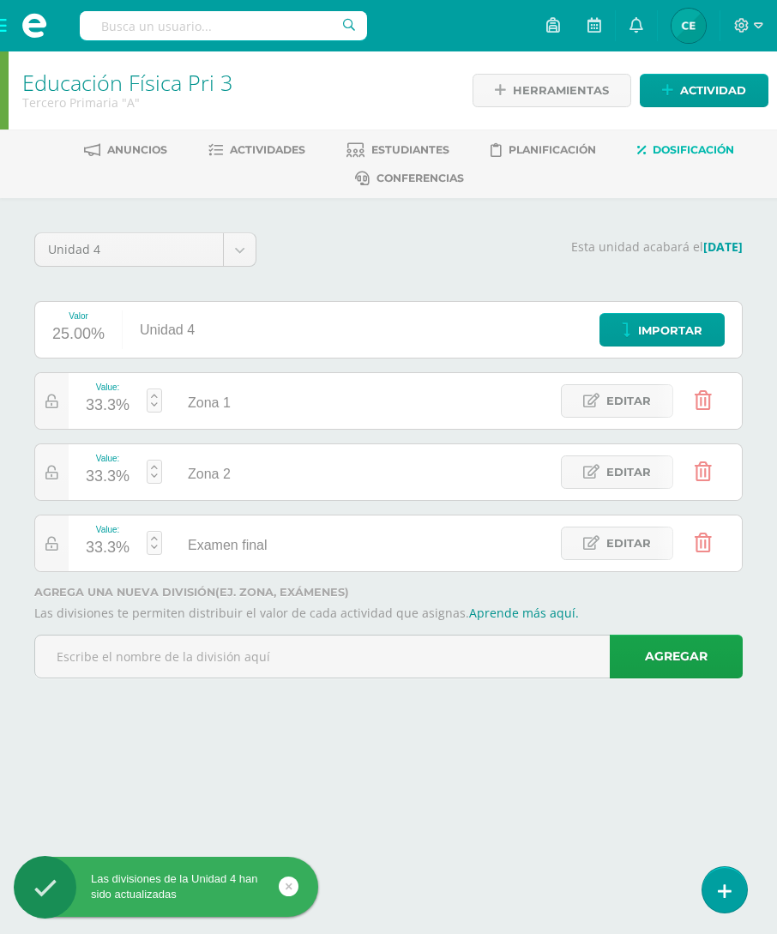
click at [97, 402] on div "33.3%" at bounding box center [108, 405] width 44 height 27
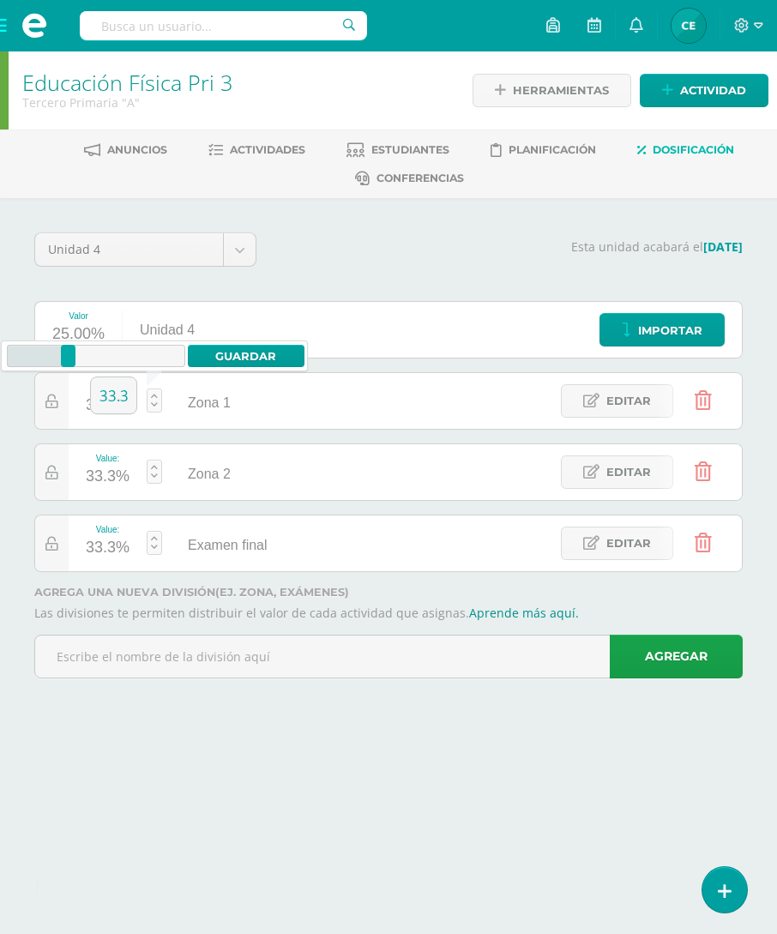
click at [111, 395] on input "33.3" at bounding box center [113, 395] width 45 height 36
type input "0"
type input "40"
click at [218, 350] on link "Guardar" at bounding box center [246, 356] width 117 height 22
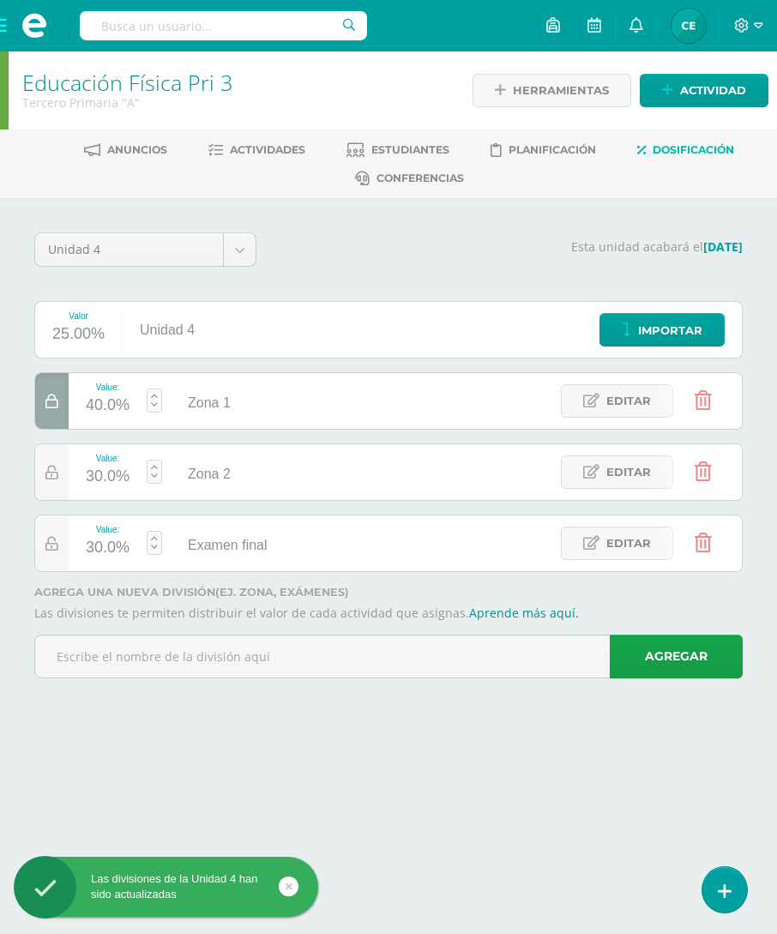
click at [105, 478] on div "30.0%" at bounding box center [108, 476] width 44 height 27
click at [115, 468] on input "30" at bounding box center [113, 466] width 45 height 36
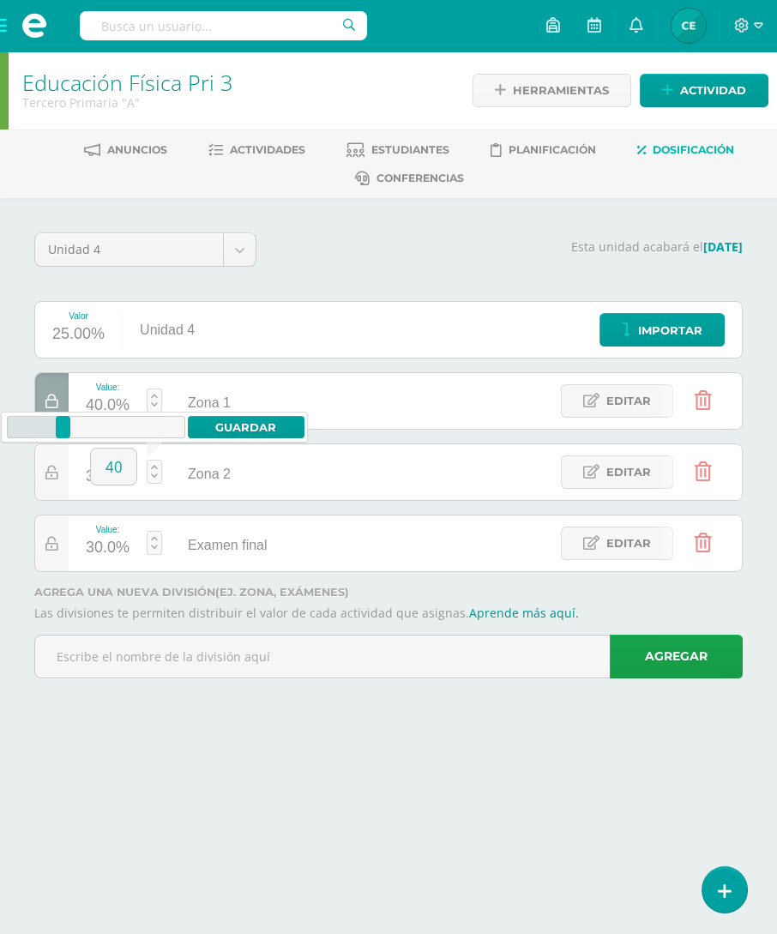
type input "40"
click at [264, 430] on link "Guardar" at bounding box center [246, 427] width 117 height 22
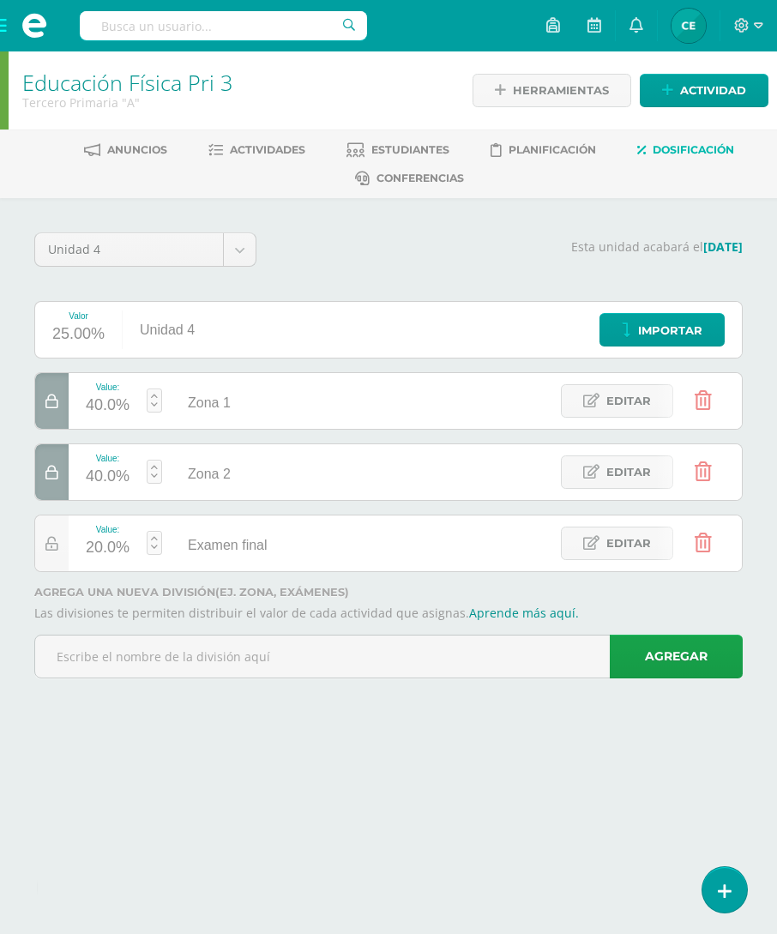
click at [688, 30] on img at bounding box center [688, 26] width 34 height 34
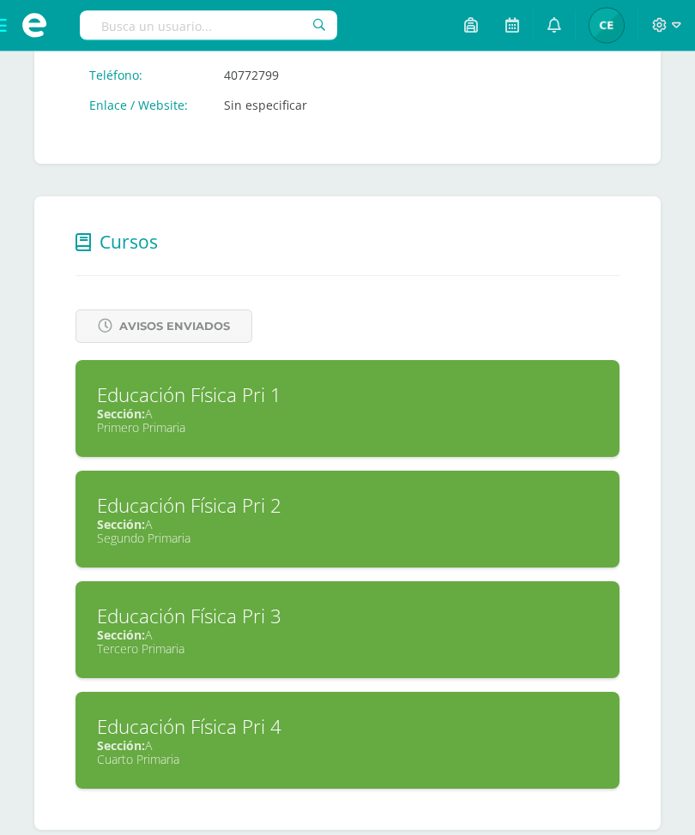
scroll to position [543, 0]
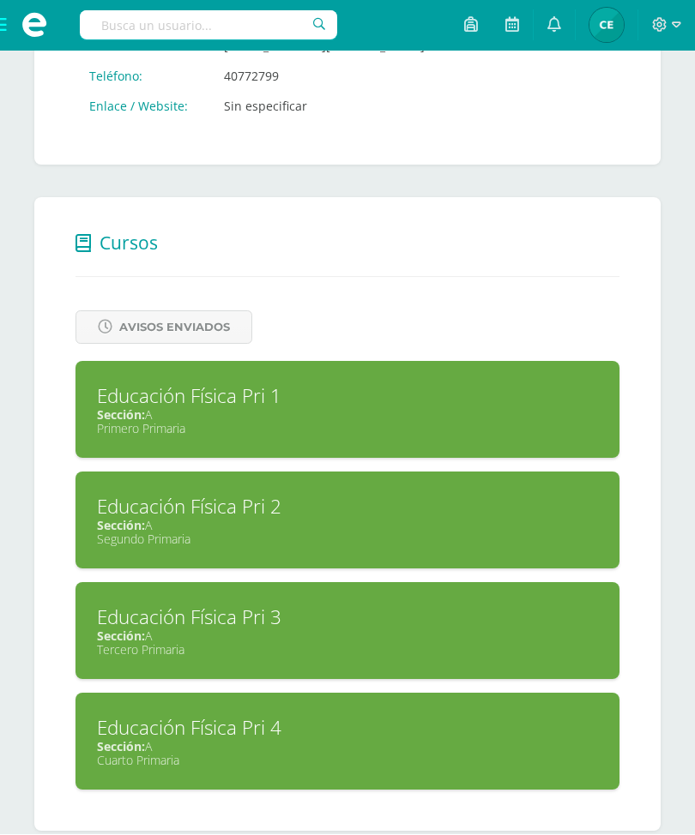
click at [392, 742] on div "Educación Física Pri 4" at bounding box center [347, 728] width 501 height 27
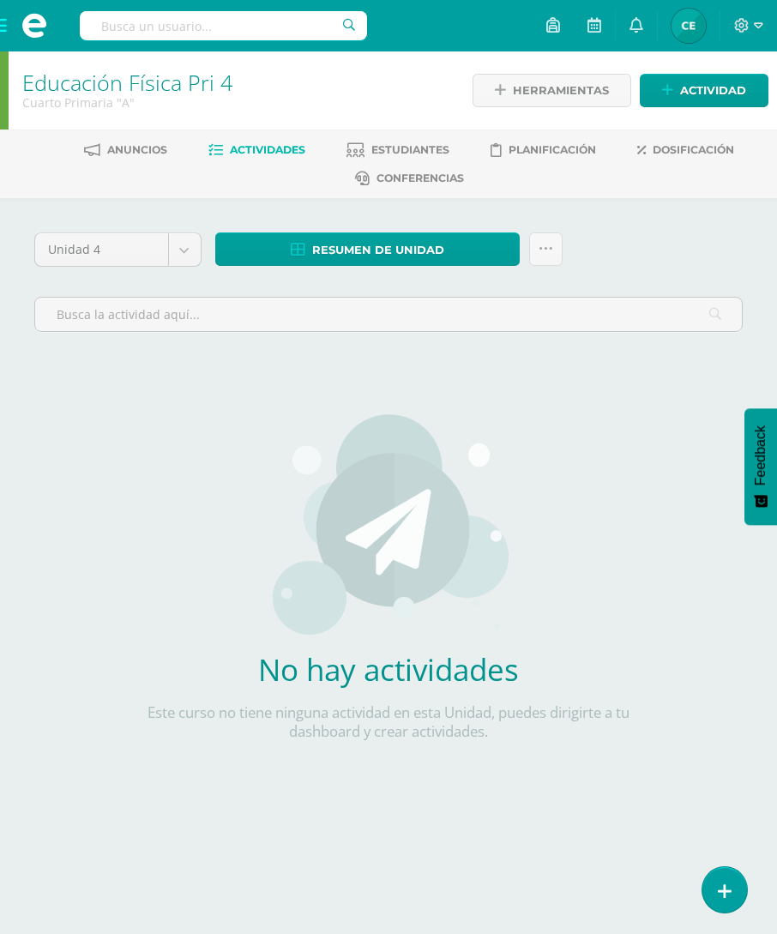
click at [701, 147] on span "Dosificación" at bounding box center [693, 149] width 81 height 13
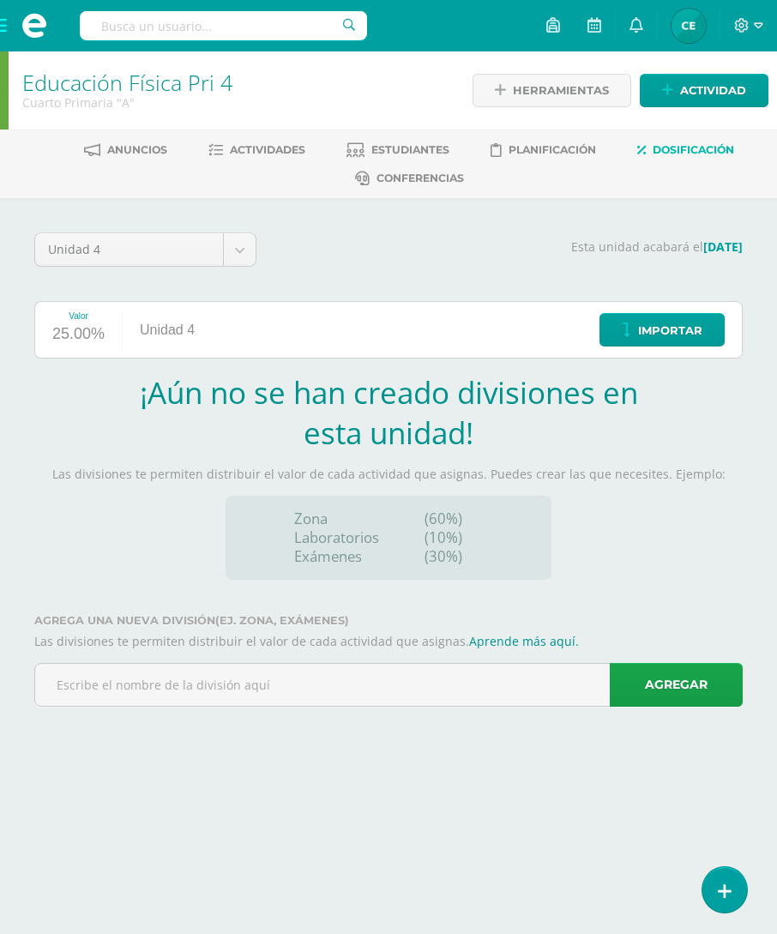
click at [491, 686] on input "text" at bounding box center [388, 685] width 707 height 42
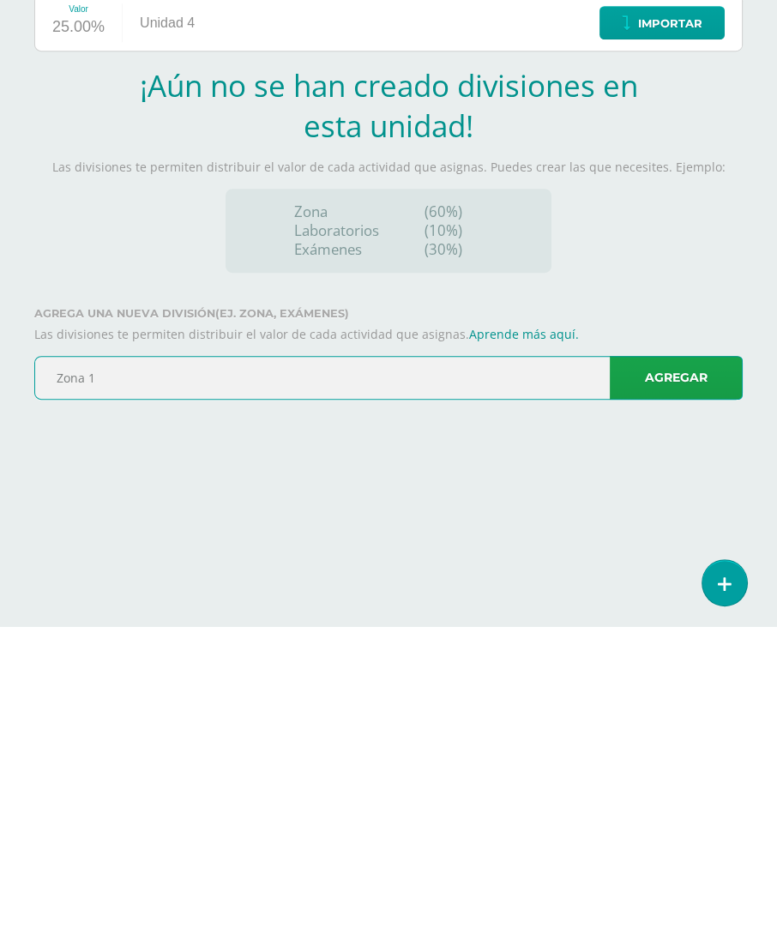
type input "Zona 1"
click at [686, 663] on link "Agregar" at bounding box center [676, 685] width 133 height 44
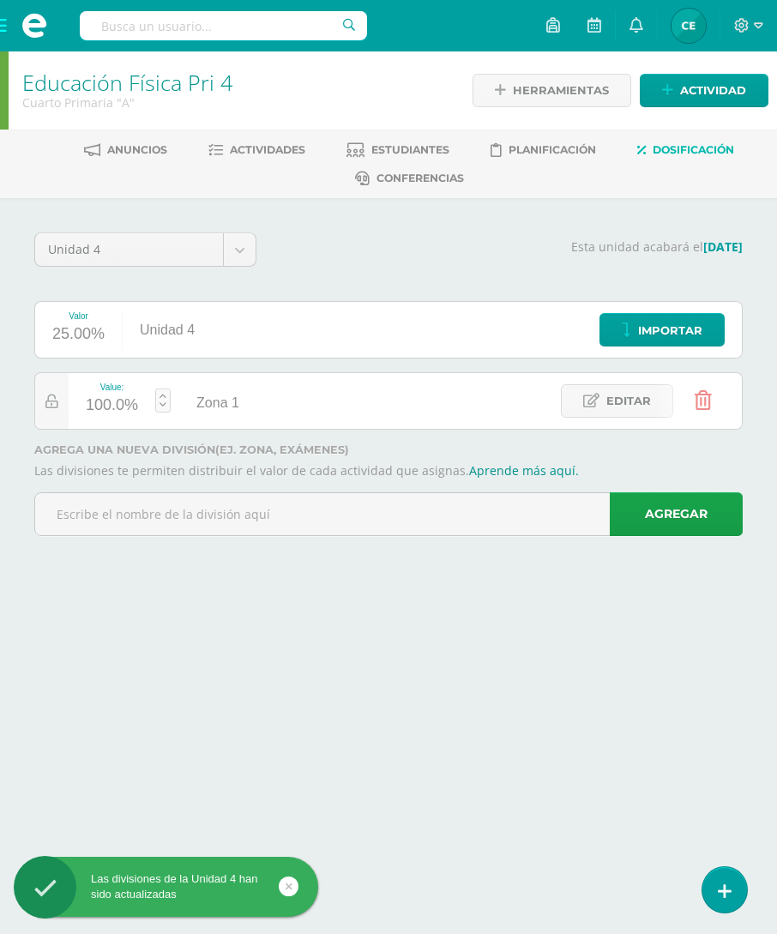
click at [452, 511] on input "text" at bounding box center [388, 514] width 707 height 42
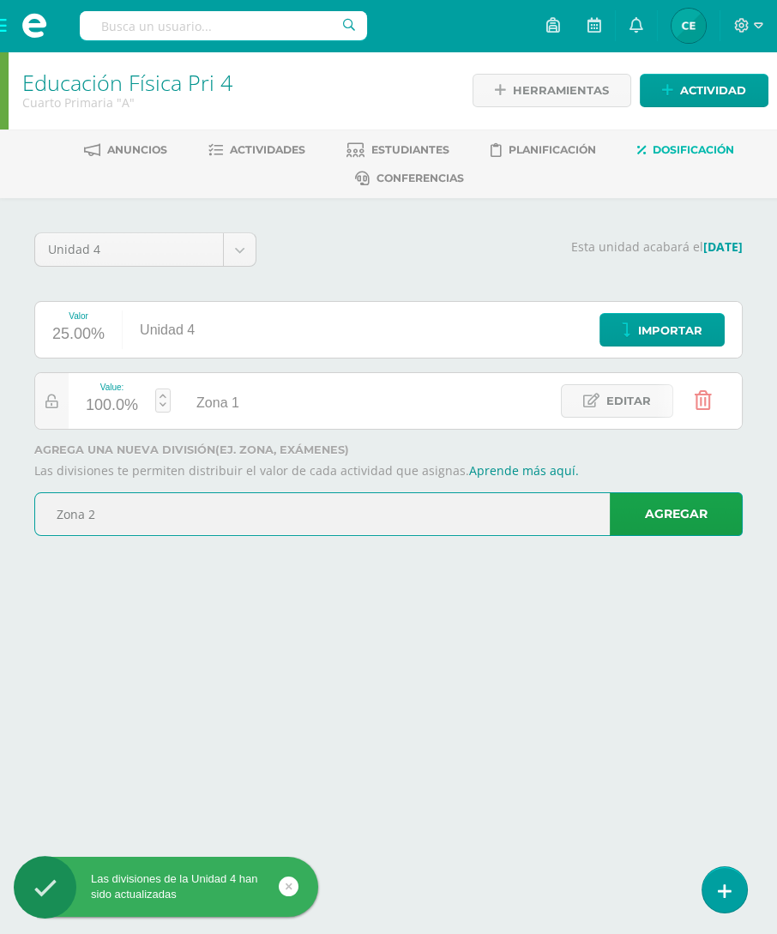
type input "Zona 2"
click at [659, 513] on link "Agregar" at bounding box center [676, 514] width 133 height 44
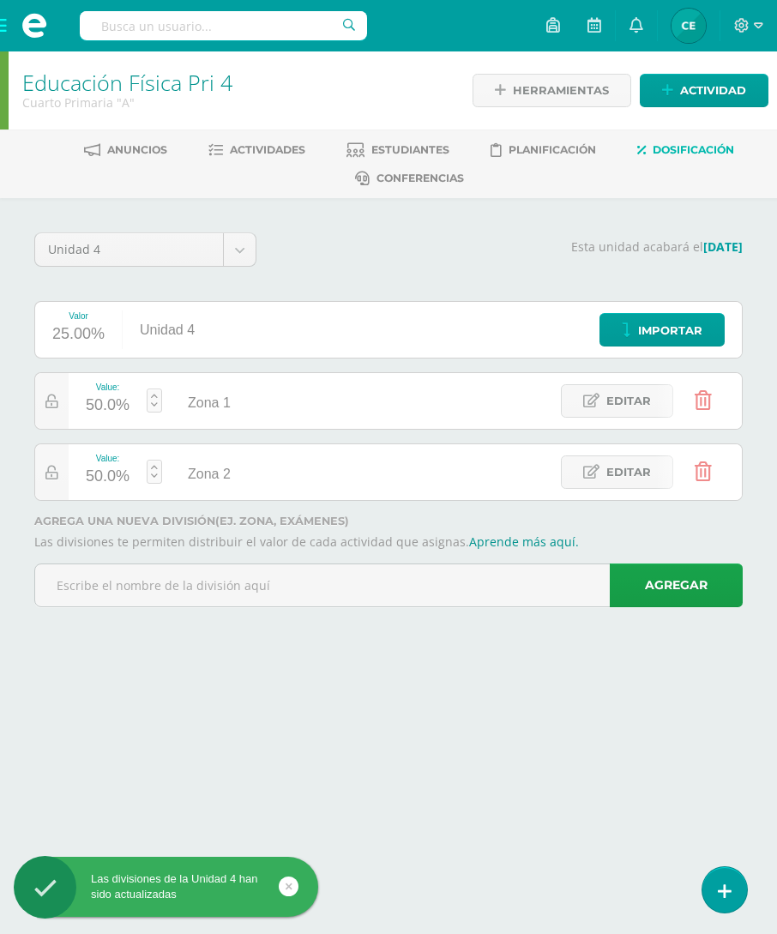
click at [482, 581] on input "text" at bounding box center [388, 585] width 707 height 42
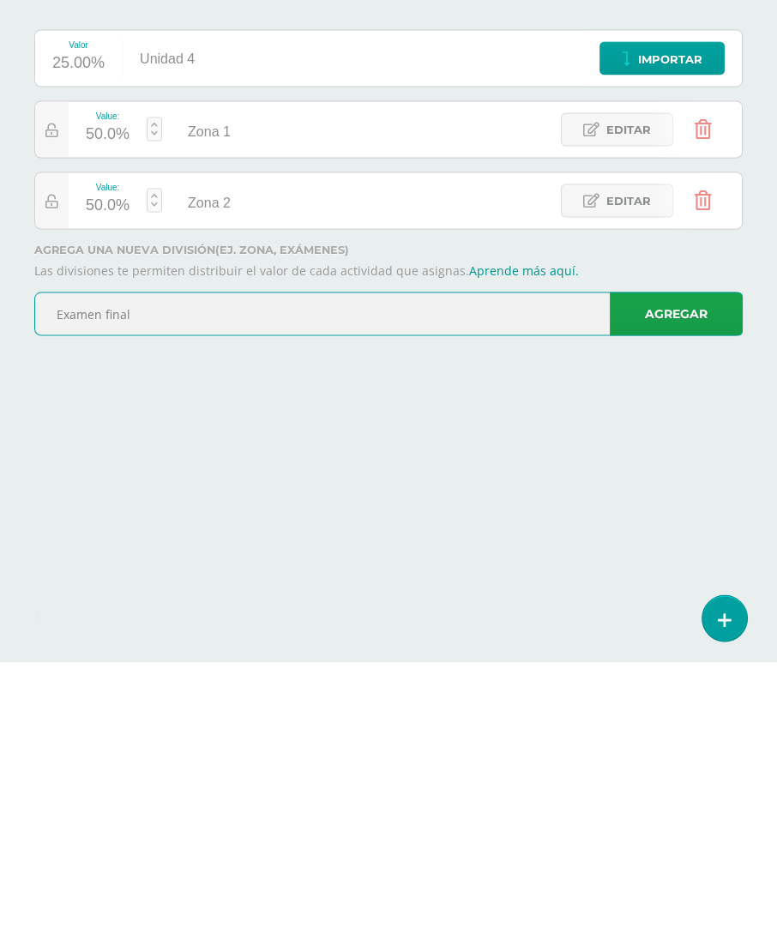
type input "Examen final"
click at [666, 563] on link "Agregar" at bounding box center [676, 585] width 133 height 44
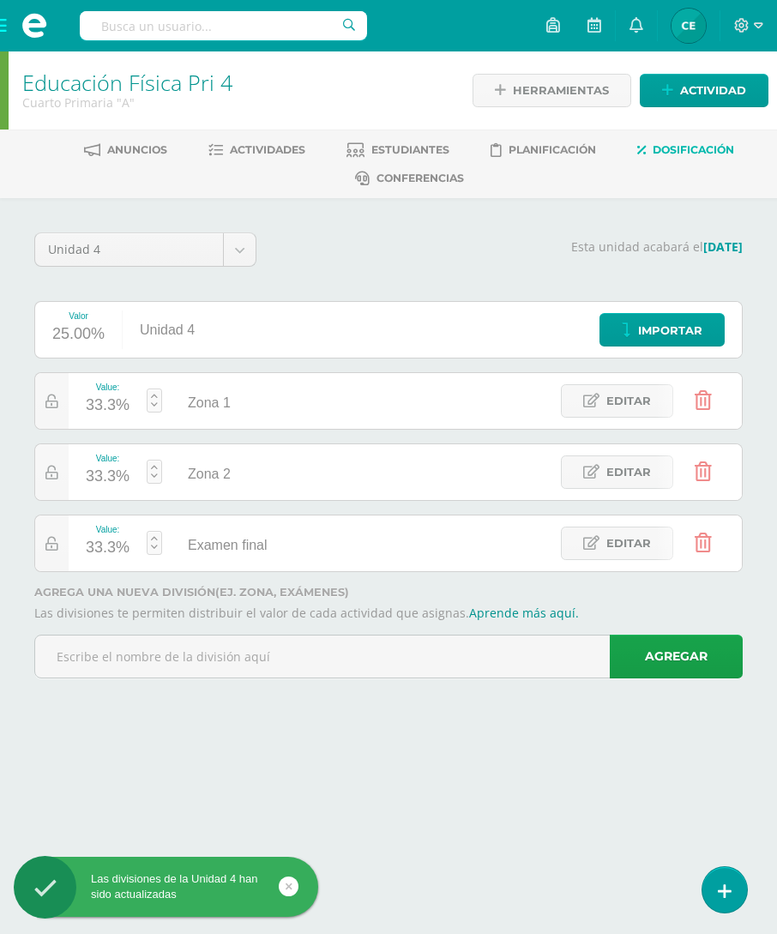
click at [98, 403] on div "33.3%" at bounding box center [108, 405] width 44 height 27
click at [112, 398] on input "33.3" at bounding box center [113, 395] width 45 height 36
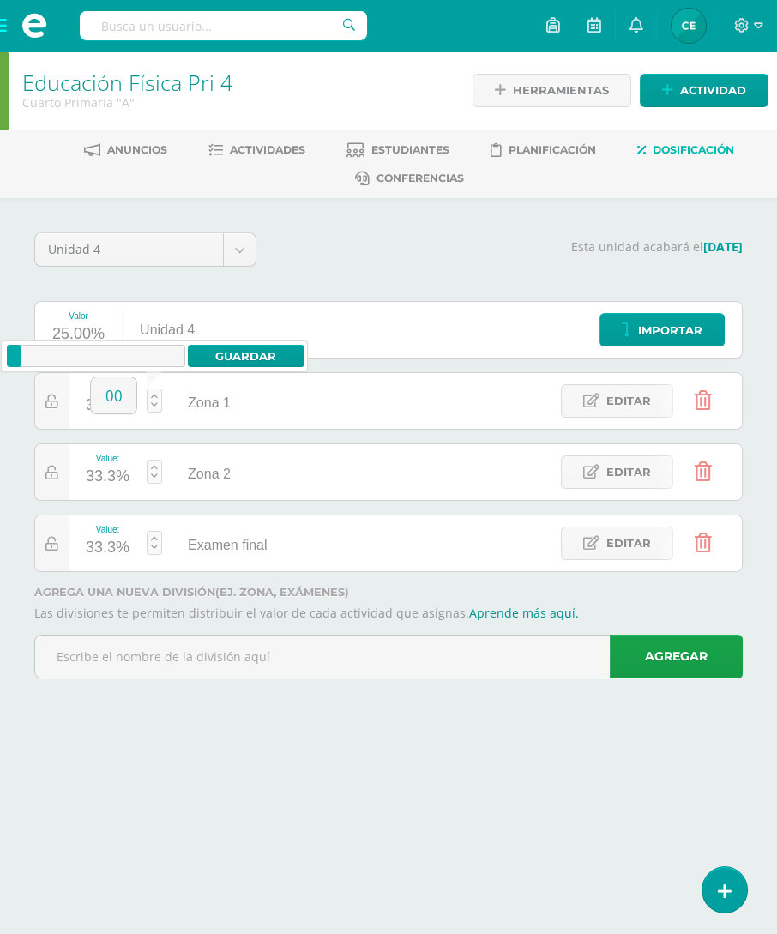
type input "0"
type input "40"
click at [227, 352] on link "Guardar" at bounding box center [246, 356] width 117 height 22
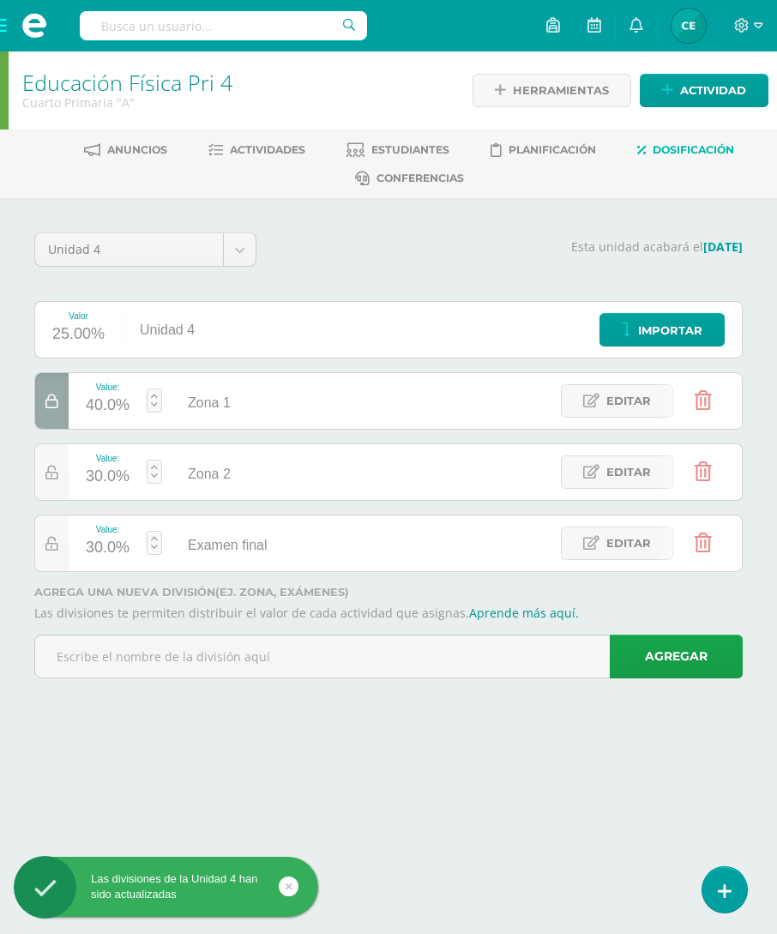
click at [107, 471] on div "30.0%" at bounding box center [108, 476] width 44 height 27
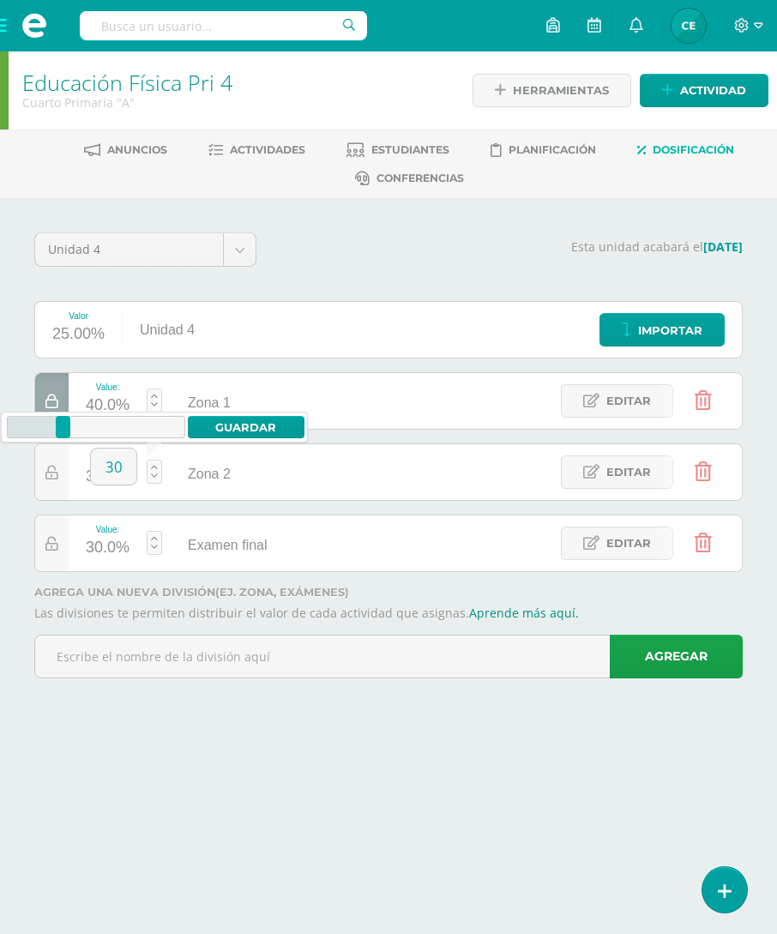
click at [110, 464] on input "30" at bounding box center [113, 466] width 45 height 36
type input "40"
click at [246, 426] on link "Guardar" at bounding box center [246, 427] width 117 height 22
